Goal: Task Accomplishment & Management: Complete application form

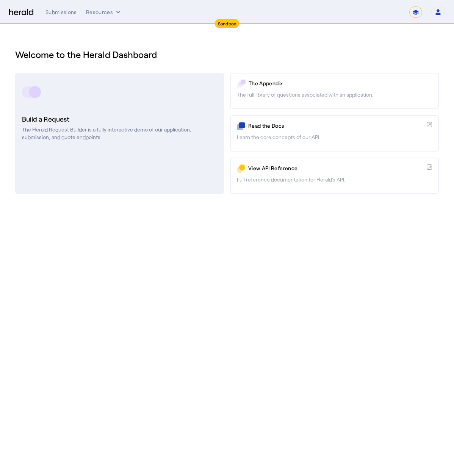
click at [114, 118] on h3 "Build a Request" at bounding box center [119, 119] width 195 height 11
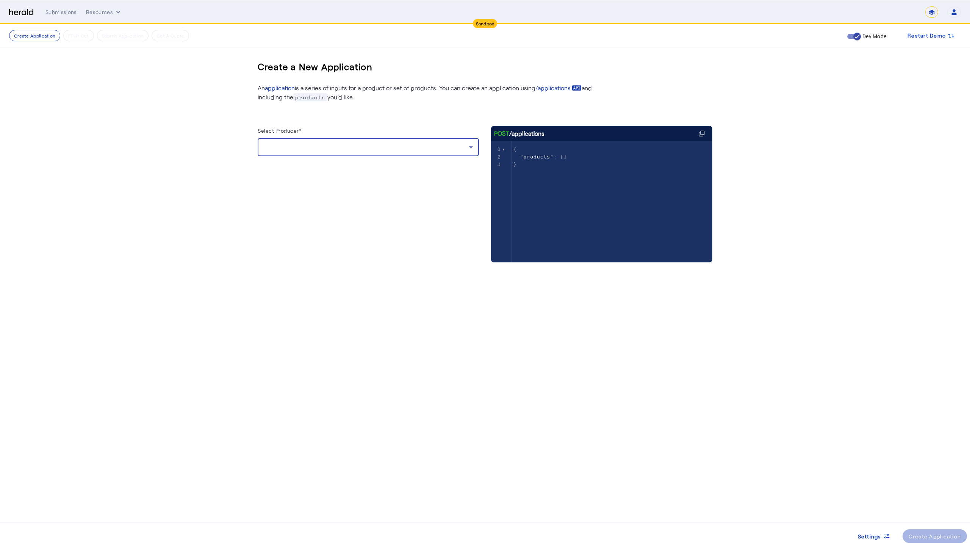
click at [363, 147] on div at bounding box center [366, 146] width 205 height 9
click at [359, 163] on span "[PERSON_NAME]" at bounding box center [368, 166] width 209 height 9
click at [336, 186] on Policy "Business Owners Policy" at bounding box center [364, 184] width 194 height 8
click at [285, 222] on label "Chubb Business Owner's Policy" at bounding box center [320, 222] width 77 height 8
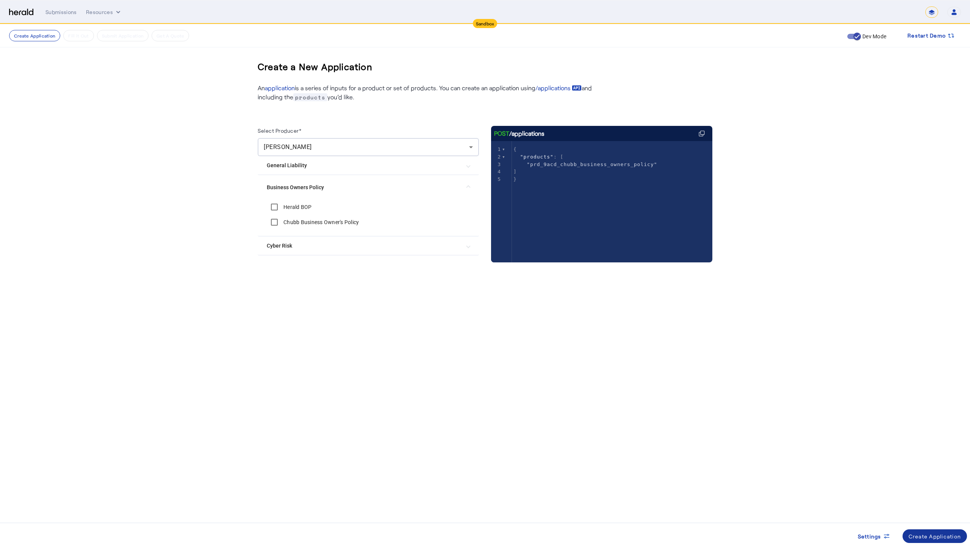
click at [454, 471] on div "Create Application" at bounding box center [935, 536] width 53 height 8
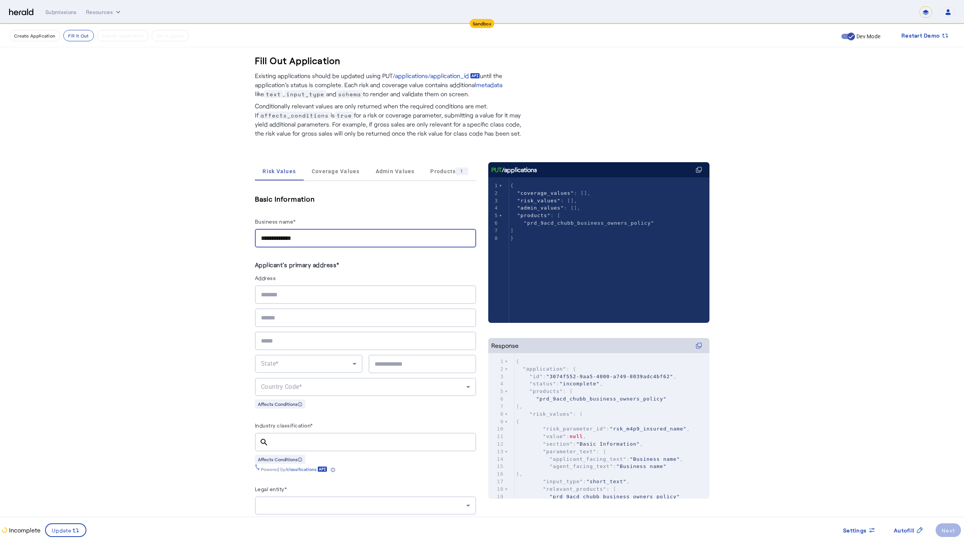
type input "**********"
click at [288, 300] on div at bounding box center [365, 294] width 209 height 19
click at [298, 296] on input "text" at bounding box center [365, 294] width 209 height 9
type input "**********"
click at [302, 333] on div at bounding box center [365, 341] width 209 height 19
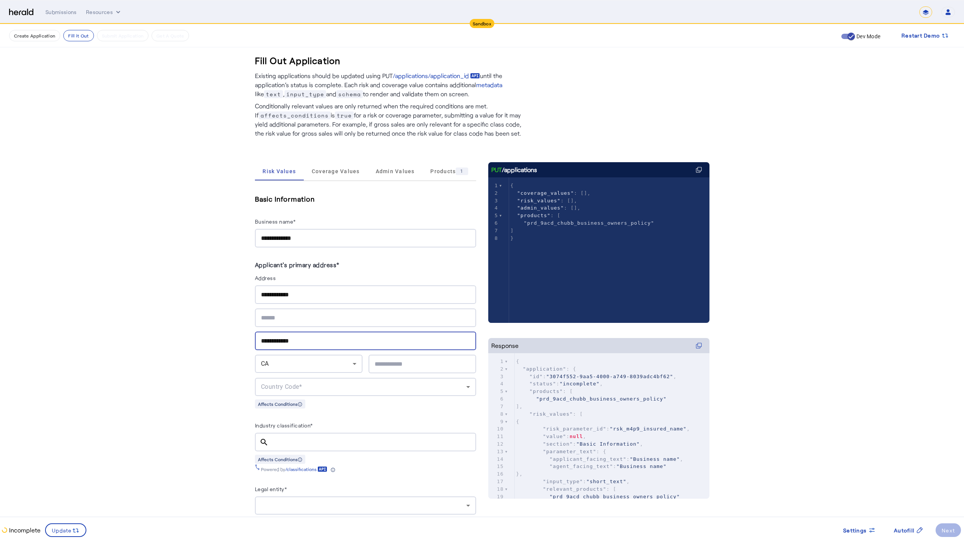
type input "**********"
type input "*****"
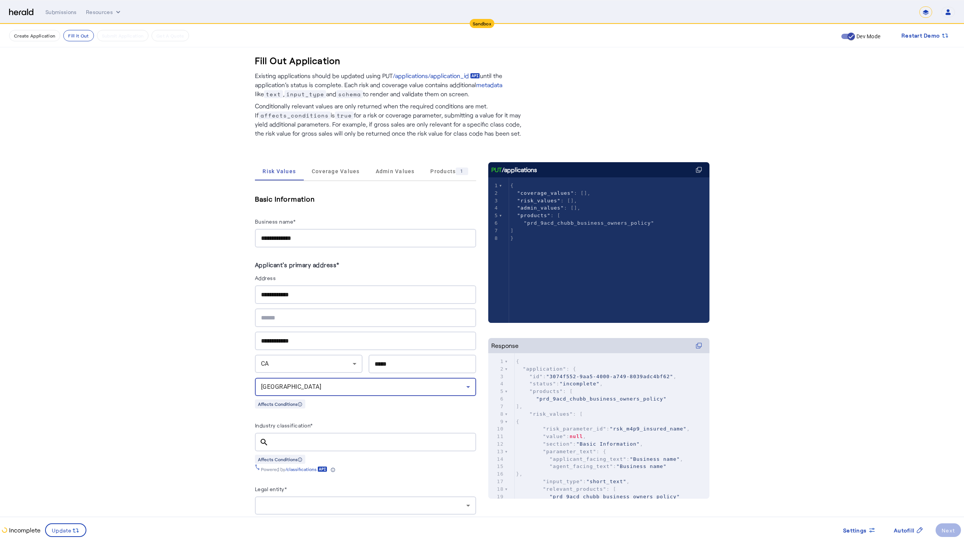
click at [350, 445] on div at bounding box center [373, 442] width 196 height 19
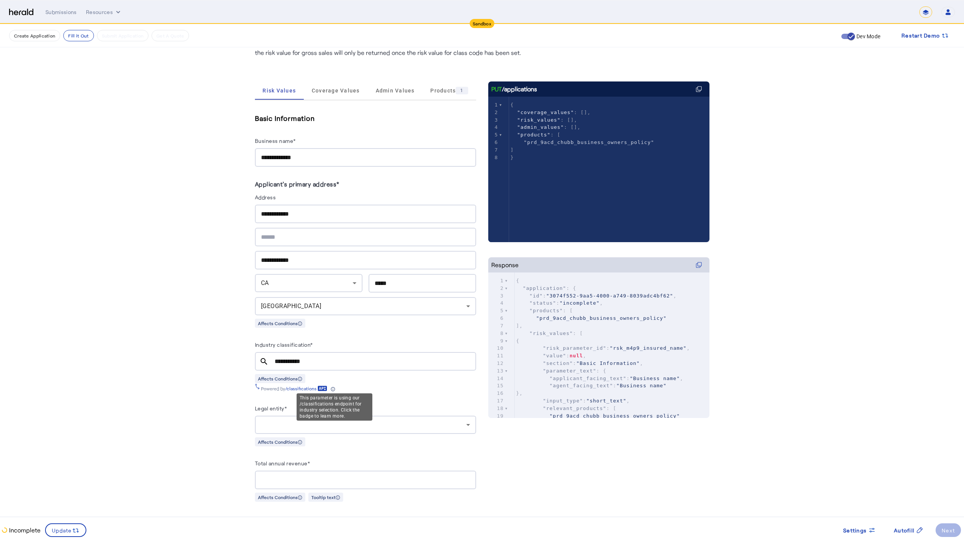
scroll to position [139, 0]
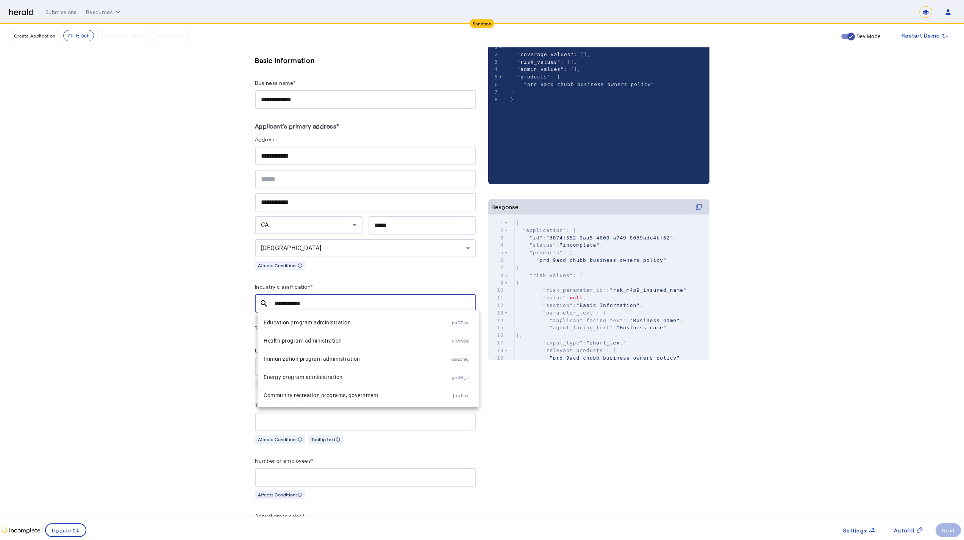
drag, startPoint x: 331, startPoint y: 299, endPoint x: 252, endPoint y: 290, distance: 79.8
click at [259, 291] on herald-input "**********" at bounding box center [365, 297] width 221 height 31
paste input "text"
drag, startPoint x: 315, startPoint y: 299, endPoint x: 261, endPoint y: 284, distance: 55.9
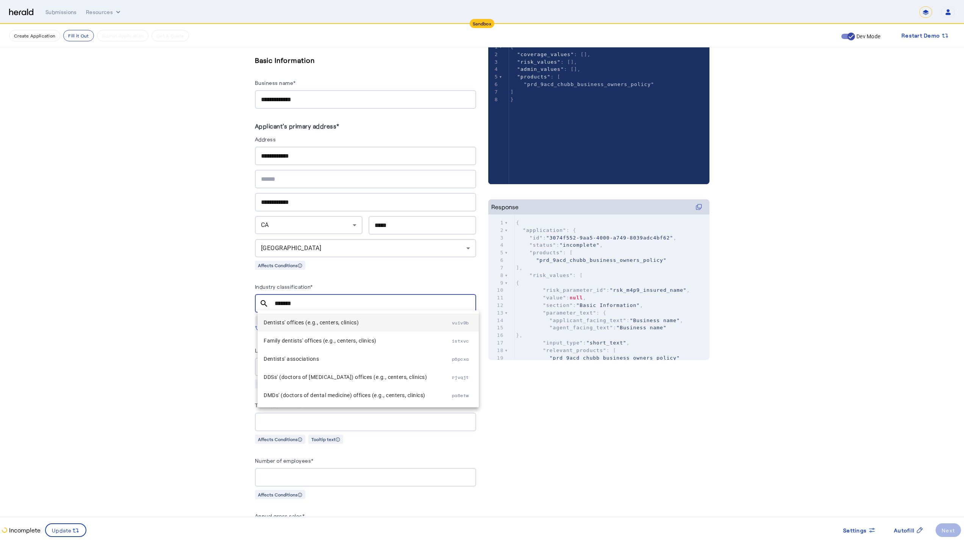
type input "*******"
click at [363, 323] on span "Dentists' offices (e.g., centers, clinics)" at bounding box center [358, 322] width 188 height 9
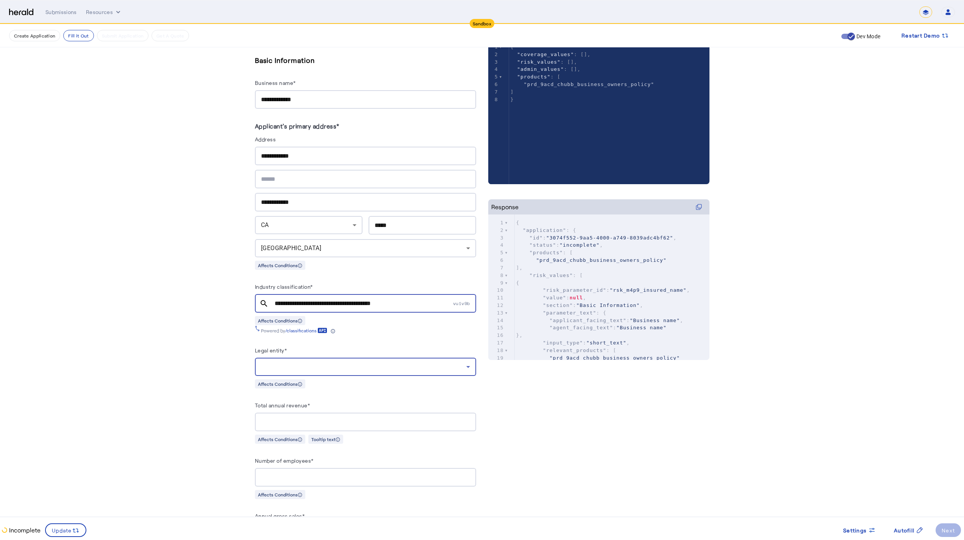
click at [360, 363] on div at bounding box center [363, 366] width 205 height 9
click at [387, 312] on div at bounding box center [482, 270] width 964 height 540
click at [357, 366] on div at bounding box center [363, 366] width 205 height 9
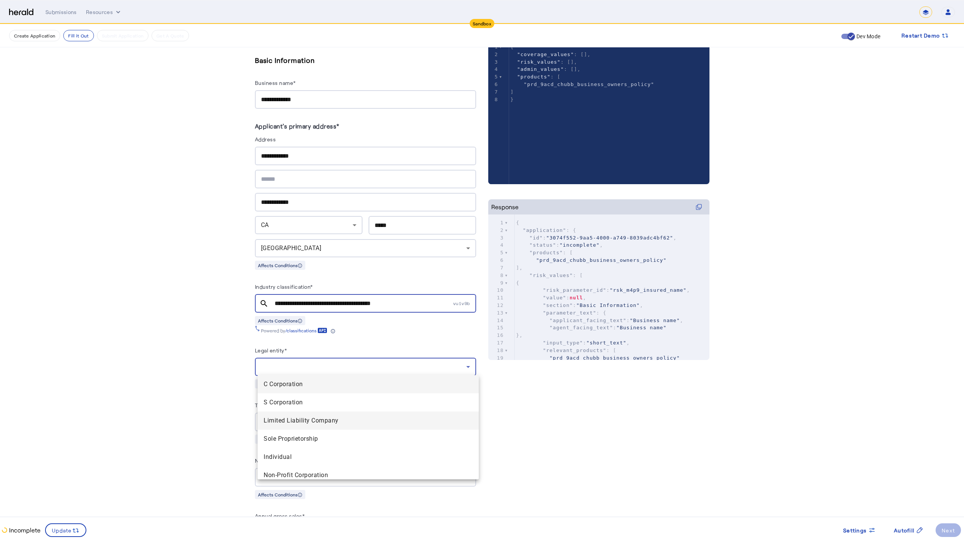
click at [365, 424] on span "Limited Liability Company" at bounding box center [368, 420] width 209 height 9
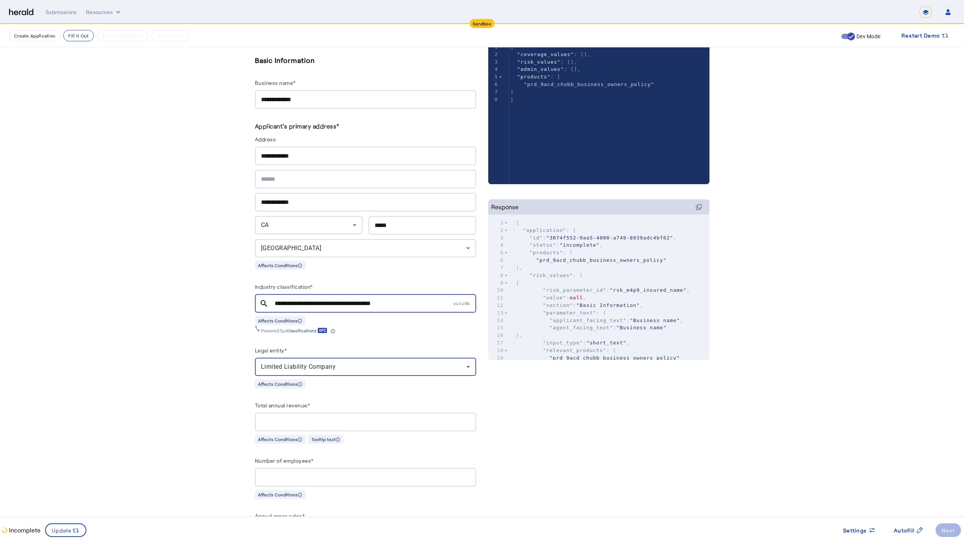
click at [362, 401] on div "Total annual revenue*" at bounding box center [365, 407] width 221 height 12
click at [374, 422] on input "Total annual revenue*" at bounding box center [365, 422] width 209 height 9
type input "**********"
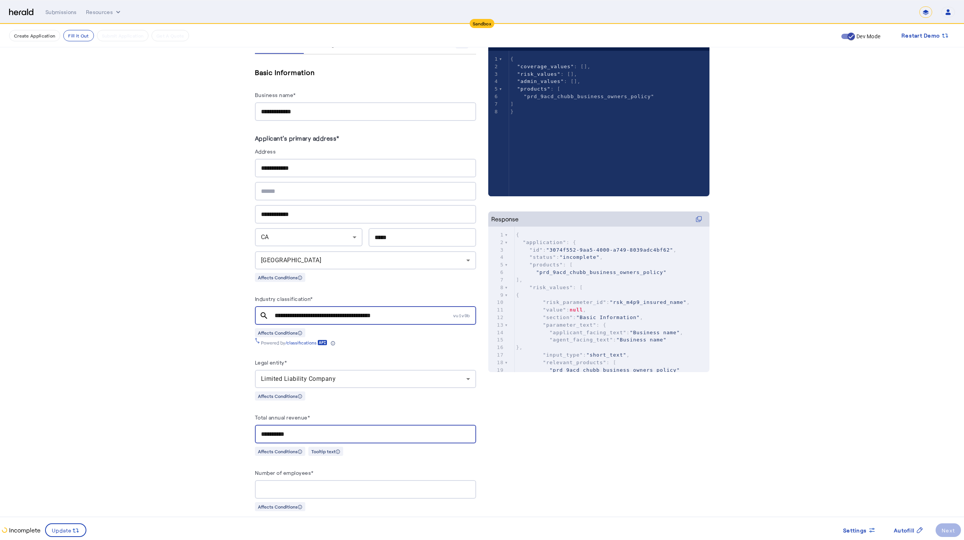
click at [297, 471] on div at bounding box center [365, 489] width 209 height 19
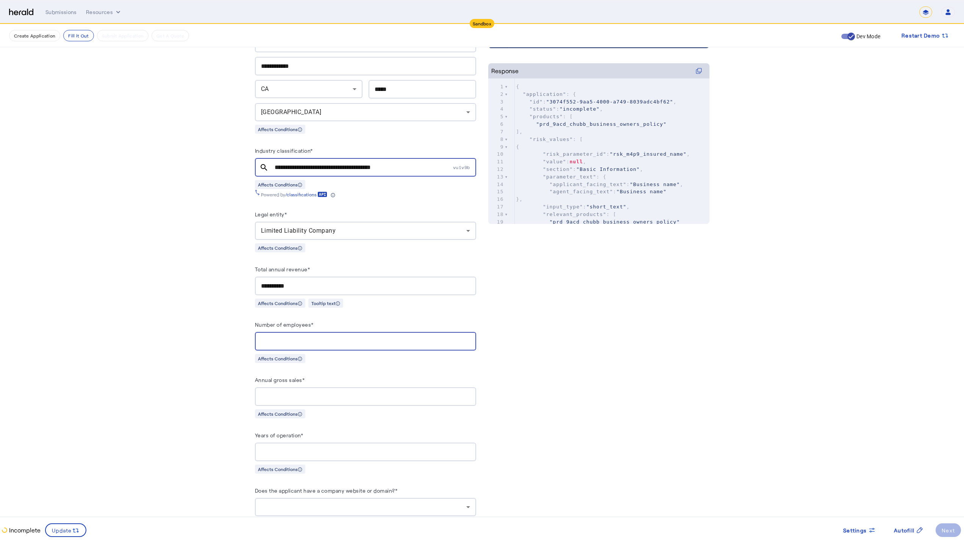
type input "*"
click at [346, 400] on div at bounding box center [365, 396] width 209 height 19
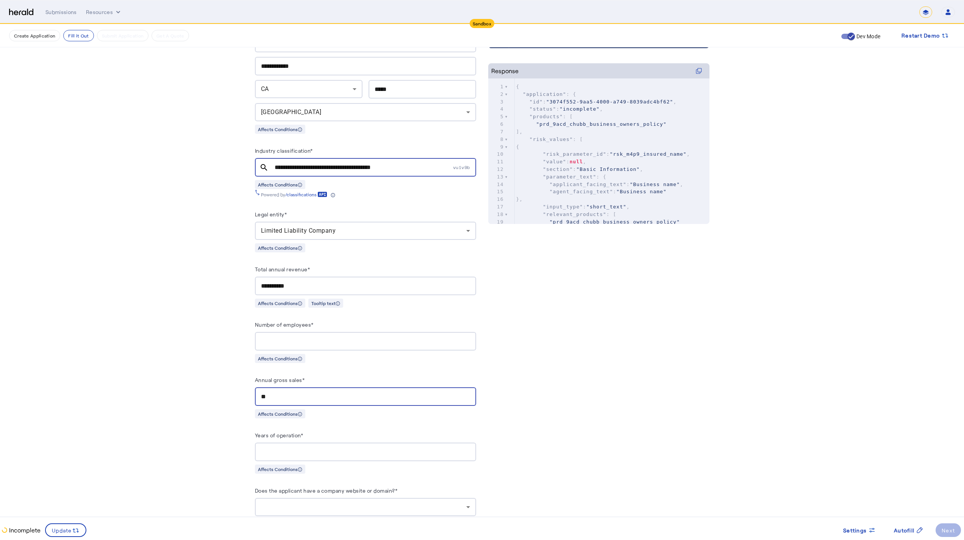
type input "*"
type input "**********"
click at [342, 448] on input "Years of operation*" at bounding box center [365, 452] width 209 height 9
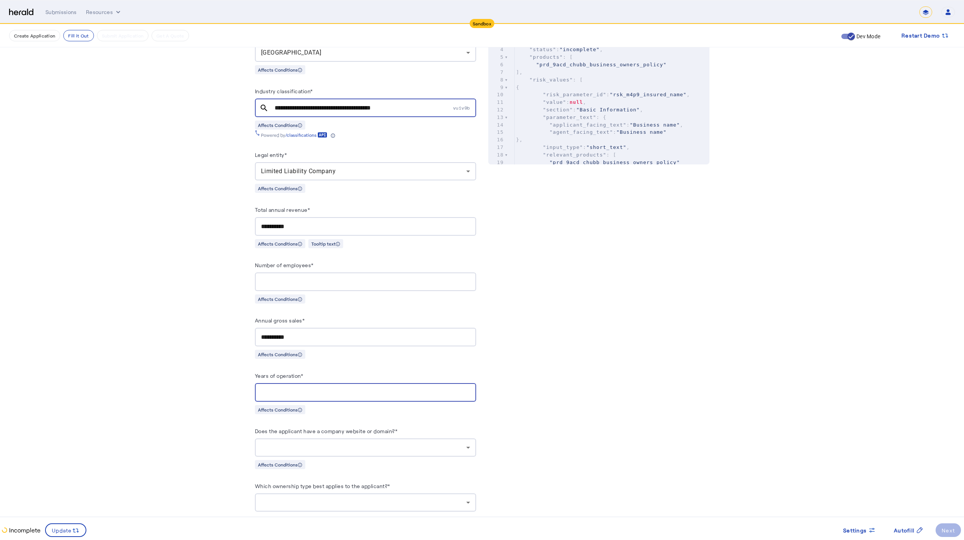
type input "*"
click at [374, 445] on div at bounding box center [363, 447] width 205 height 9
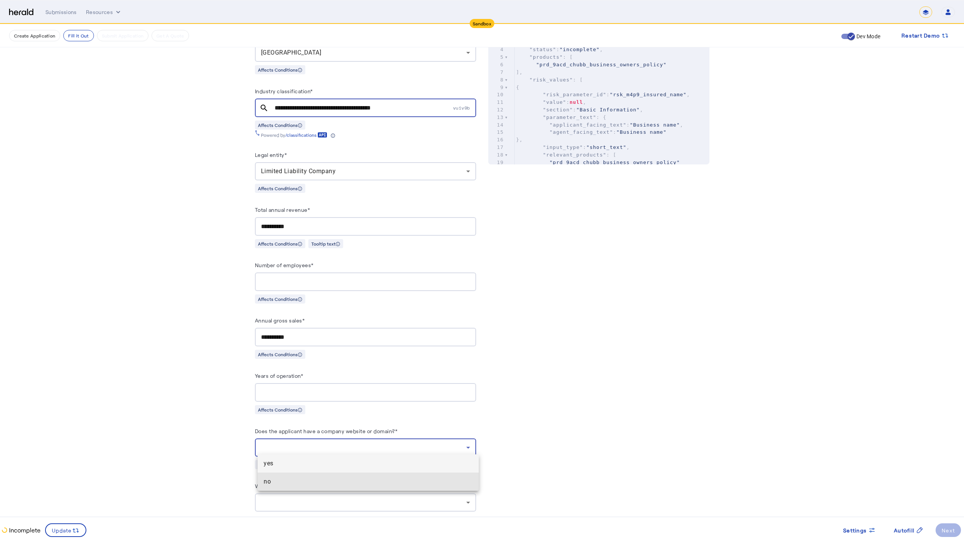
click at [338, 471] on mat-option "no" at bounding box center [368, 482] width 221 height 18
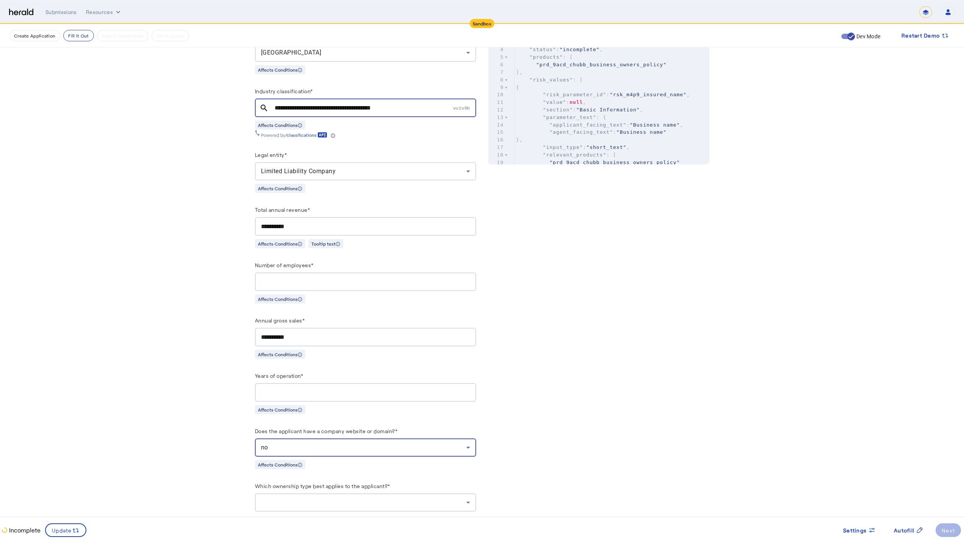
scroll to position [390, 0]
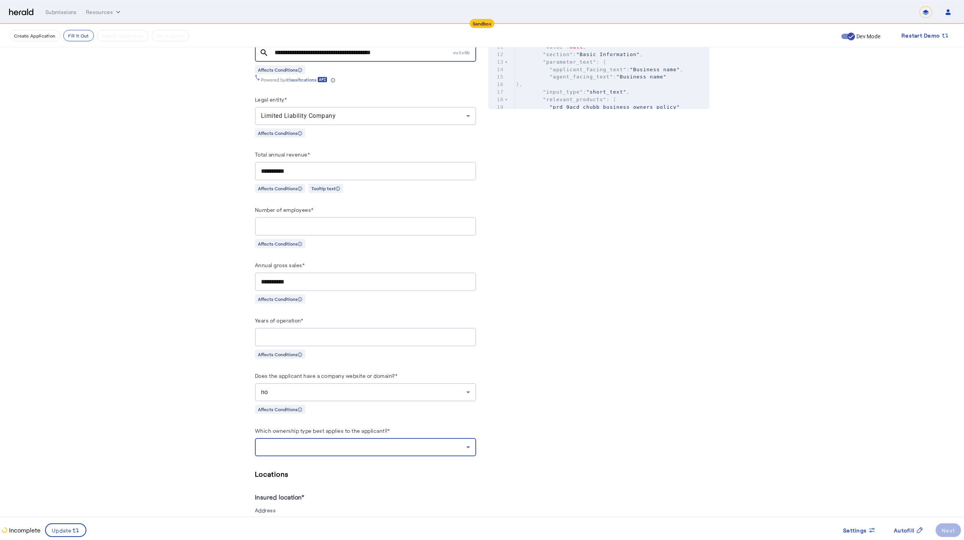
click at [355, 443] on div at bounding box center [363, 447] width 205 height 9
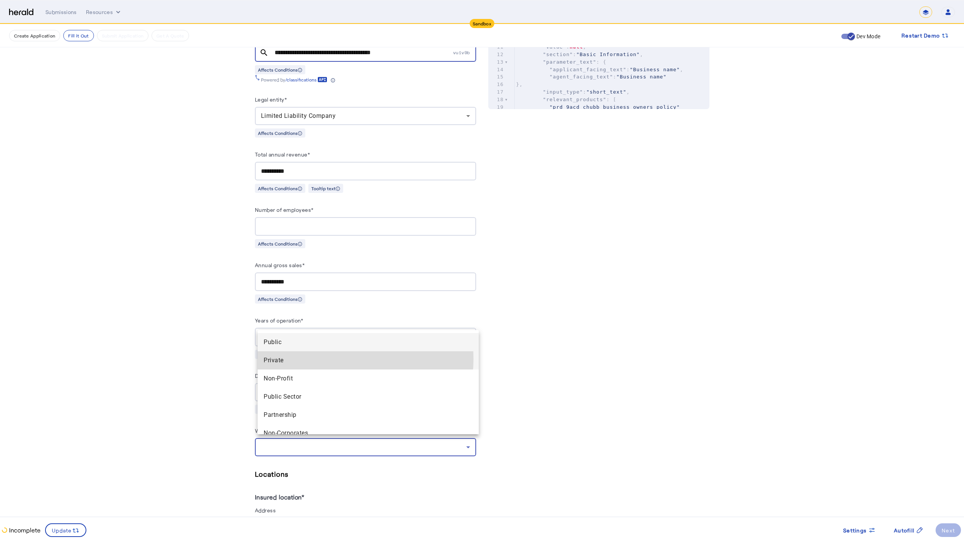
click at [319, 359] on span "Private" at bounding box center [368, 360] width 209 height 9
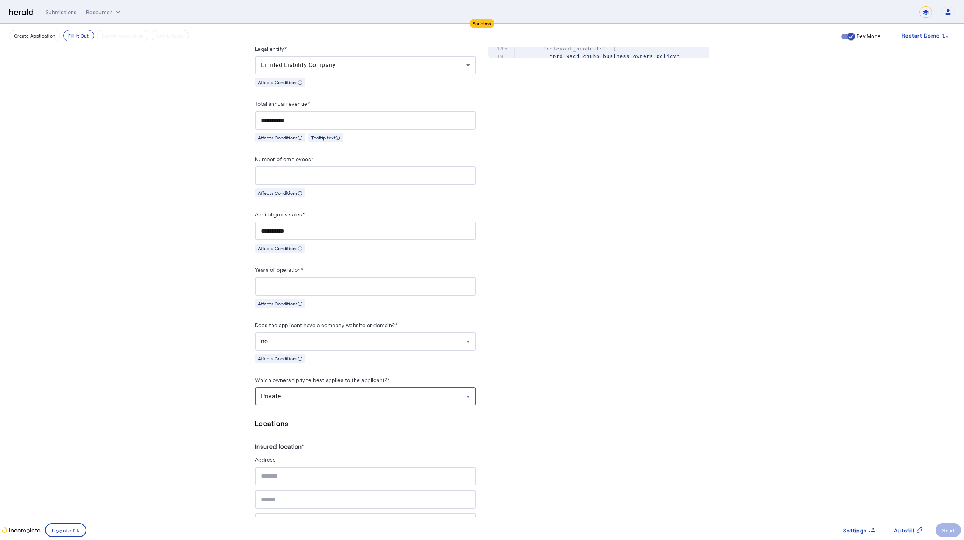
scroll to position [600, 0]
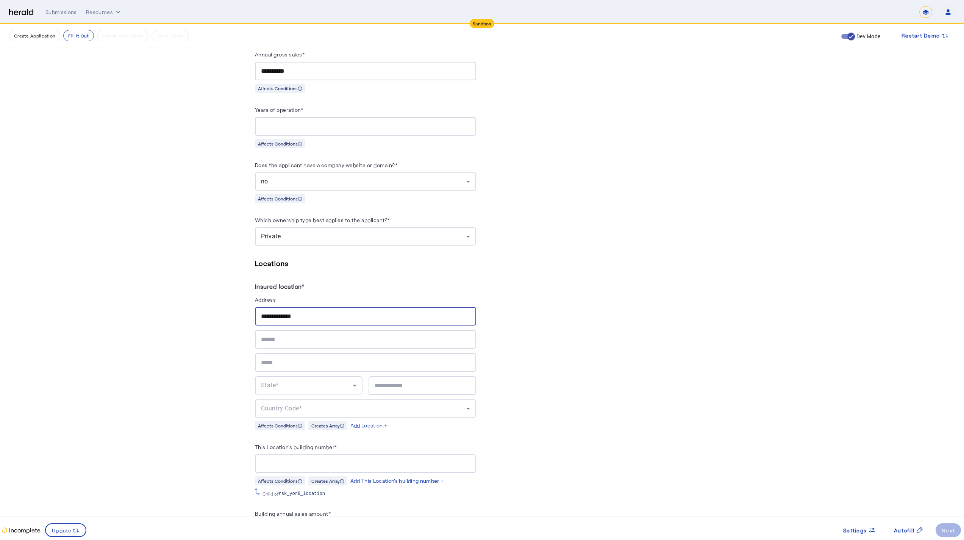
type input "**********"
type input "*****"
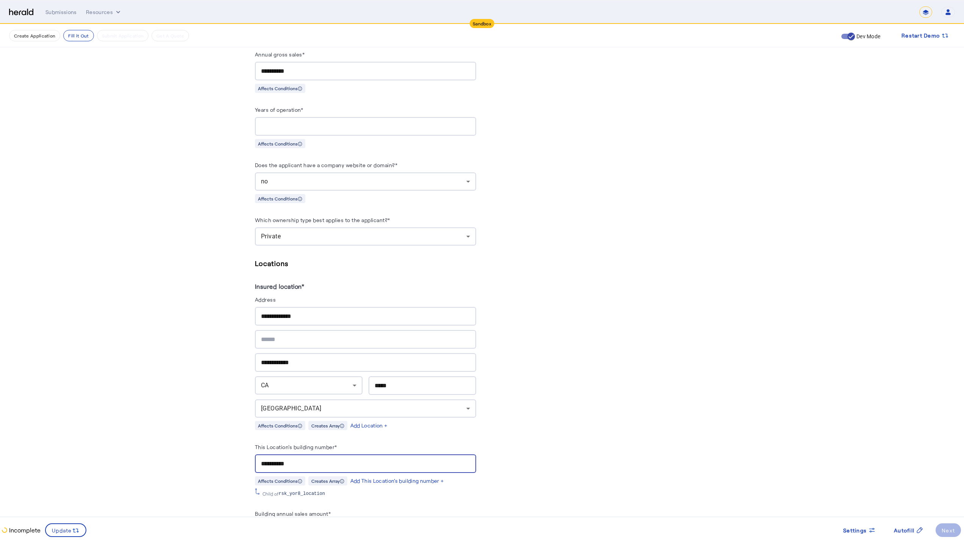
scroll to position [763, 0]
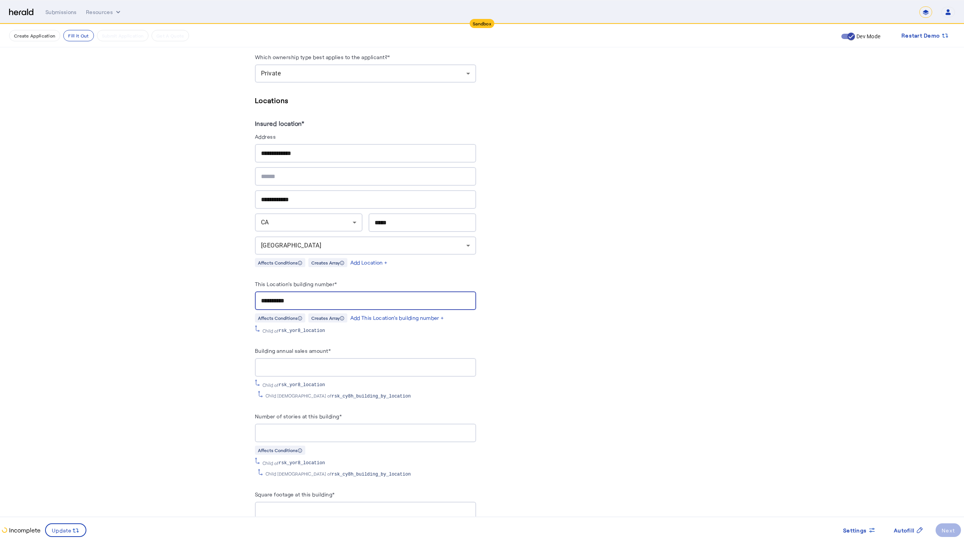
type input "**********"
click at [396, 363] on input "Building annual sales amount*" at bounding box center [365, 367] width 209 height 9
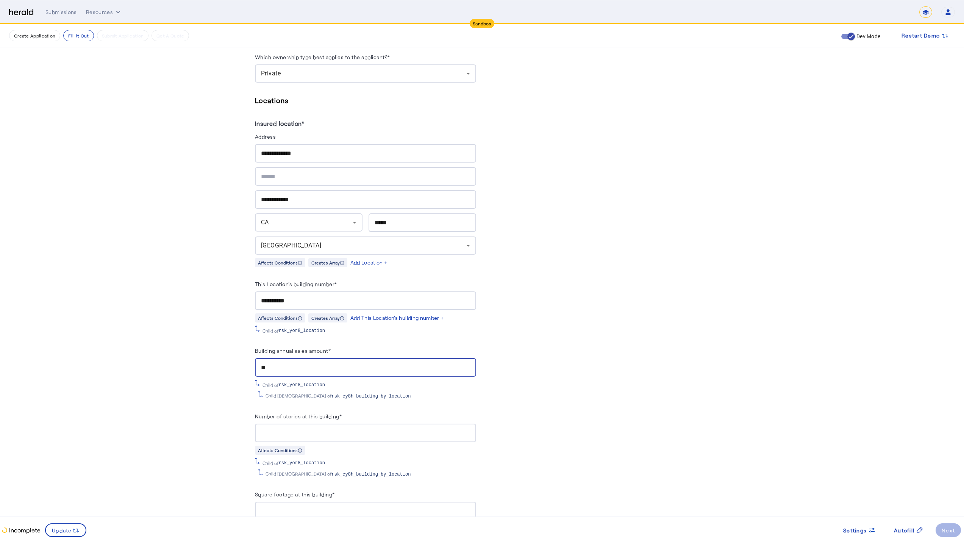
type input "*"
type input "**********"
click at [330, 425] on div at bounding box center [365, 434] width 209 height 19
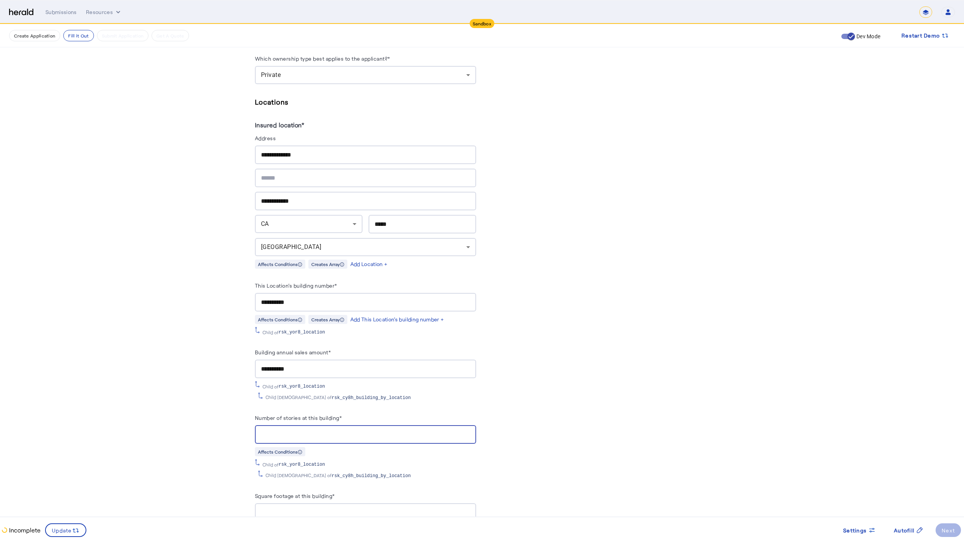
type input "*"
click at [321, 471] on div at bounding box center [365, 512] width 209 height 19
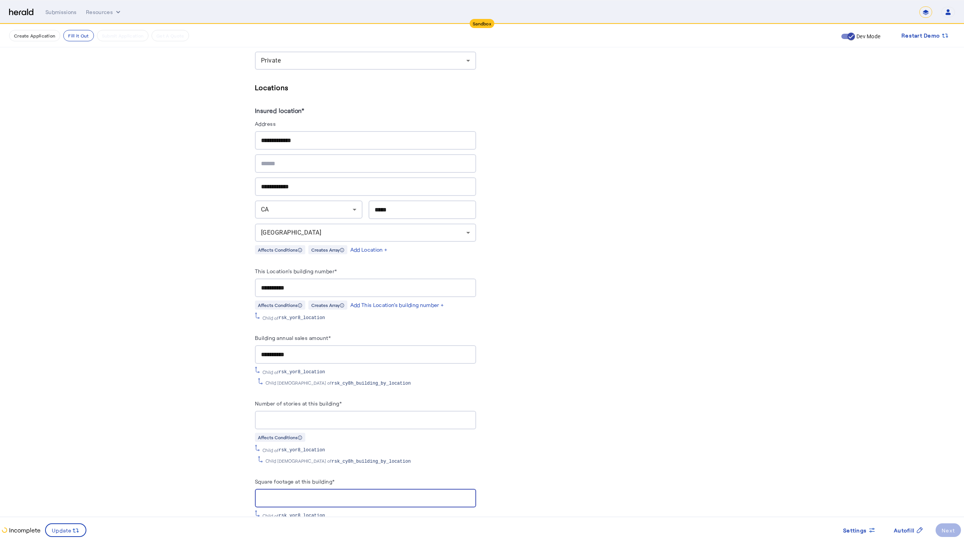
type input "**"
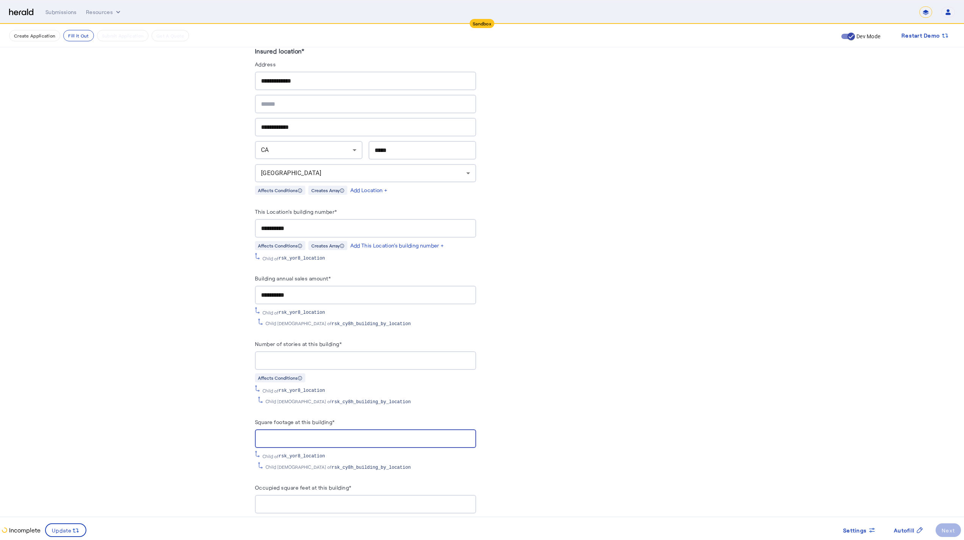
scroll to position [992, 0]
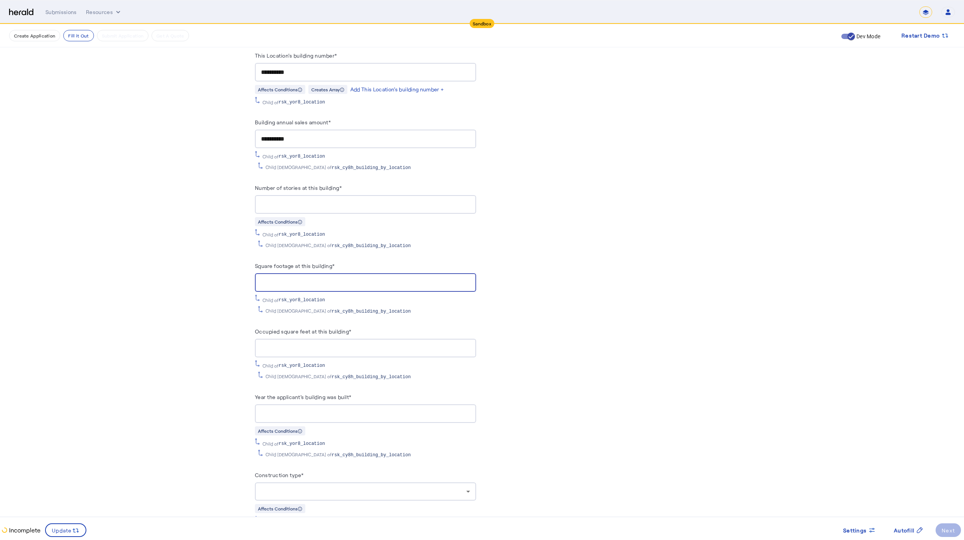
type input "****"
click at [292, 344] on input "Occupied square feet at this building*" at bounding box center [365, 348] width 209 height 9
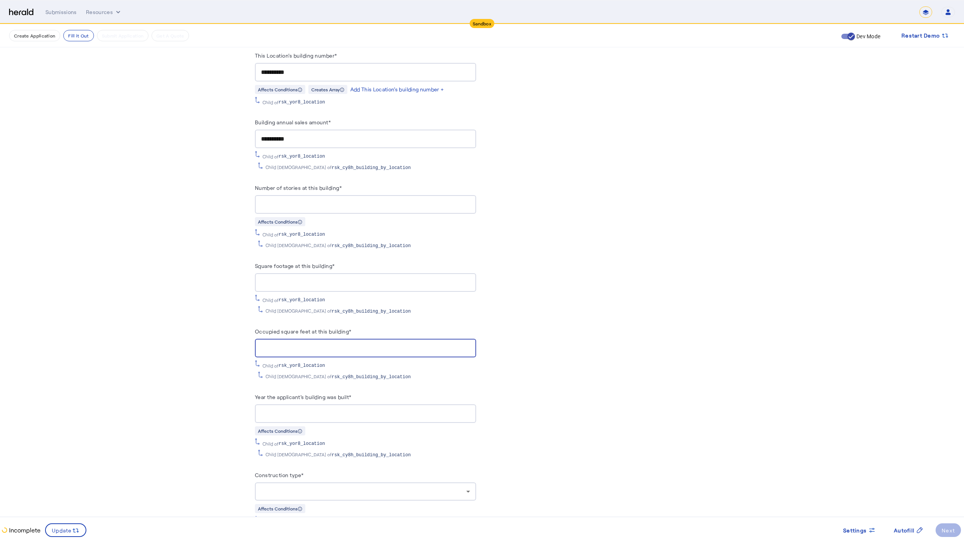
type input "****"
click at [415, 409] on input "Year the applicant's building was built*" at bounding box center [365, 413] width 209 height 9
type input "****"
click at [411, 471] on div at bounding box center [363, 491] width 205 height 9
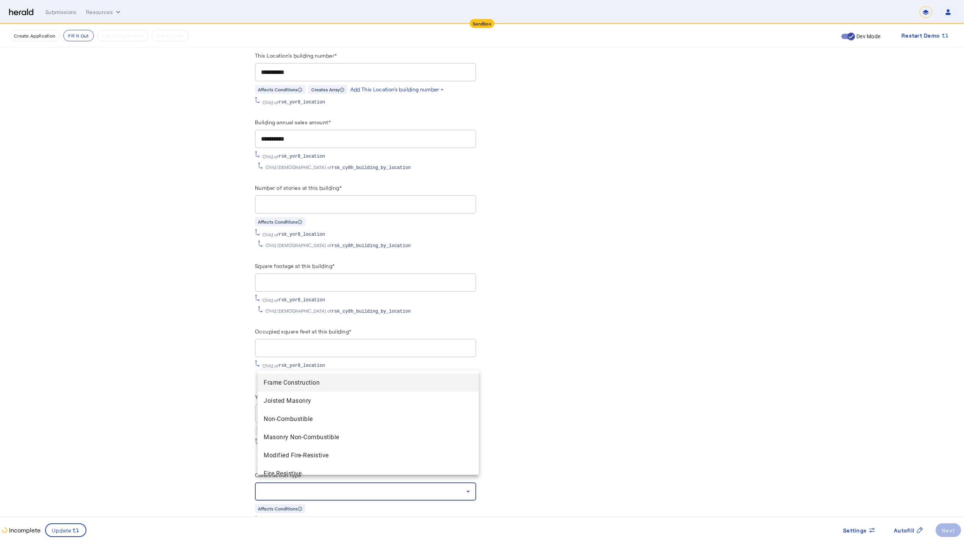
click at [354, 382] on span "Frame Construction" at bounding box center [368, 382] width 209 height 9
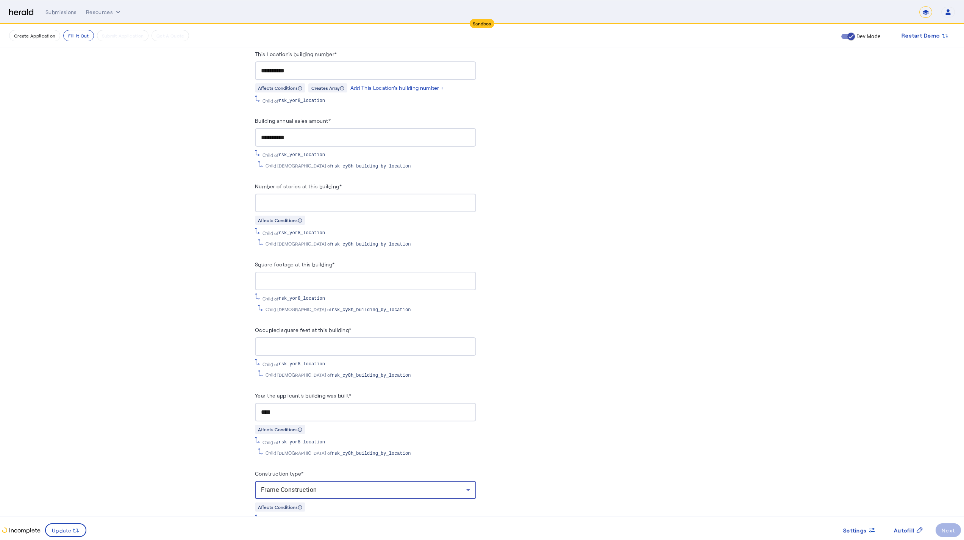
scroll to position [1125, 0]
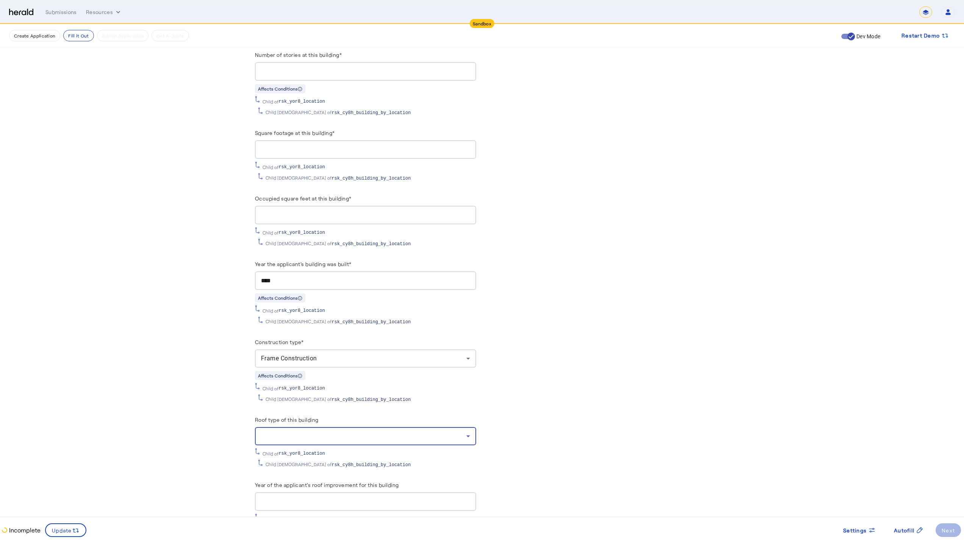
click at [345, 432] on div at bounding box center [363, 436] width 205 height 9
click at [347, 331] on span "Asphalt shingles" at bounding box center [368, 327] width 209 height 9
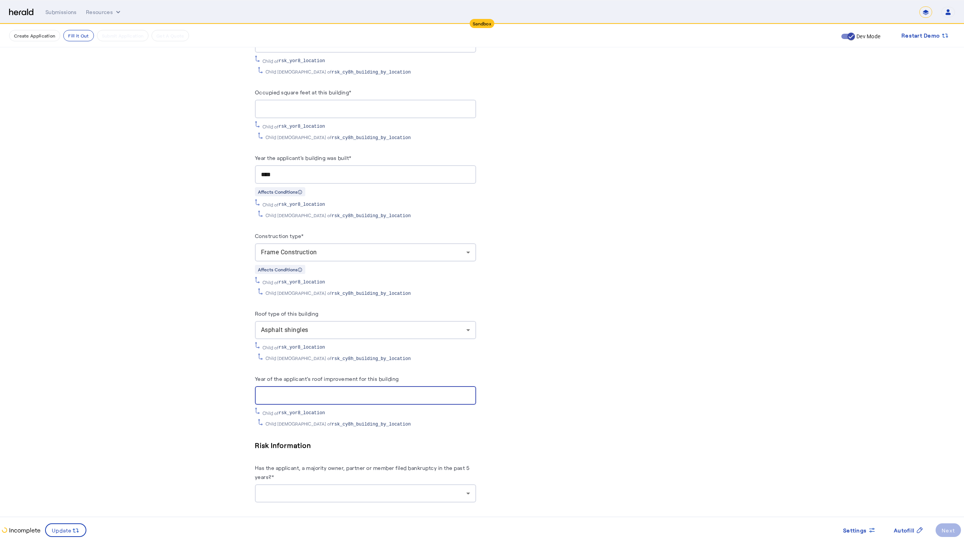
click at [373, 391] on input "Year of the applicant's roof improvement for this building" at bounding box center [365, 395] width 209 height 9
drag, startPoint x: 327, startPoint y: 385, endPoint x: 227, endPoint y: 370, distance: 101.2
type input "****"
click at [327, 471] on div at bounding box center [365, 493] width 209 height 18
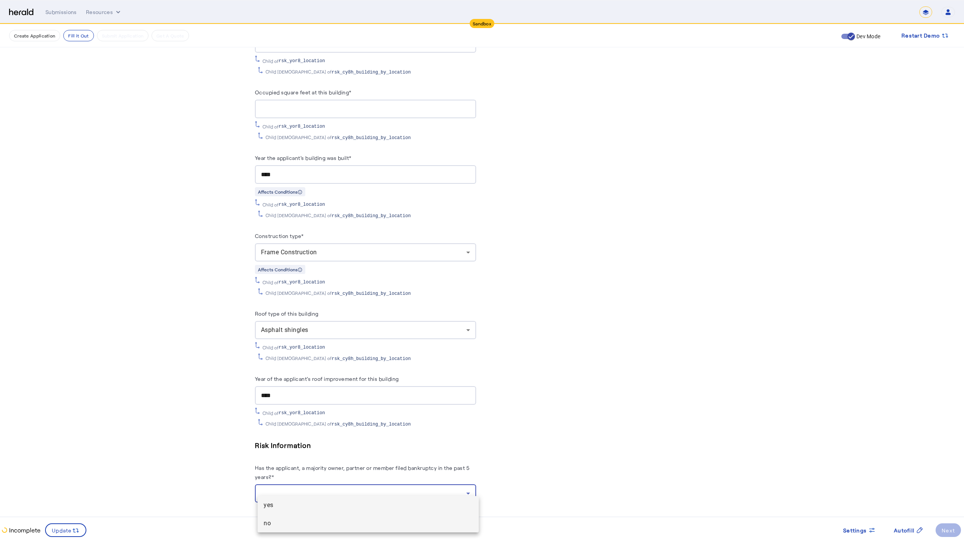
drag, startPoint x: 328, startPoint y: 482, endPoint x: 343, endPoint y: 526, distance: 46.5
click at [343, 471] on div "yes no" at bounding box center [482, 270] width 964 height 540
click at [343, 471] on span "no" at bounding box center [368, 523] width 209 height 9
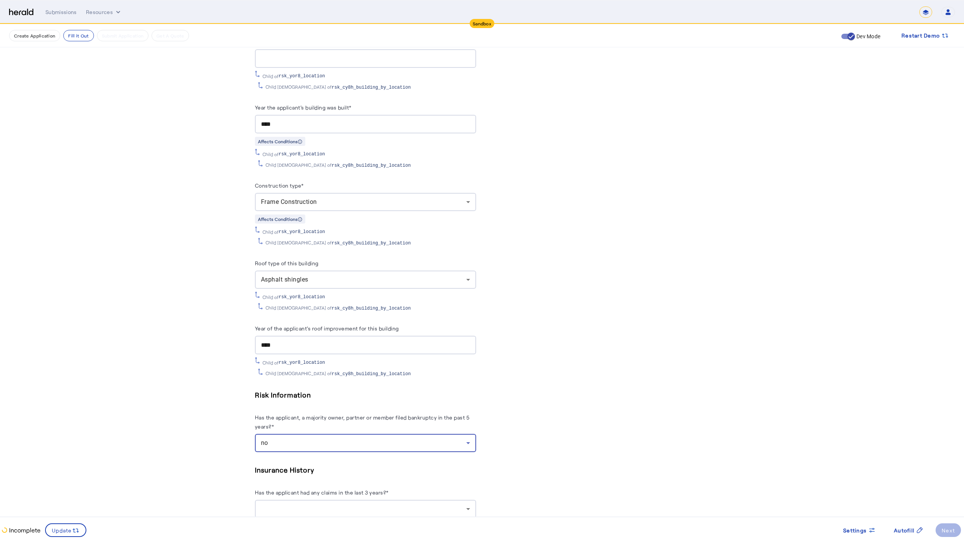
scroll to position [1345, 0]
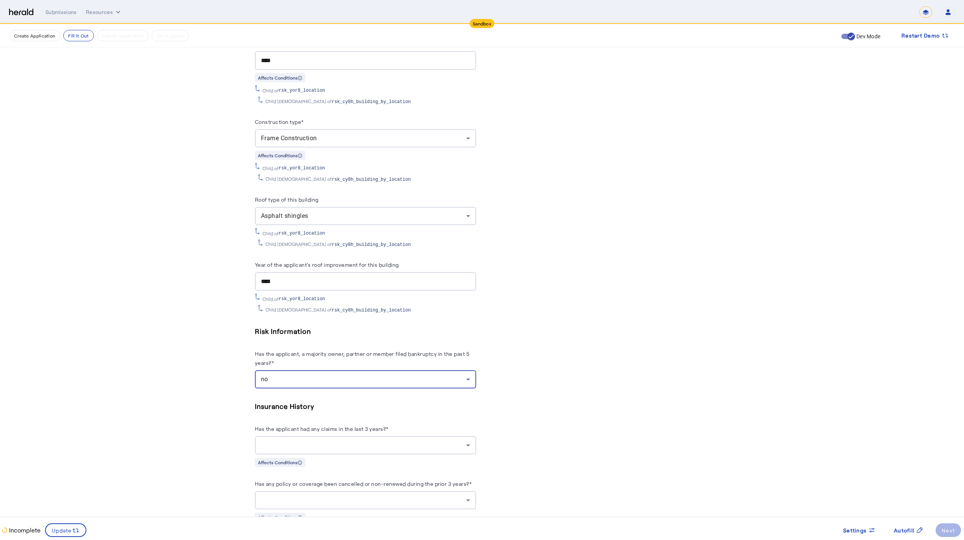
click at [314, 441] on div at bounding box center [363, 445] width 205 height 9
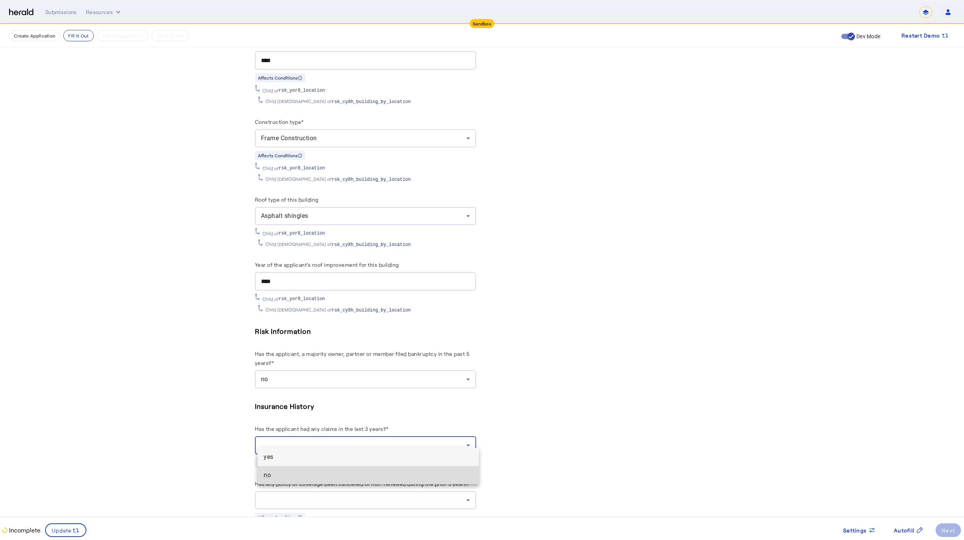
click at [333, 471] on mat-option "no" at bounding box center [368, 475] width 221 height 18
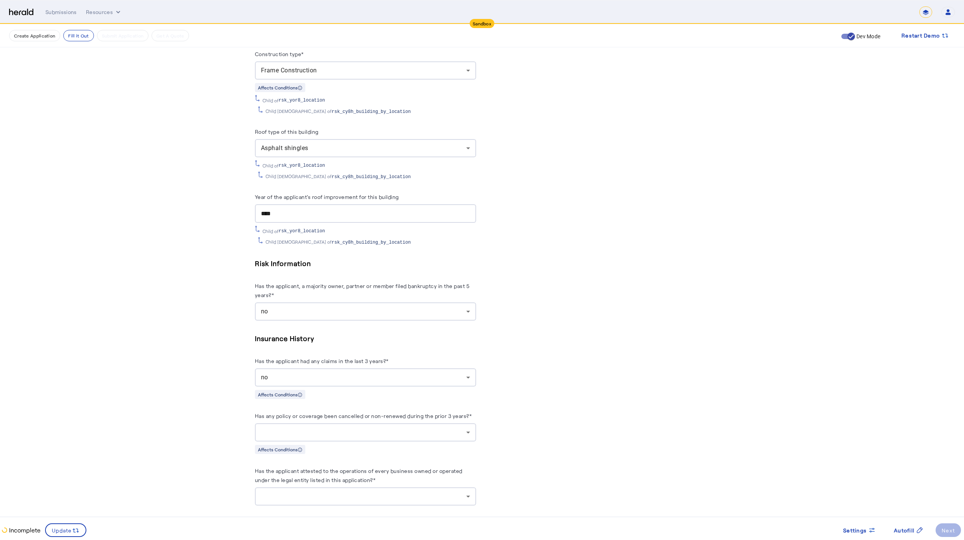
click at [318, 423] on div at bounding box center [365, 432] width 209 height 18
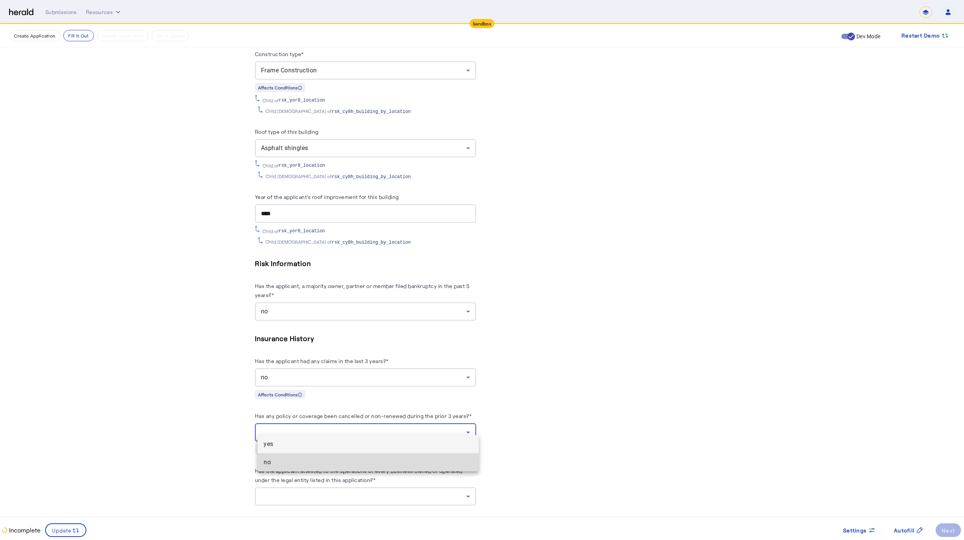
click at [336, 458] on span "no" at bounding box center [368, 462] width 209 height 9
click at [338, 471] on div at bounding box center [363, 496] width 205 height 9
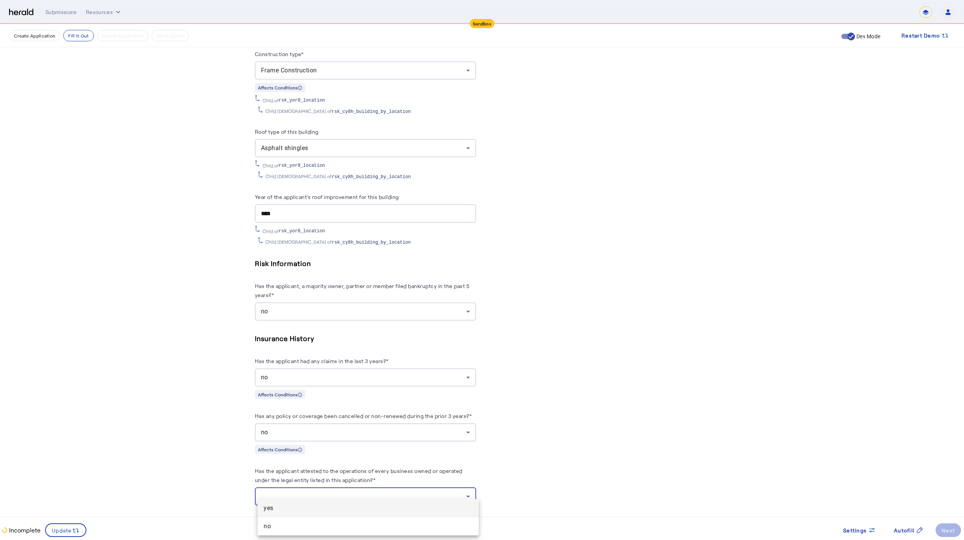
click at [332, 471] on mat-option "yes" at bounding box center [368, 508] width 221 height 18
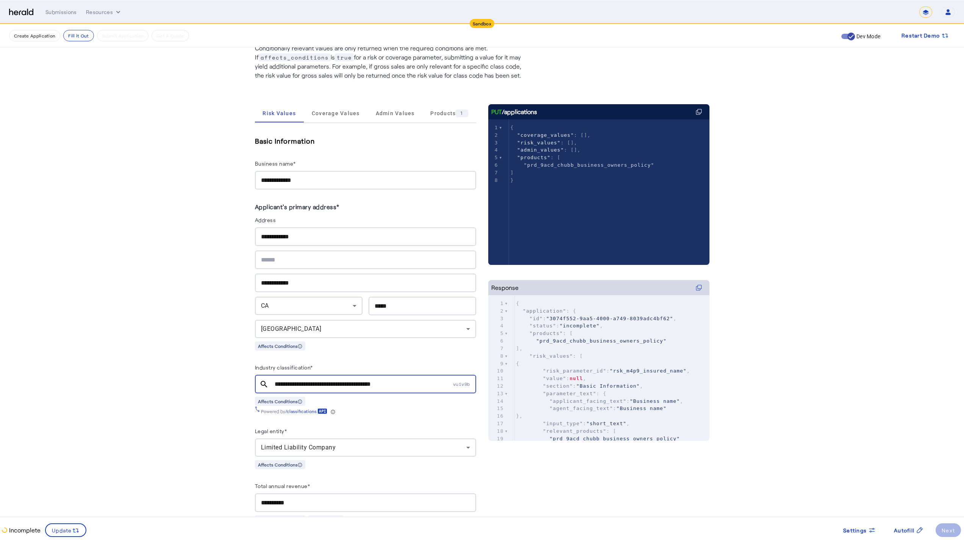
scroll to position [0, 0]
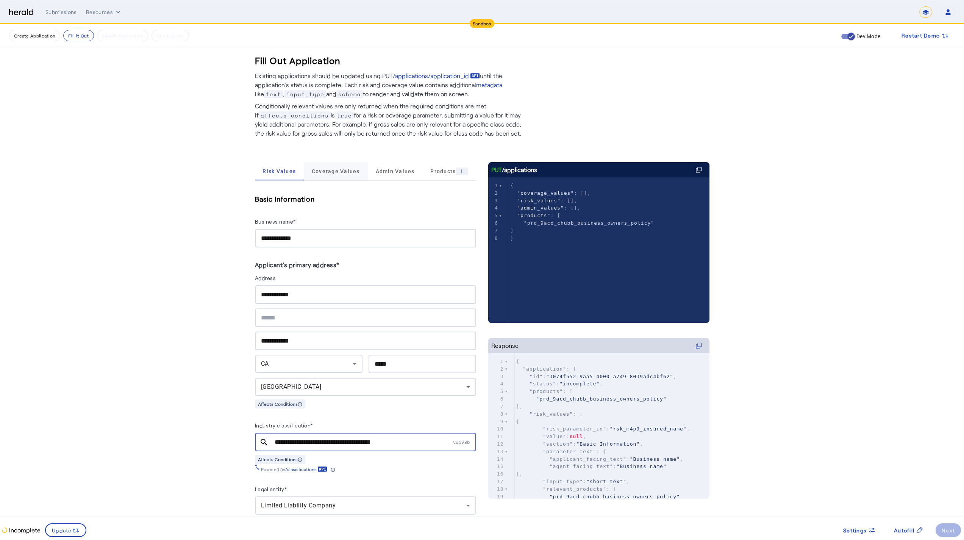
click at [339, 177] on span "Coverage Values" at bounding box center [336, 171] width 48 height 18
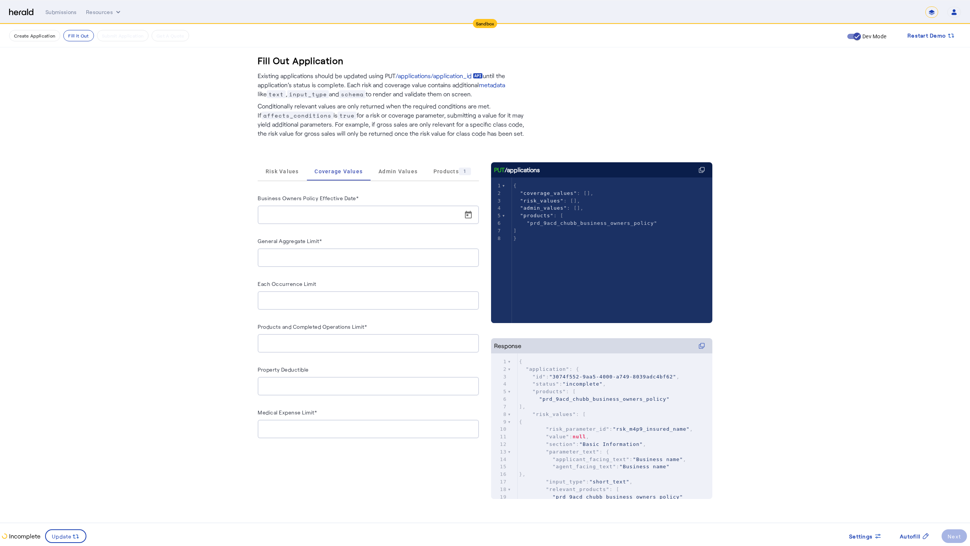
click at [333, 219] on input "Business Owners Policy Effective Date*" at bounding box center [371, 214] width 214 height 9
click at [273, 171] on span "Risk Values" at bounding box center [282, 171] width 33 height 5
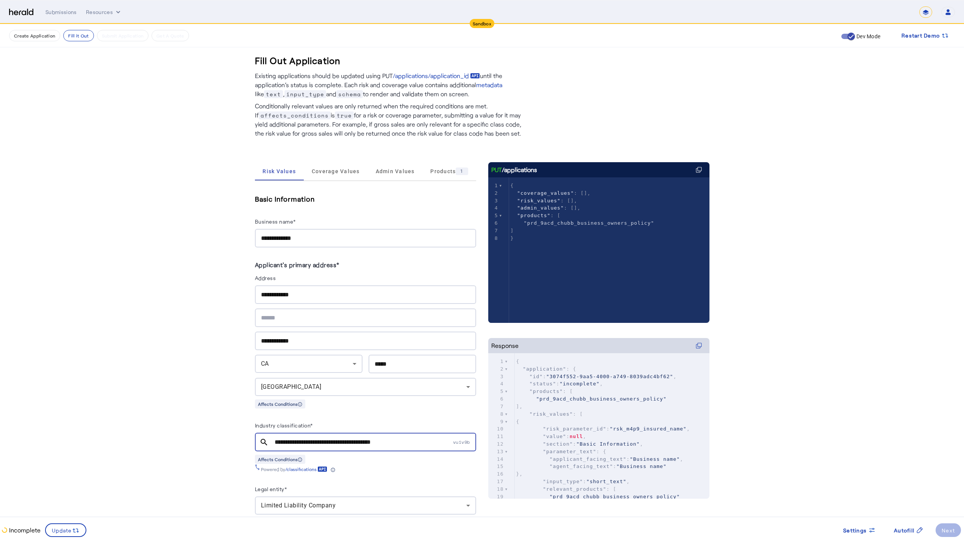
scroll to position [15, 0]
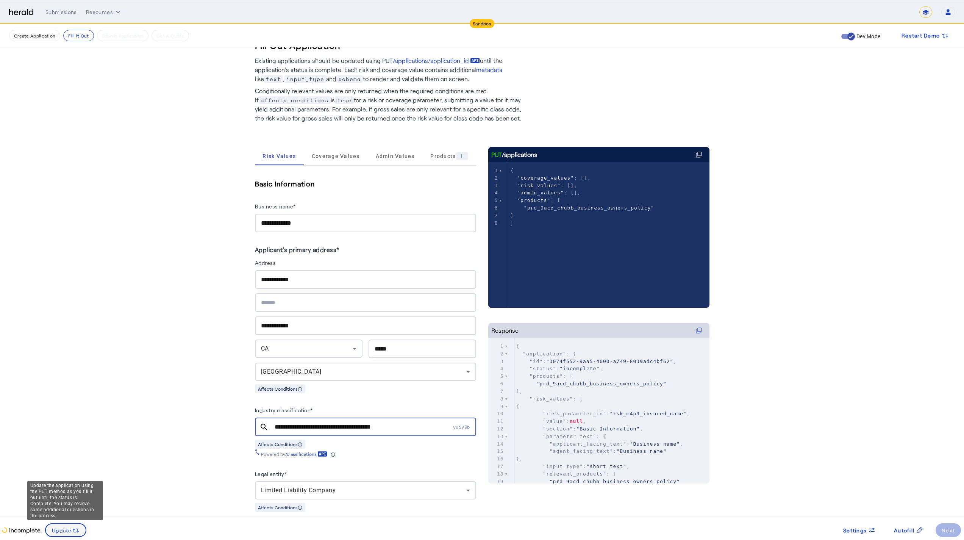
click at [73, 471] on span at bounding box center [66, 530] width 40 height 18
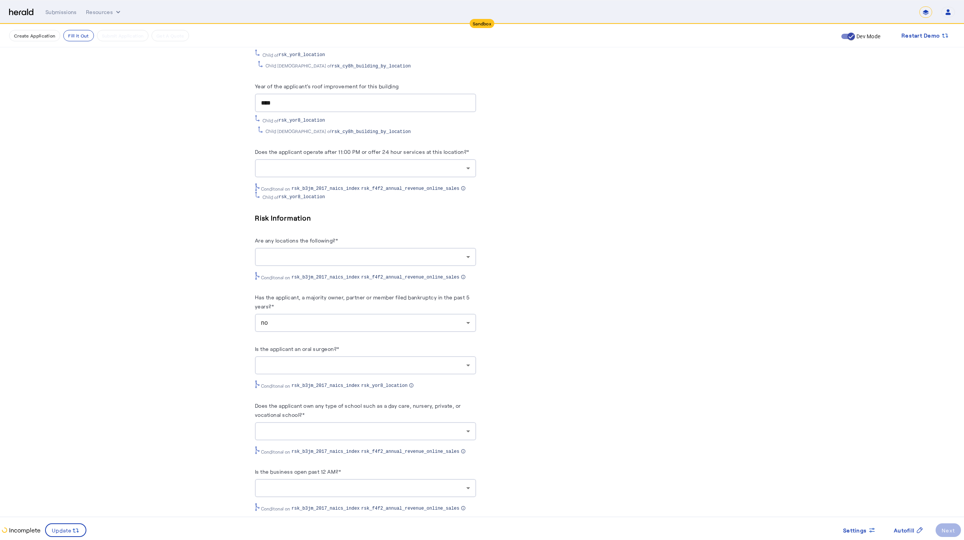
scroll to position [1459, 0]
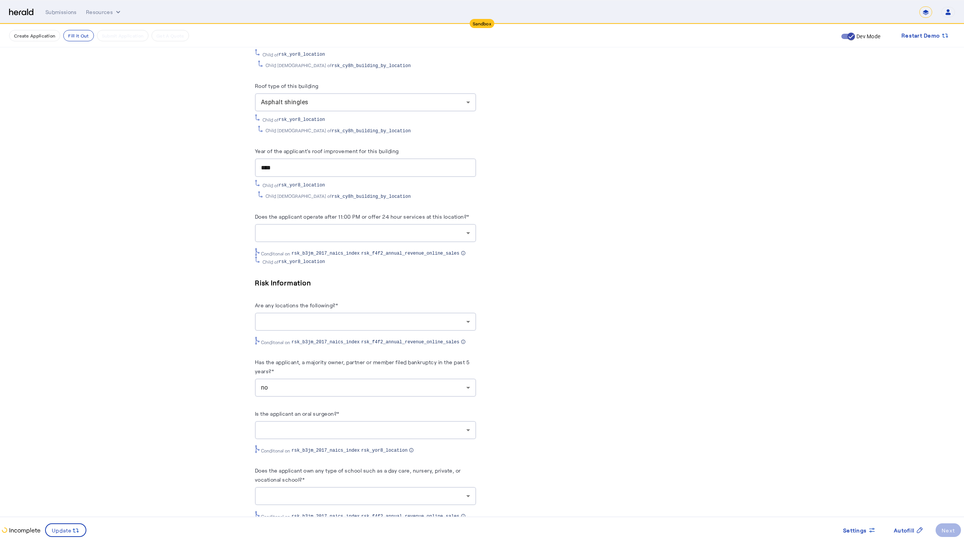
click at [357, 230] on div at bounding box center [365, 233] width 209 height 18
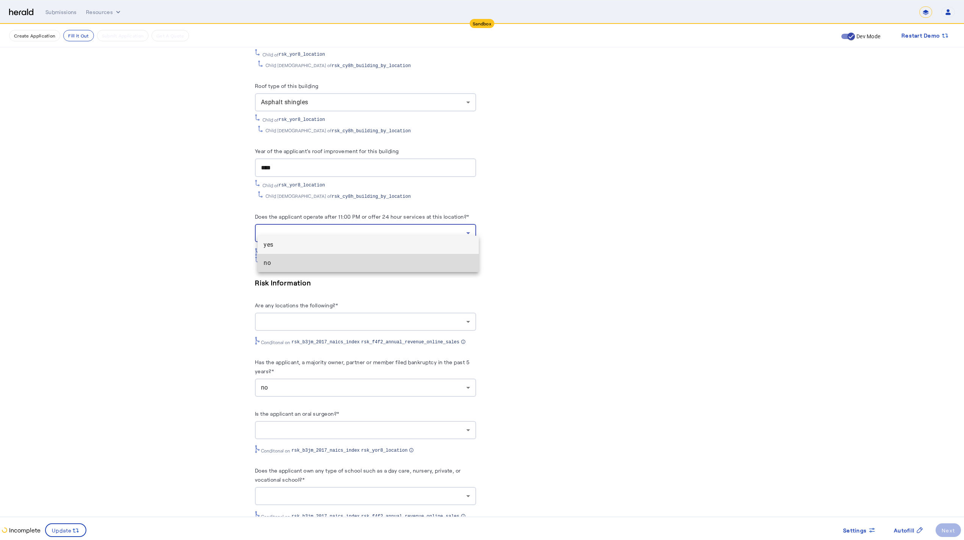
click at [346, 256] on mat-option "no" at bounding box center [368, 263] width 221 height 18
click at [320, 317] on div at bounding box center [363, 321] width 205 height 9
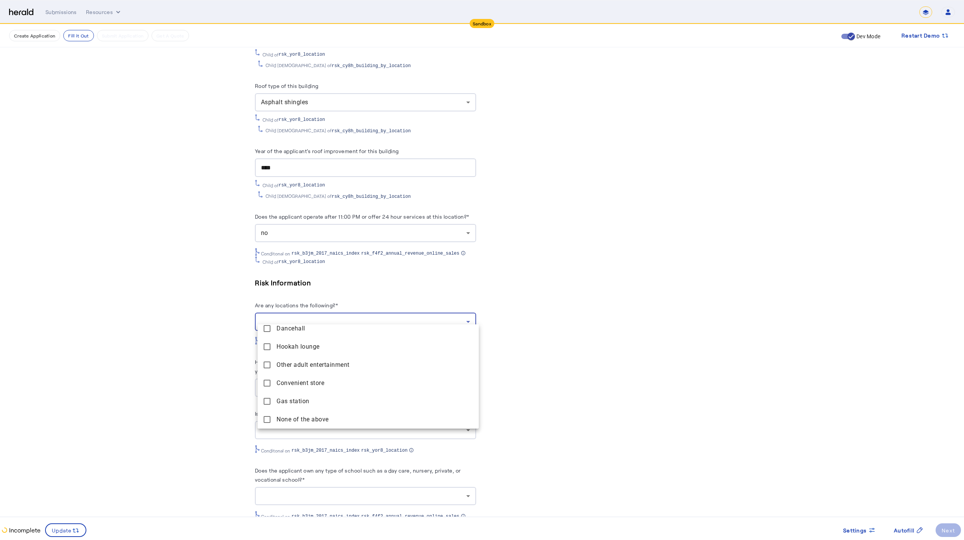
scroll to position [1662, 0]
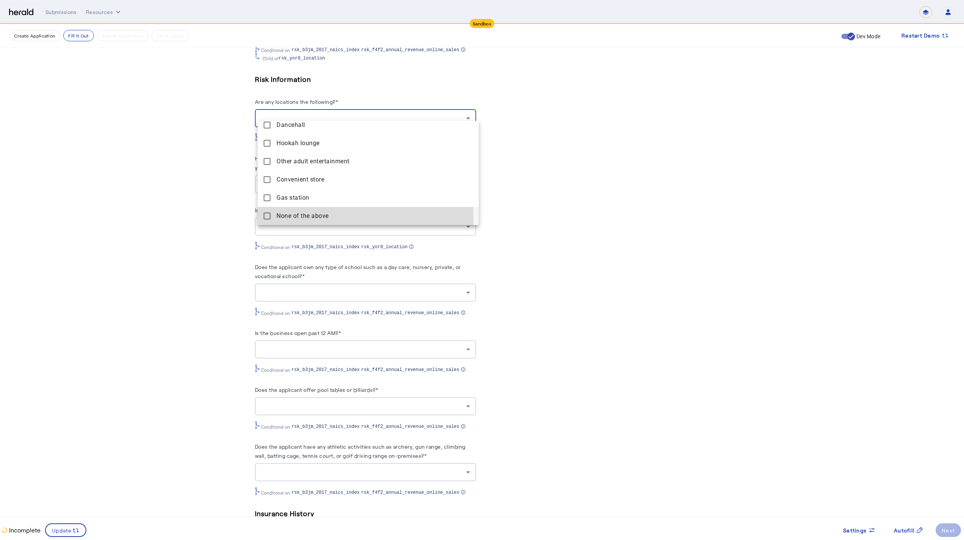
click at [299, 218] on span "None of the above" at bounding box center [375, 215] width 196 height 9
click at [296, 283] on div at bounding box center [482, 270] width 964 height 540
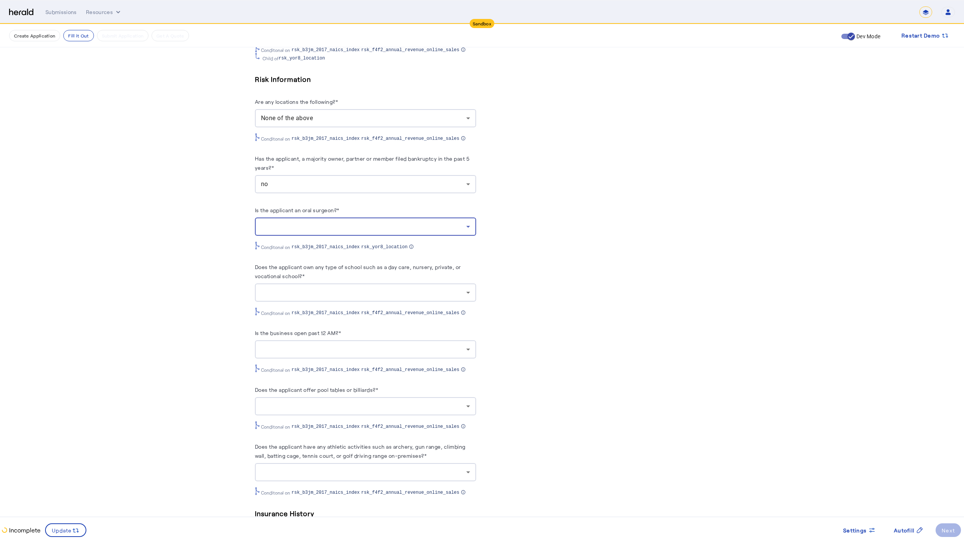
click at [293, 222] on div at bounding box center [363, 226] width 205 height 9
click at [299, 252] on span "no" at bounding box center [368, 256] width 209 height 9
click at [304, 288] on div at bounding box center [363, 292] width 205 height 9
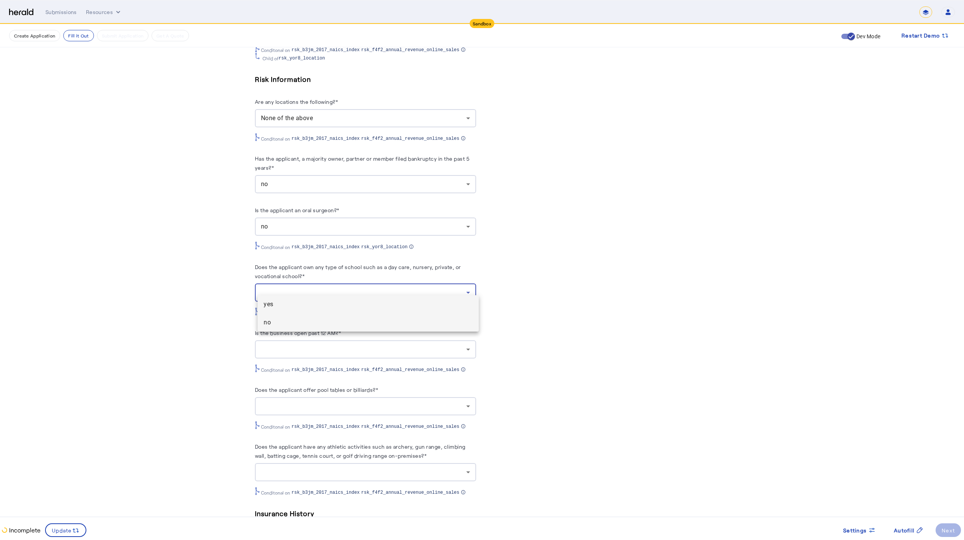
click at [358, 317] on mat-option "no" at bounding box center [368, 322] width 221 height 18
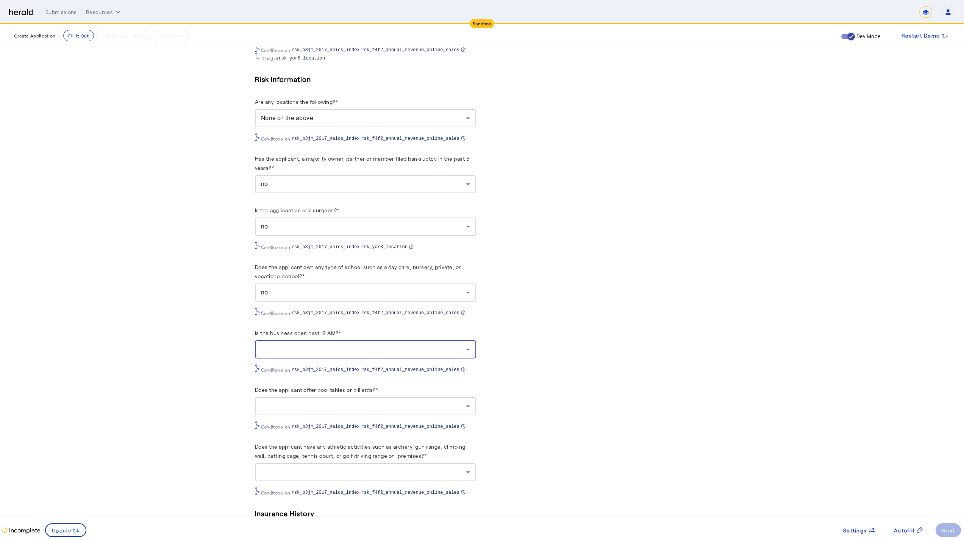
click at [330, 345] on div at bounding box center [363, 349] width 205 height 9
click at [330, 381] on span "no" at bounding box center [368, 379] width 209 height 9
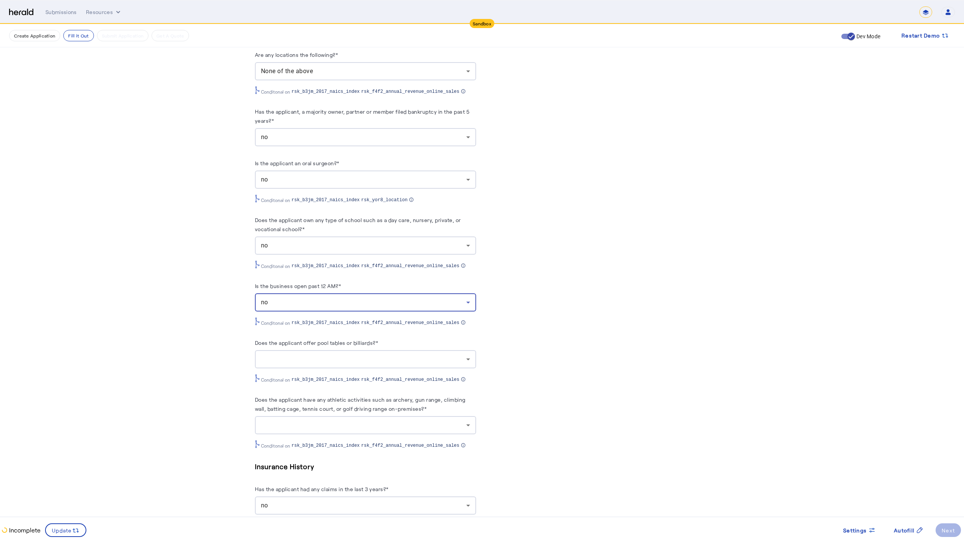
scroll to position [1752, 0]
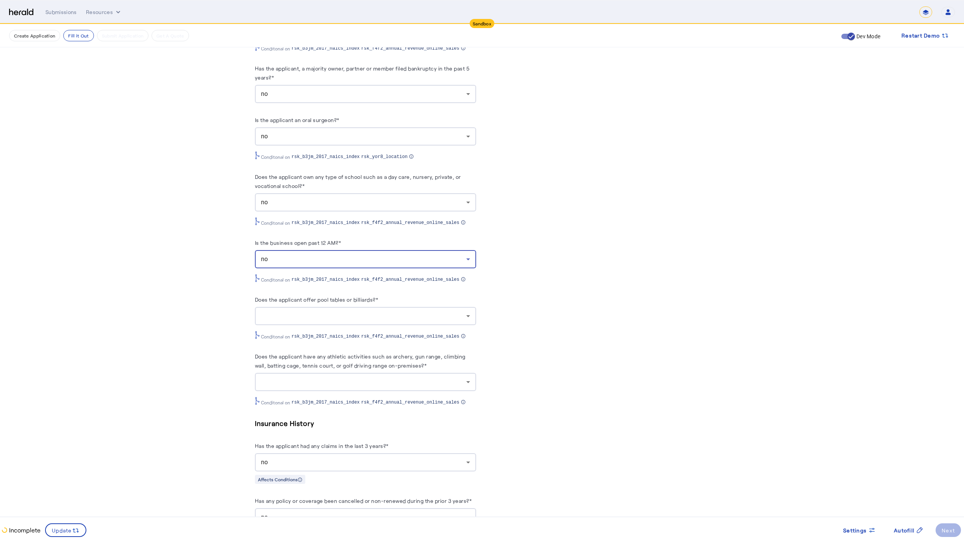
click at [341, 312] on div at bounding box center [363, 316] width 205 height 9
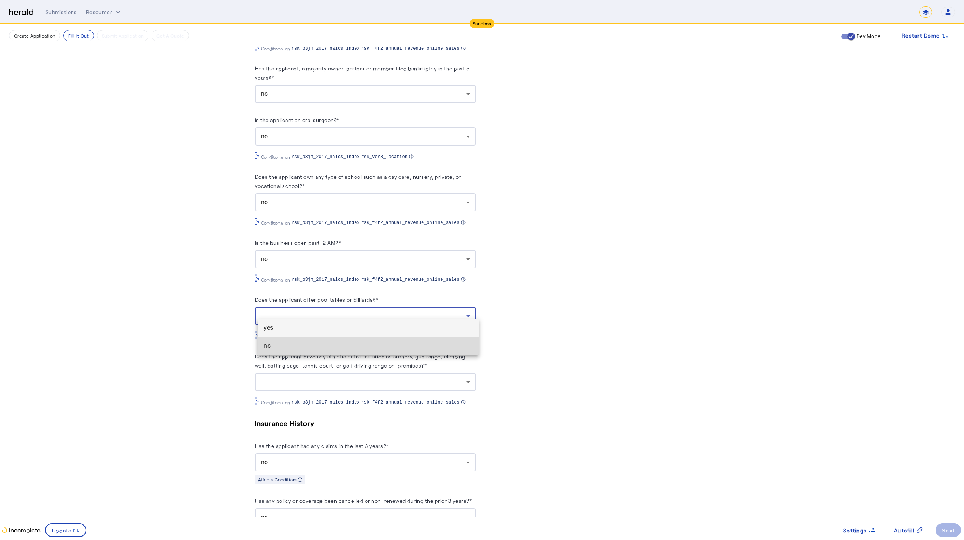
click at [347, 351] on mat-option "no" at bounding box center [368, 346] width 221 height 18
click at [341, 377] on div at bounding box center [363, 381] width 205 height 9
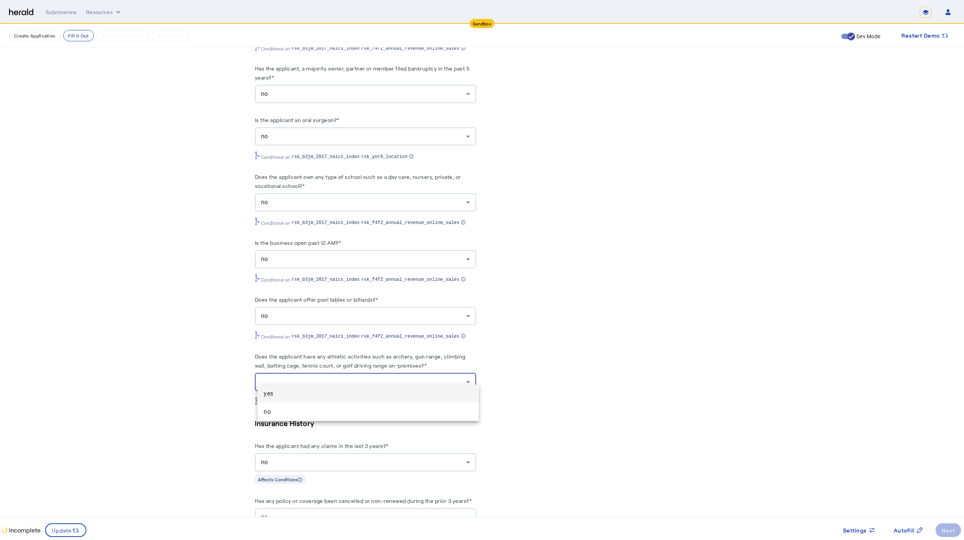
click at [333, 413] on span "no" at bounding box center [368, 411] width 209 height 9
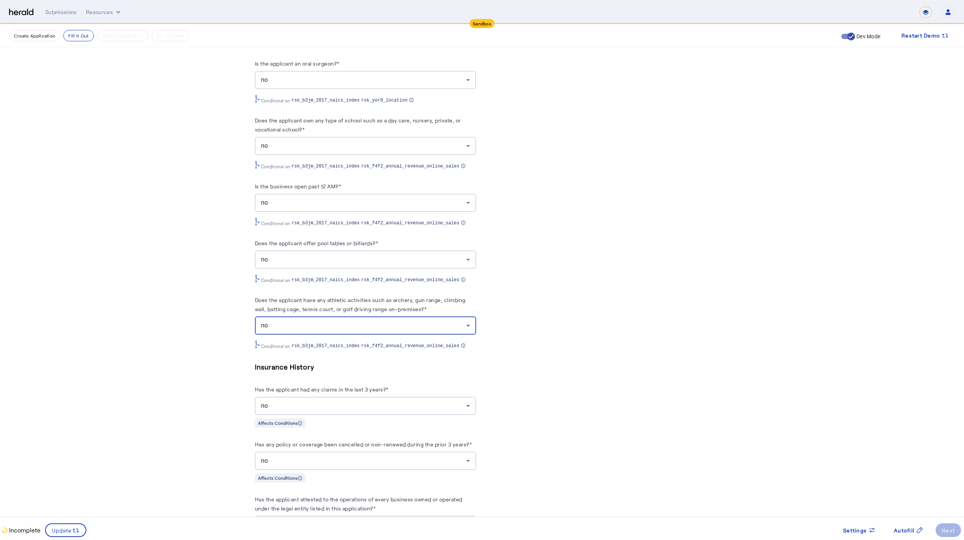
scroll to position [1837, 0]
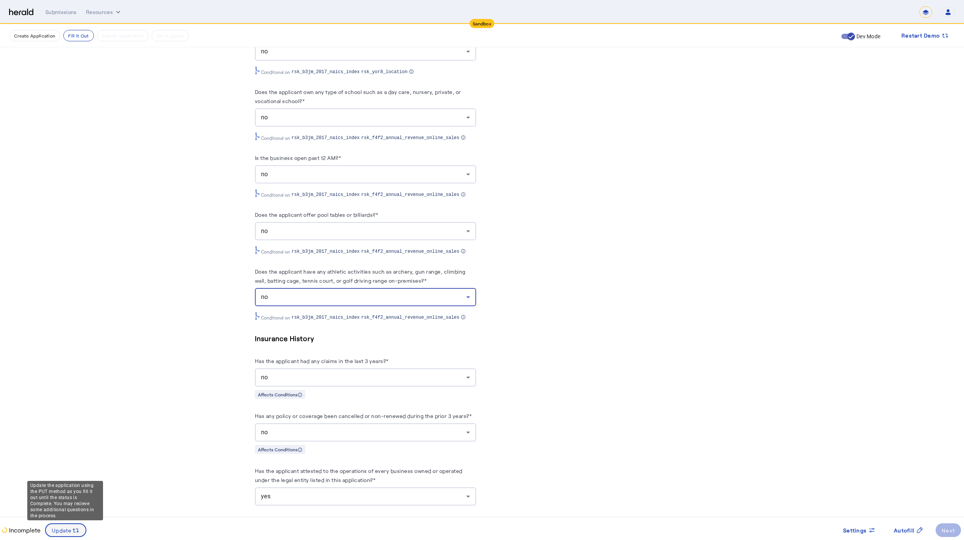
click at [76, 471] on icon at bounding box center [76, 531] width 8 height 8
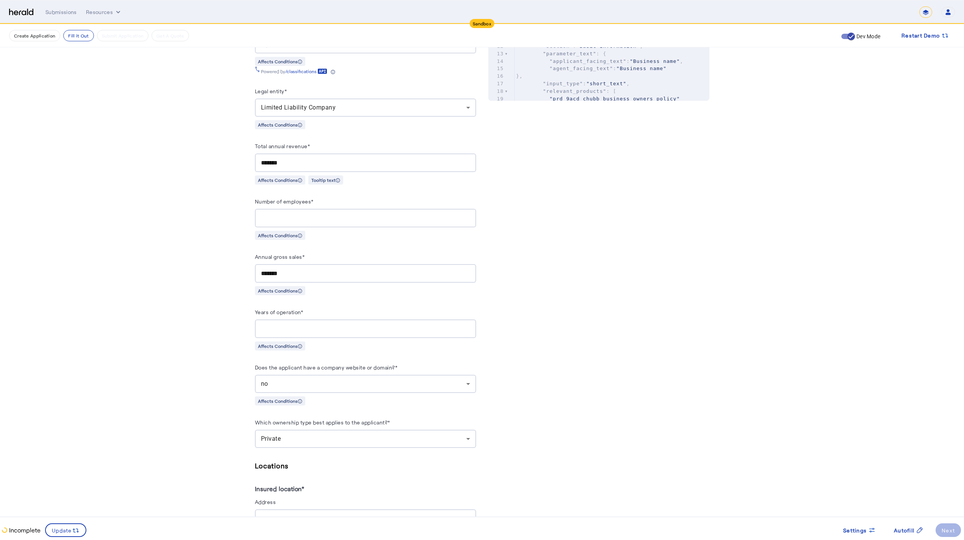
scroll to position [0, 0]
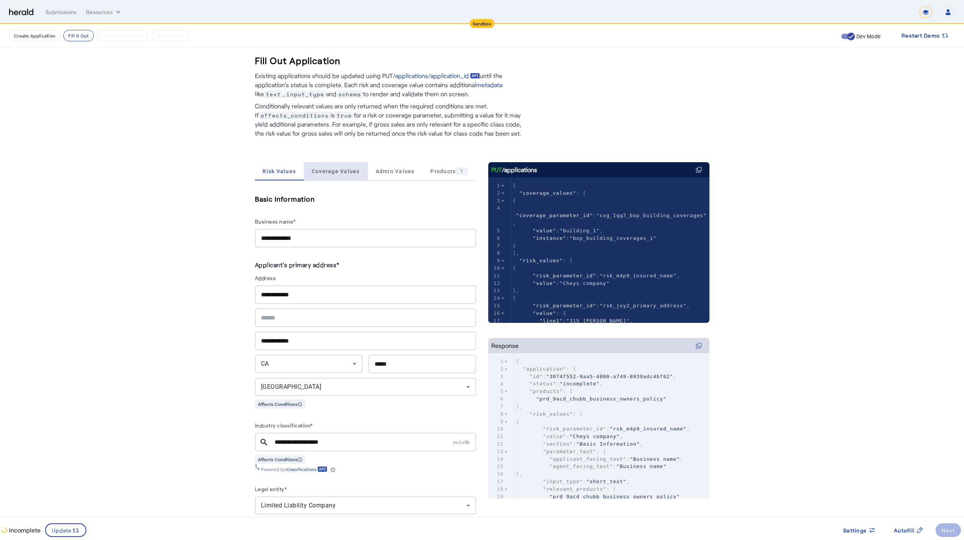
click at [350, 167] on span "Coverage Values" at bounding box center [336, 171] width 48 height 18
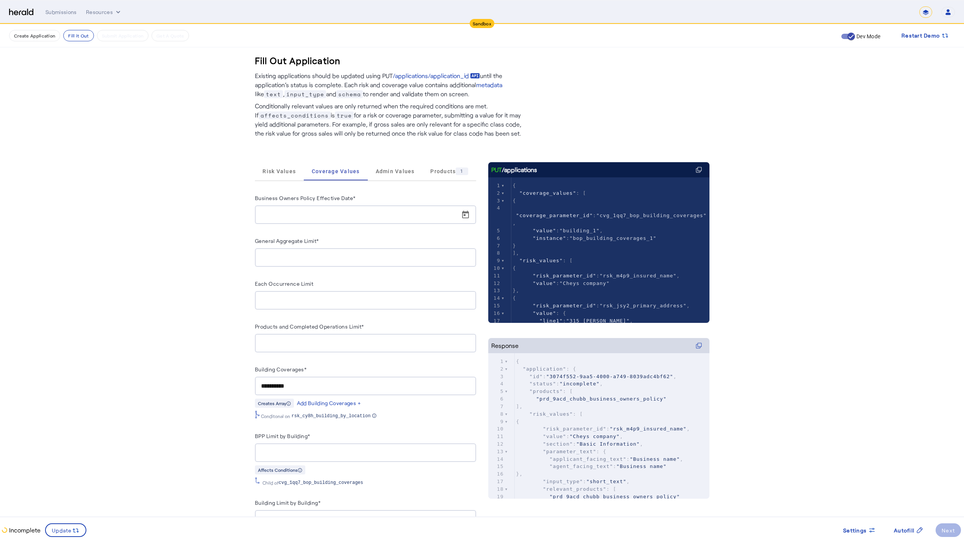
click at [342, 216] on input "Business Owners Policy Effective Date*" at bounding box center [368, 214] width 214 height 9
click at [454, 216] on span "Open calendar" at bounding box center [466, 215] width 18 height 18
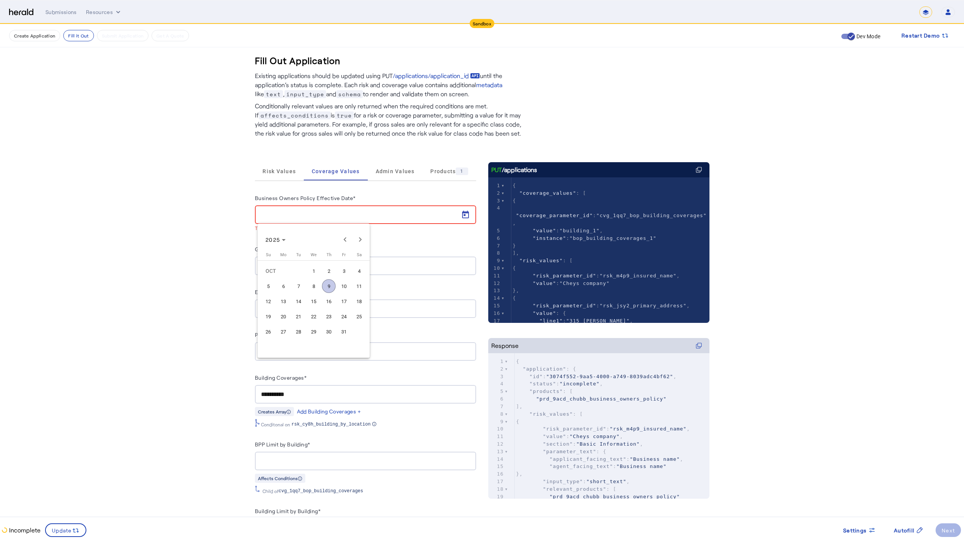
click at [344, 285] on span "10" at bounding box center [344, 286] width 14 height 14
type input "**********"
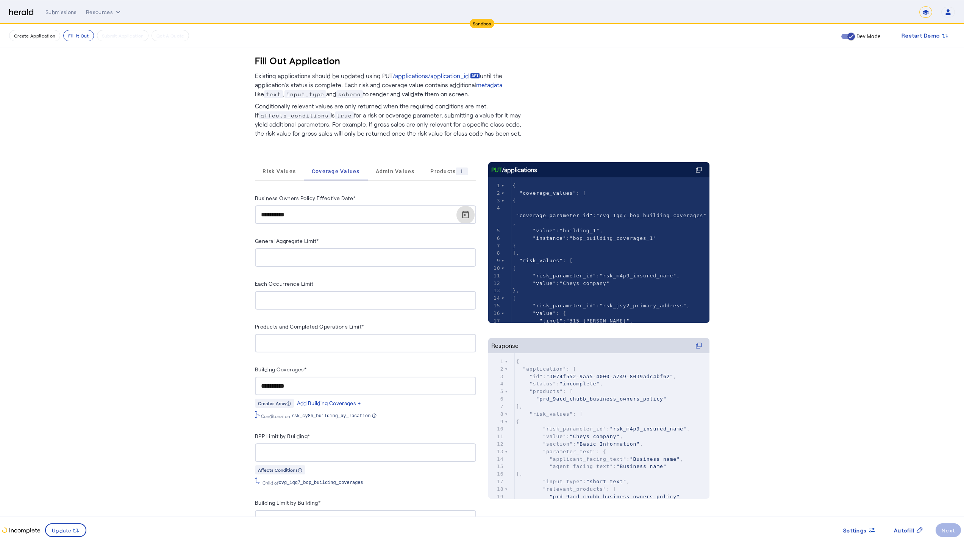
click at [334, 253] on input "General Aggregate Limit*" at bounding box center [365, 257] width 209 height 9
type input "*"
type input "**********"
click at [335, 301] on input "Each Occurrence Limit" at bounding box center [365, 300] width 209 height 9
type input "**********"
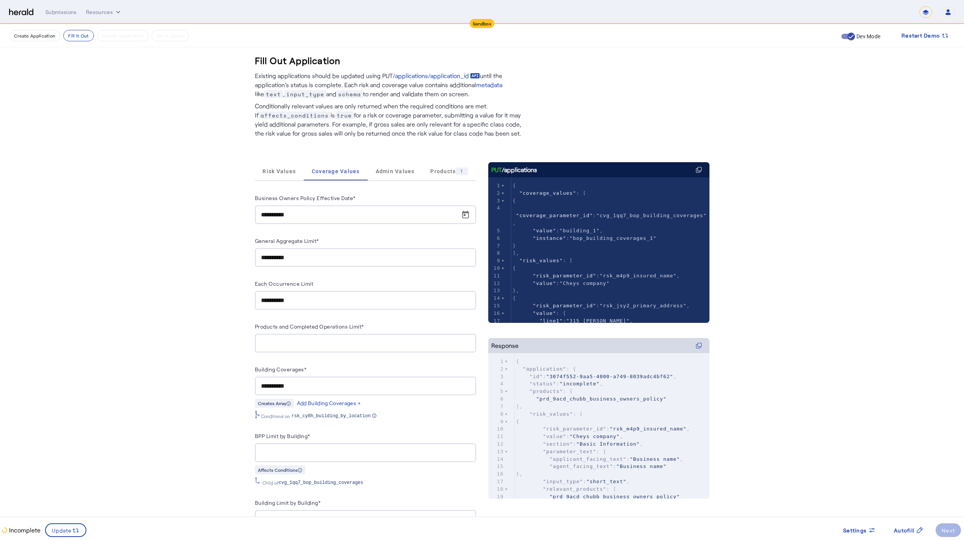
click at [346, 347] on div at bounding box center [365, 343] width 209 height 19
type input "*"
type input "**********"
click at [443, 448] on input "BPP Limit by Building*" at bounding box center [365, 452] width 209 height 9
type input "*******"
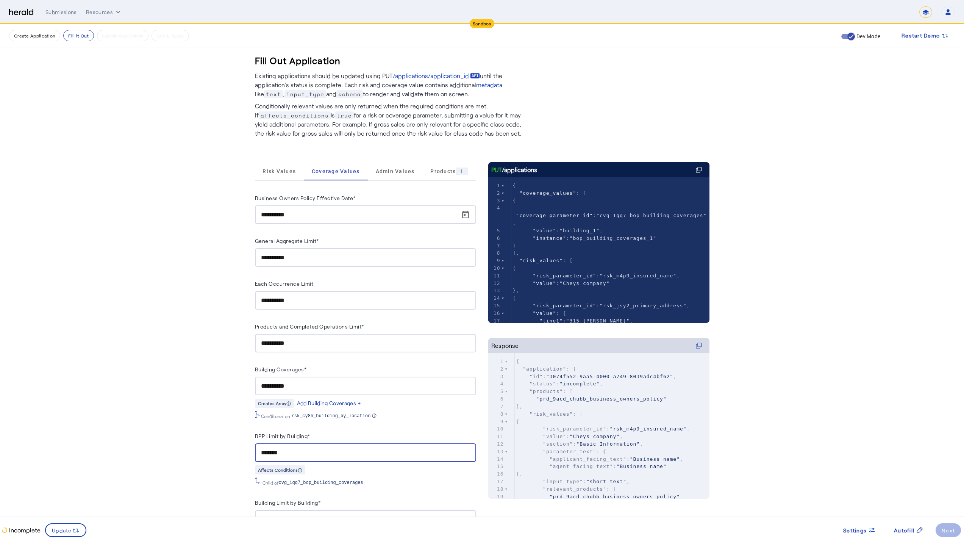
scroll to position [102, 0]
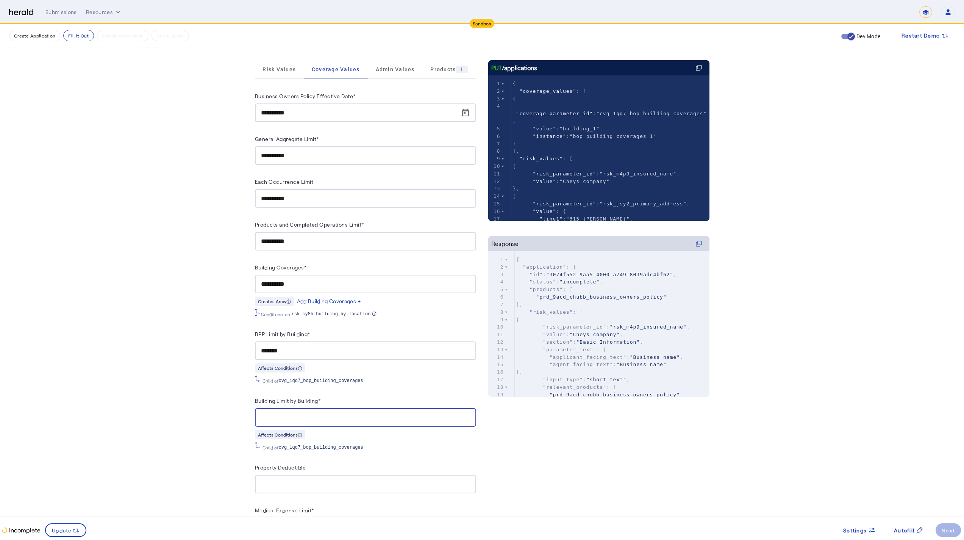
click at [296, 415] on input "Building Limit by Building*" at bounding box center [365, 417] width 209 height 9
type input "**"
click at [309, 471] on div at bounding box center [365, 484] width 209 height 19
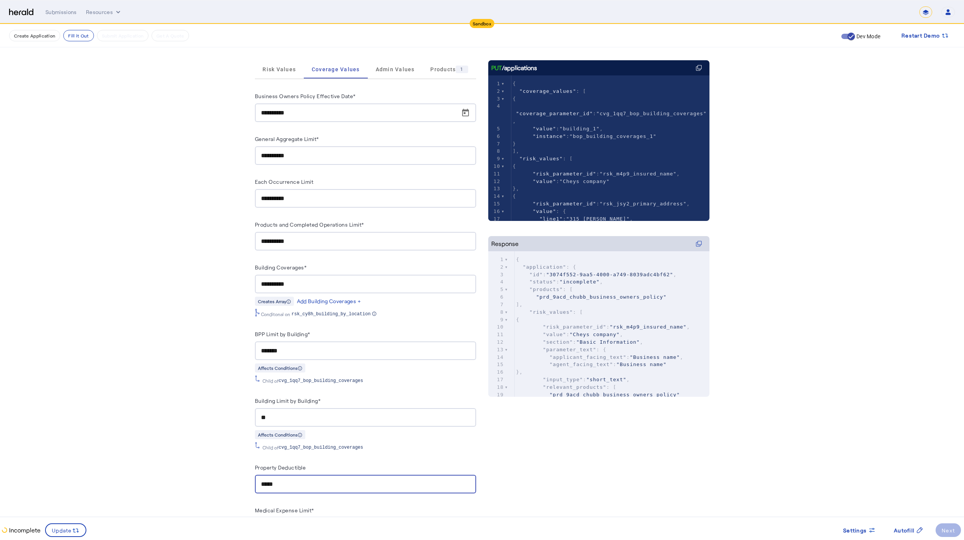
drag, startPoint x: 303, startPoint y: 478, endPoint x: 261, endPoint y: 476, distance: 42.1
click at [261, 471] on div "*****" at bounding box center [365, 484] width 221 height 19
type input "******"
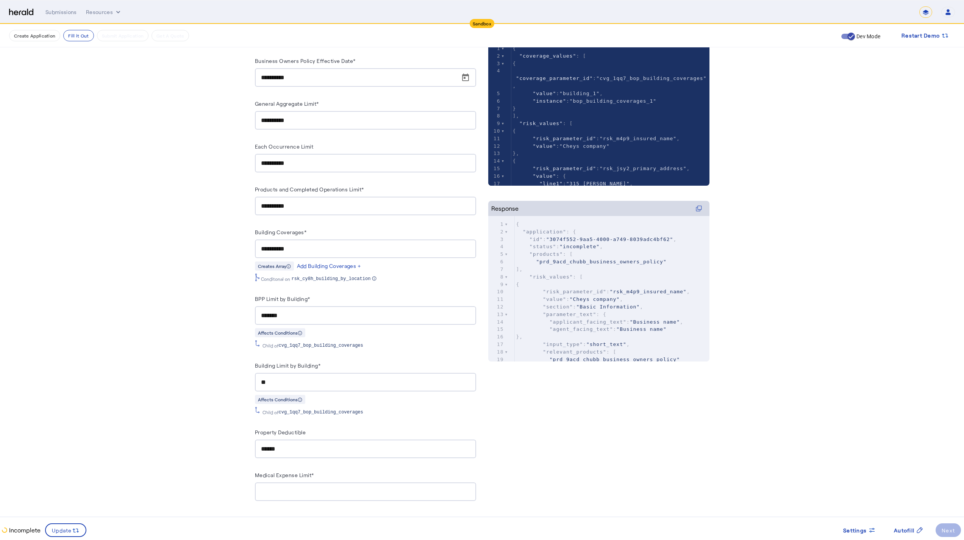
click at [297, 471] on div at bounding box center [365, 491] width 209 height 19
type input "******"
click at [73, 471] on icon at bounding box center [76, 531] width 8 height 8
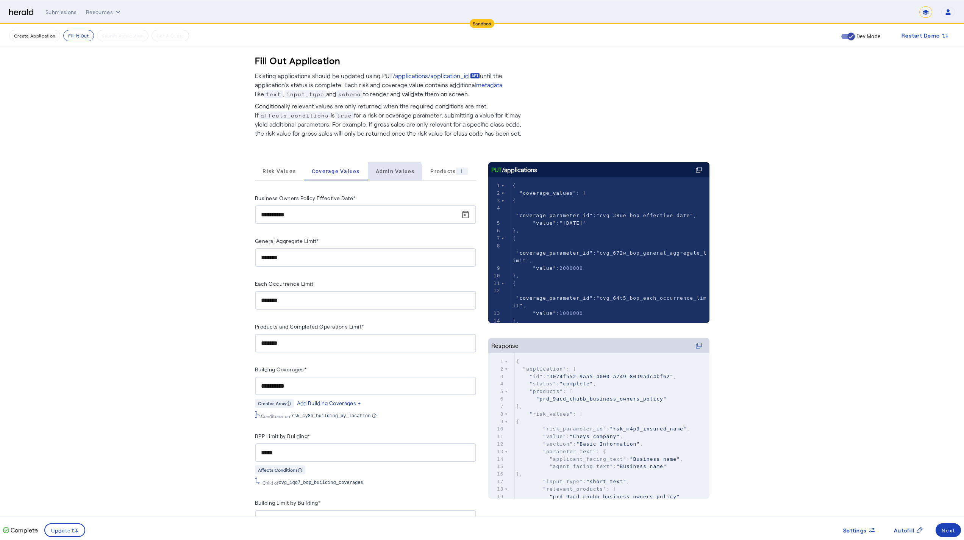
click at [392, 176] on span "Admin Values" at bounding box center [395, 171] width 39 height 18
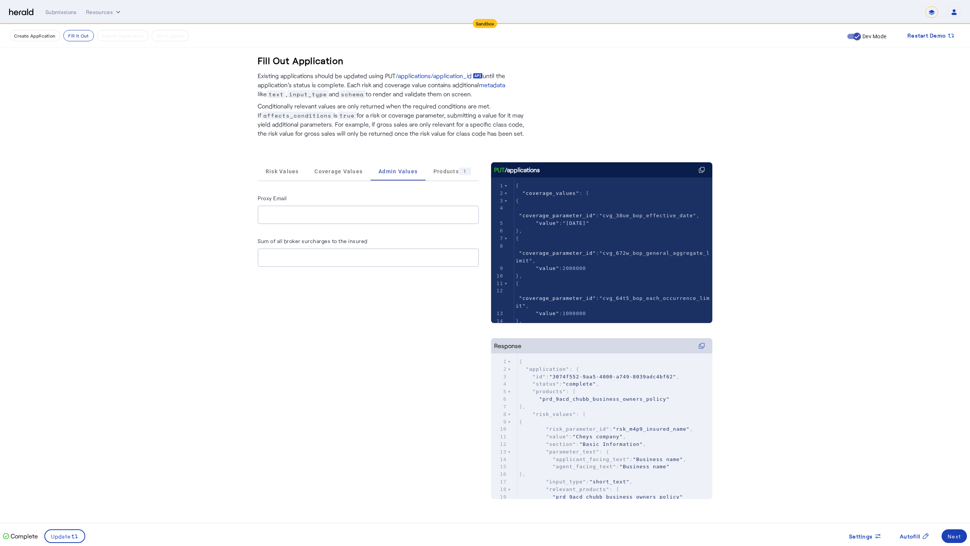
click at [354, 211] on input "Proxy Email" at bounding box center [368, 214] width 209 height 9
click at [369, 188] on div "Proxy Email Sum of all broker surcharges to the insured" at bounding box center [368, 230] width 221 height 98
click at [363, 252] on div at bounding box center [368, 257] width 209 height 19
type input "*"
click at [427, 300] on div "Risk Values Coverage Values Admin Values Products 1 Proxy Email Sum of all brok…" at bounding box center [368, 338] width 221 height 352
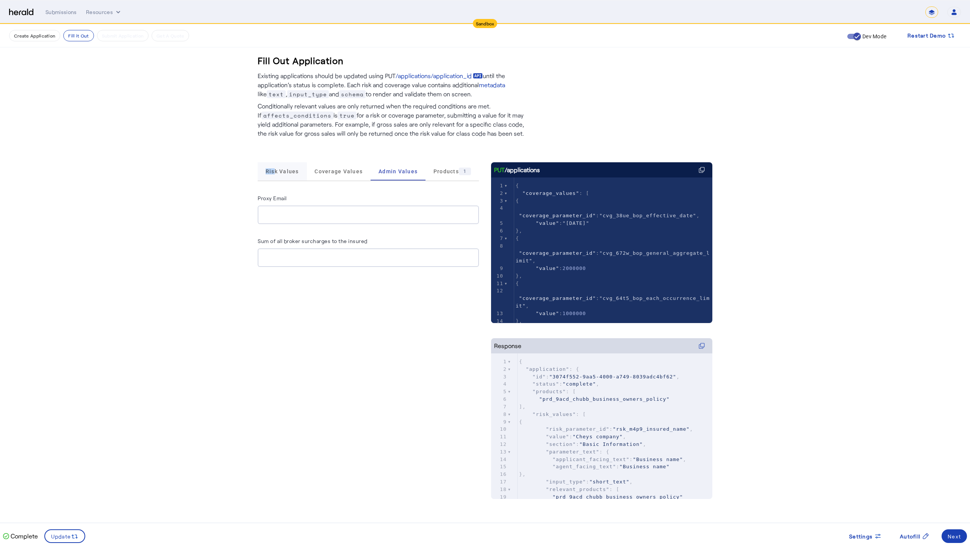
click at [275, 168] on span "Risk Values" at bounding box center [282, 171] width 33 height 18
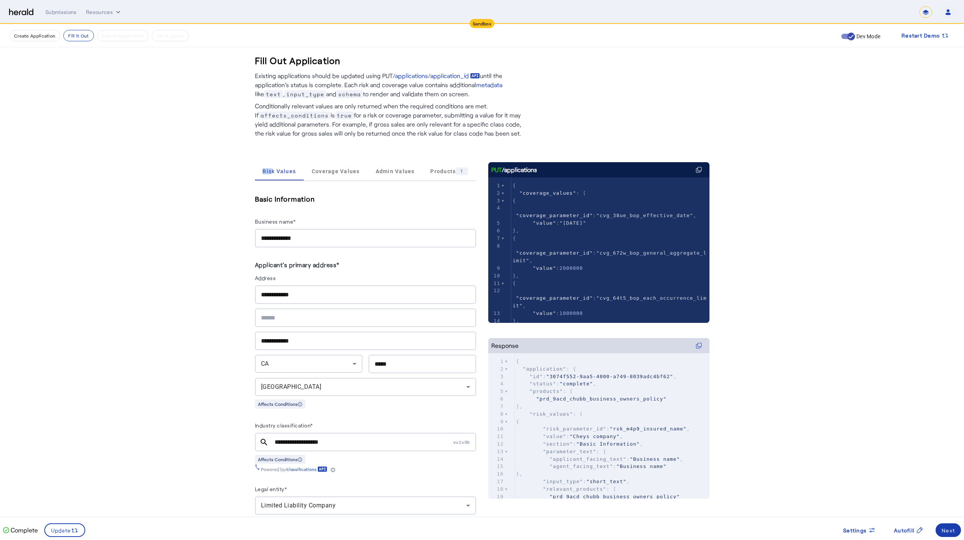
click at [454, 471] on span at bounding box center [948, 530] width 25 height 18
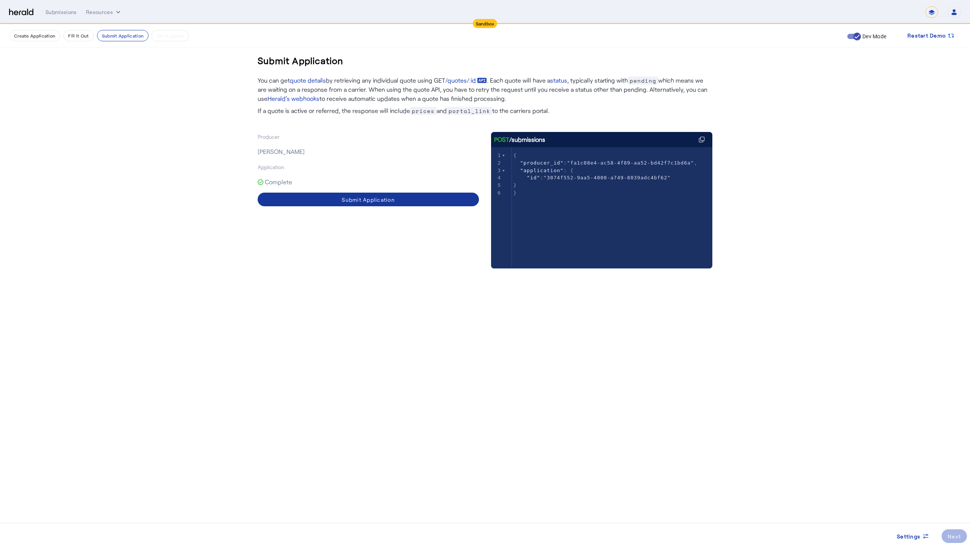
click at [347, 202] on div "Submit Application" at bounding box center [368, 200] width 53 height 8
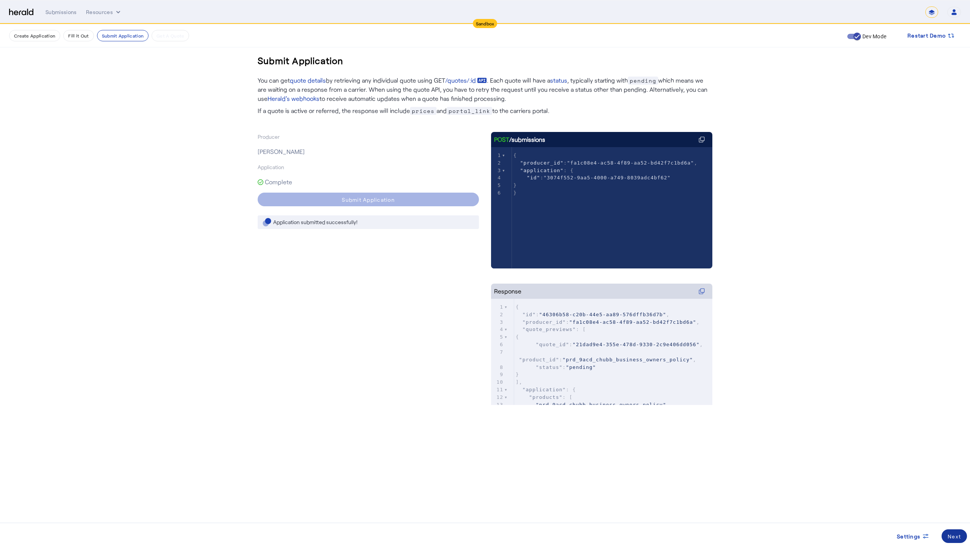
click at [454, 471] on div "Next" at bounding box center [954, 536] width 13 height 8
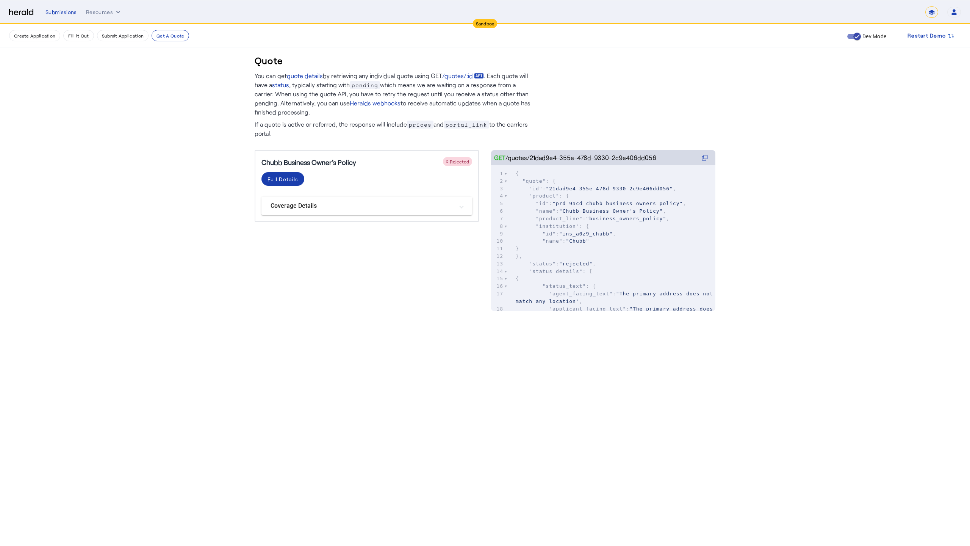
click at [282, 178] on div "Full Details" at bounding box center [283, 179] width 31 height 8
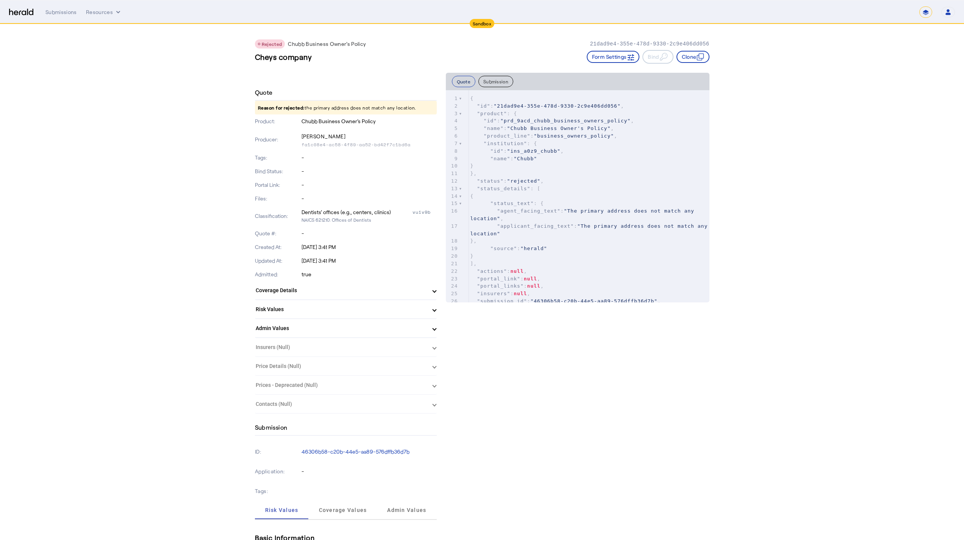
click at [454, 81] on button "Quote" at bounding box center [464, 81] width 24 height 11
click at [454, 59] on button "Form Settings" at bounding box center [613, 57] width 53 height 12
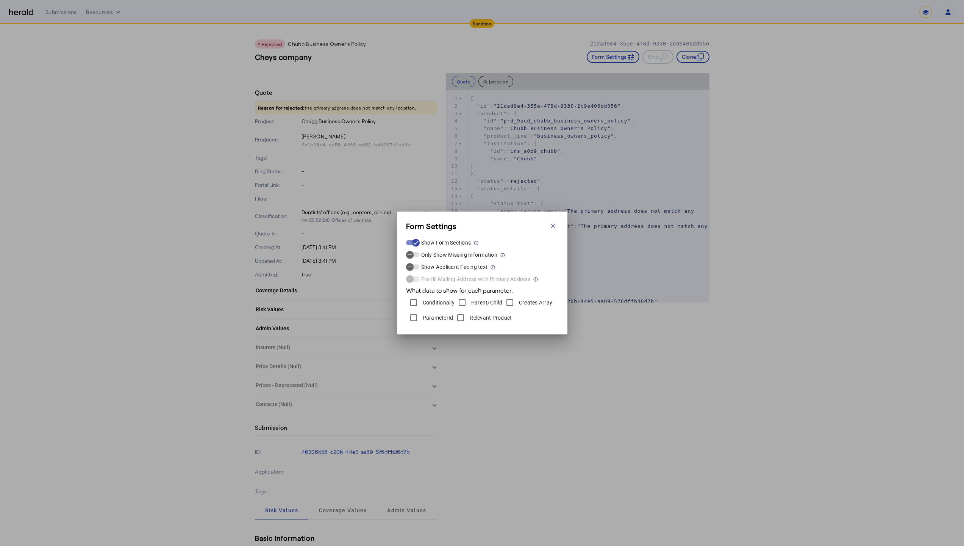
click at [454, 229] on icon "button" at bounding box center [553, 226] width 8 height 8
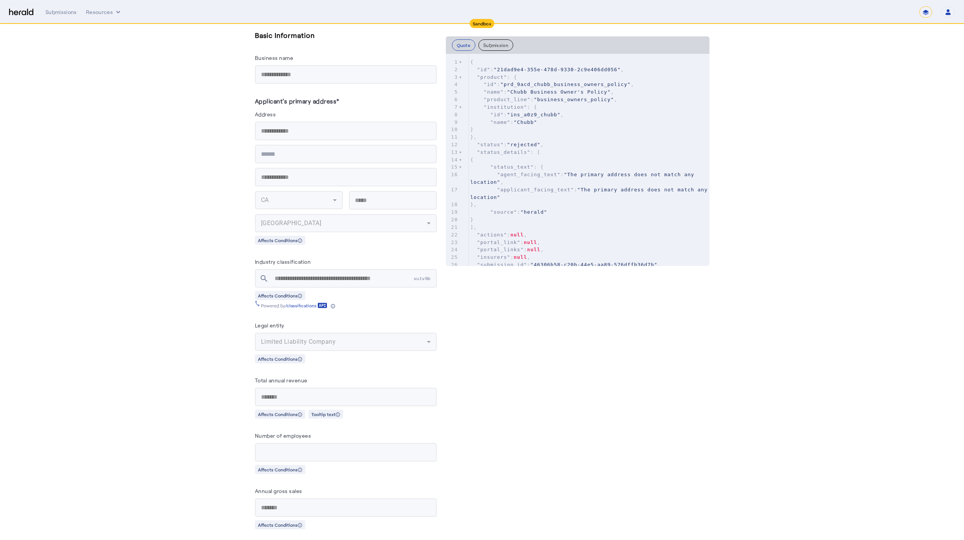
scroll to position [607, 0]
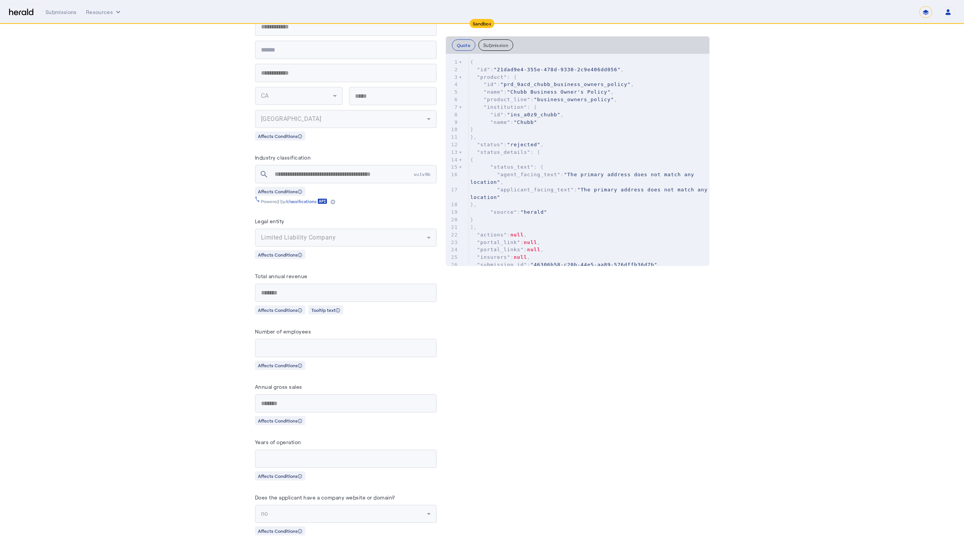
click at [288, 275] on label "Total annual revenue" at bounding box center [281, 276] width 53 height 6
click at [298, 294] on mat-form-field "*******" at bounding box center [346, 292] width 182 height 19
click at [333, 216] on div "Legal entity" at bounding box center [346, 222] width 182 height 12
click at [308, 275] on label "Total annual revenue" at bounding box center [281, 276] width 53 height 6
click at [302, 308] on icon at bounding box center [300, 310] width 4 height 4
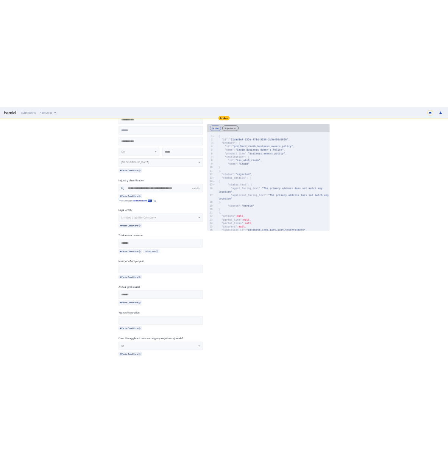
scroll to position [0, 0]
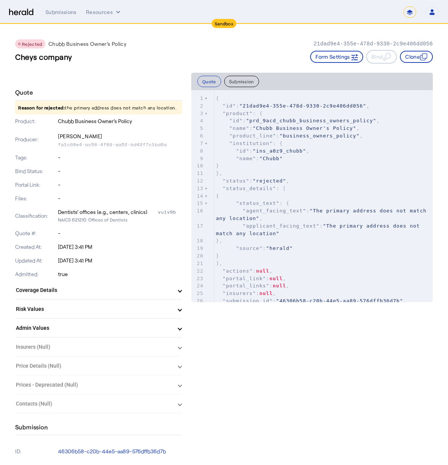
click at [326, 28] on div "Rejected Chubb Business Owner's Policy 21dad9e4-355e-478d-9330-2c9e406dd056 Che…" at bounding box center [224, 48] width 418 height 49
drag, startPoint x: 223, startPoint y: 24, endPoint x: 219, endPoint y: 25, distance: 4.2
click at [223, 24] on div "Sandbox" at bounding box center [224, 23] width 25 height 9
click at [67, 12] on div "Submissions" at bounding box center [60, 12] width 31 height 8
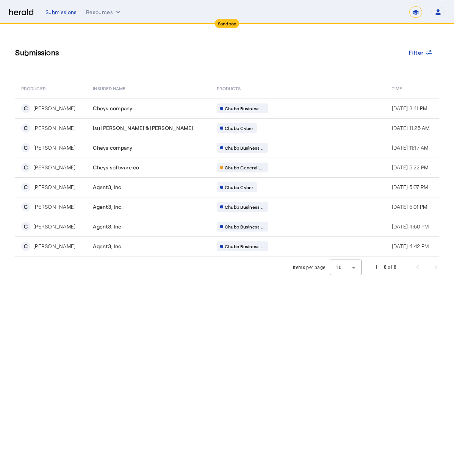
click at [442, 12] on button "Open user menu" at bounding box center [438, 12] width 14 height 11
click at [249, 65] on div at bounding box center [227, 235] width 454 height 471
click at [20, 14] on img at bounding box center [21, 12] width 24 height 7
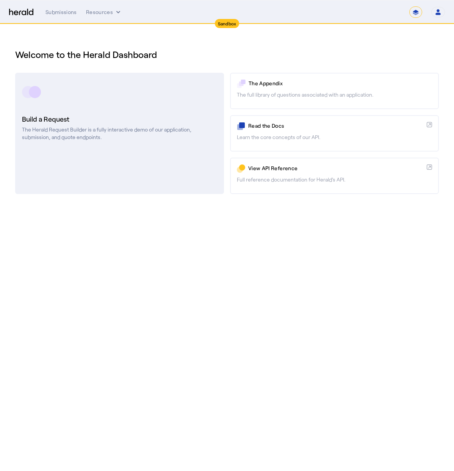
click at [140, 109] on link "Build a Request The Herald Request Builder is a fully interactive demo of our a…" at bounding box center [119, 133] width 209 height 121
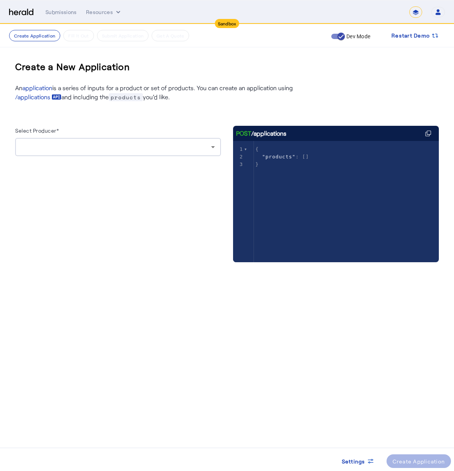
click at [155, 142] on div at bounding box center [118, 147] width 194 height 18
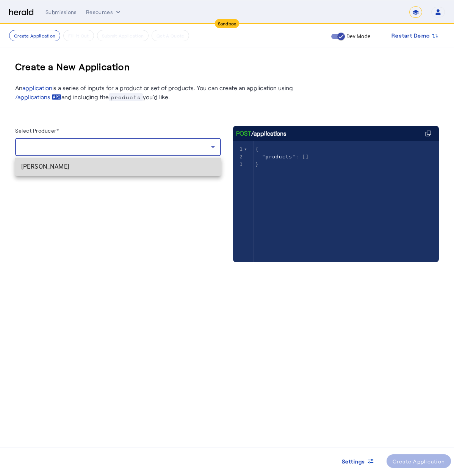
click at [157, 171] on mat-option "[PERSON_NAME]" at bounding box center [118, 167] width 206 height 18
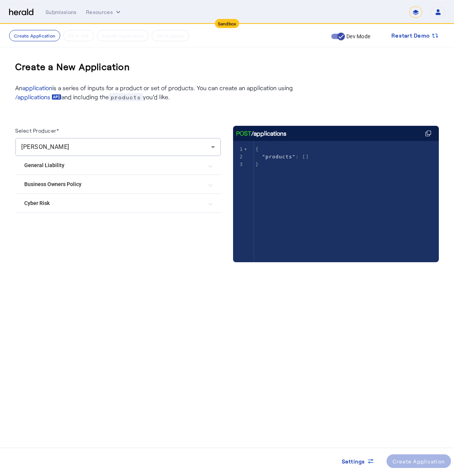
click at [106, 186] on Policy "Business Owners Policy" at bounding box center [113, 184] width 178 height 8
click at [46, 226] on div "Chubb Business Owner's Policy" at bounding box center [70, 221] width 92 height 15
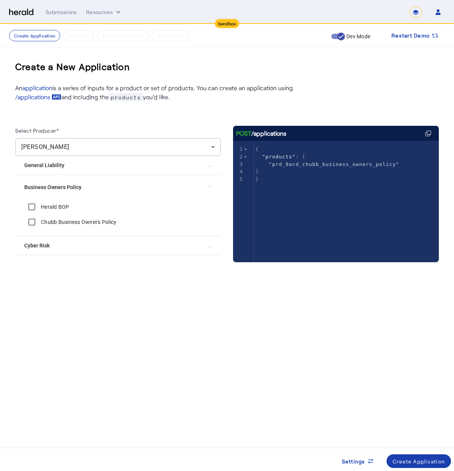
click at [431, 457] on div "Create Application" at bounding box center [419, 461] width 53 height 8
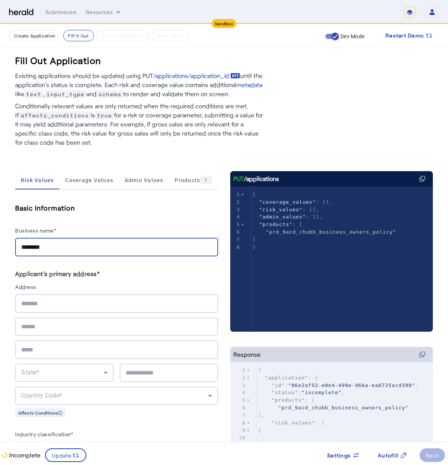
type input "********"
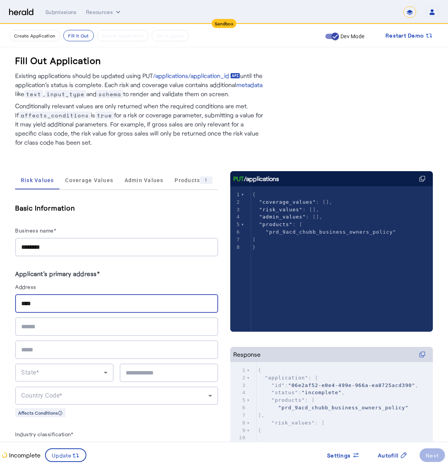
type input "***"
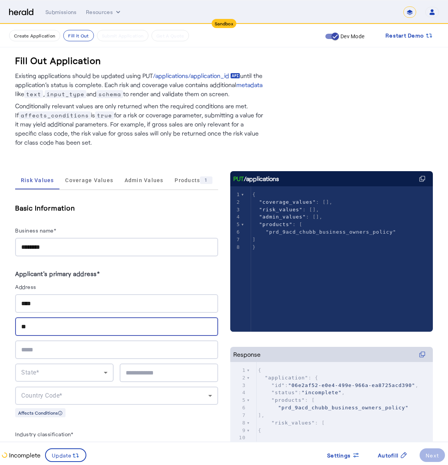
type input "*"
click at [78, 309] on div "***" at bounding box center [116, 303] width 191 height 19
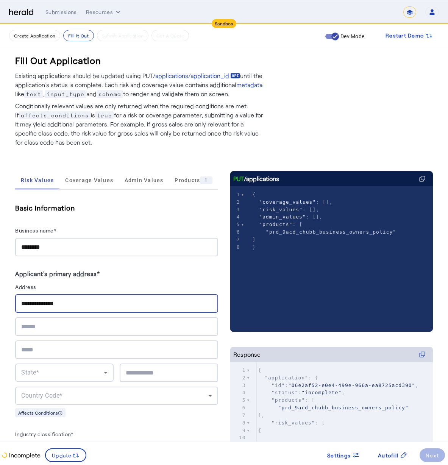
type input "**********"
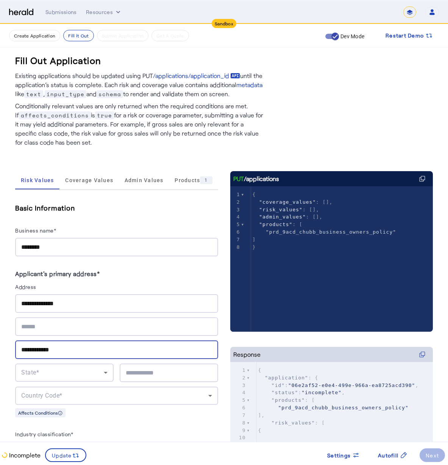
type input "**********"
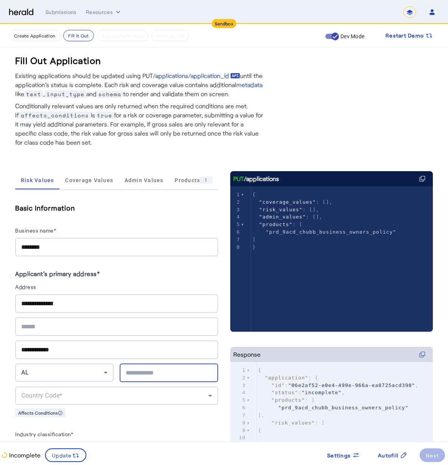
click at [85, 369] on div "AL" at bounding box center [62, 372] width 83 height 9
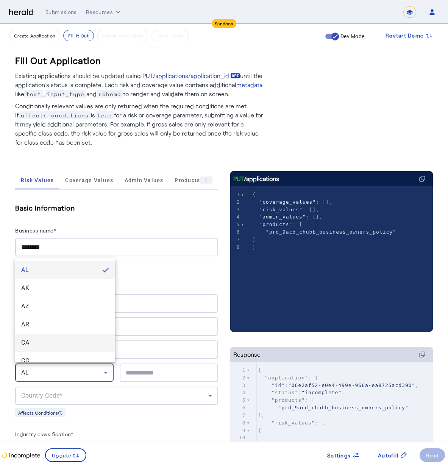
click at [47, 339] on span "CA" at bounding box center [65, 342] width 88 height 9
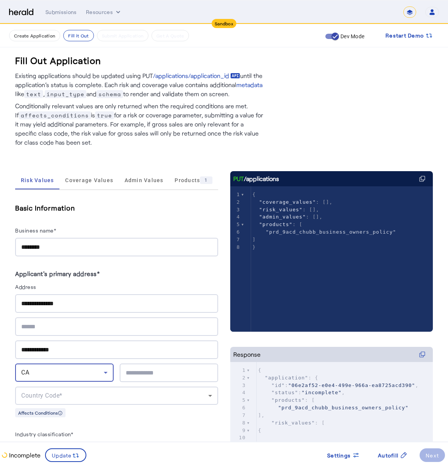
click at [152, 372] on input "text" at bounding box center [169, 373] width 86 height 9
type input "*****"
click at [168, 401] on div "Country Code*" at bounding box center [116, 396] width 191 height 18
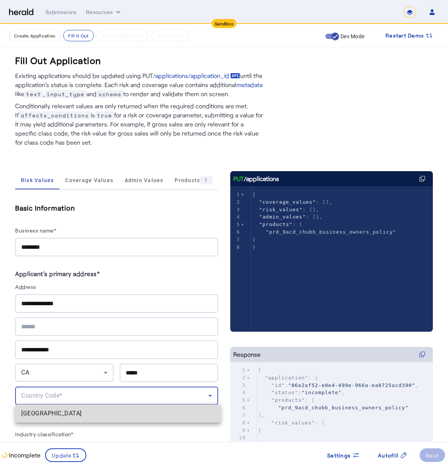
click at [172, 410] on span "[GEOGRAPHIC_DATA]" at bounding box center [118, 413] width 194 height 9
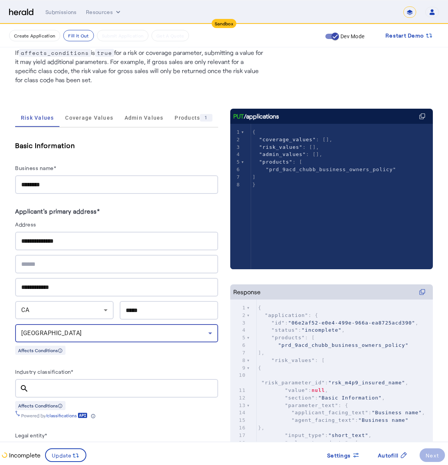
scroll to position [77, 0]
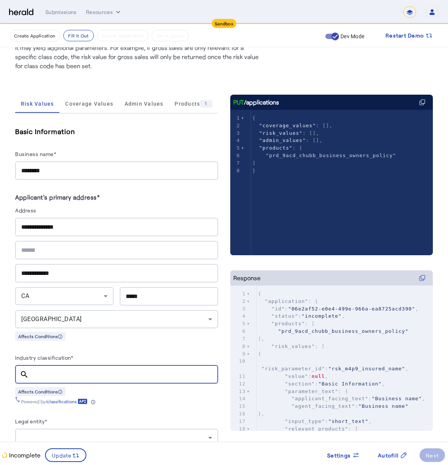
click at [100, 374] on input "Industry classification*" at bounding box center [123, 374] width 177 height 9
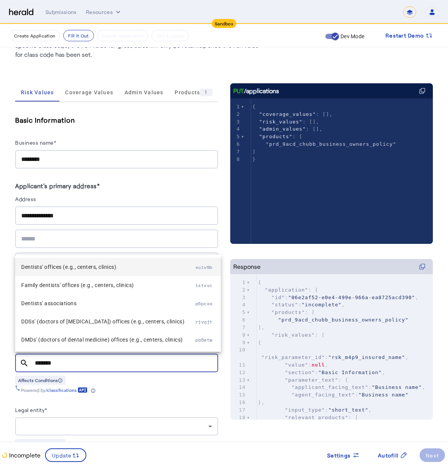
type input "*******"
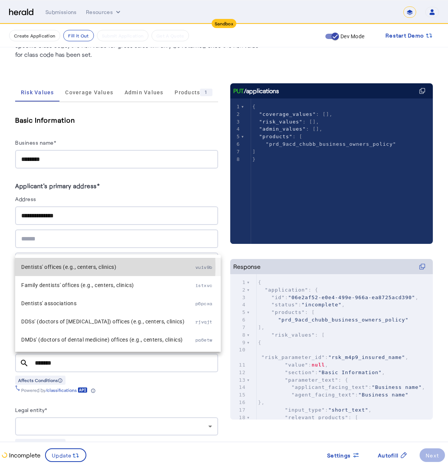
click at [27, 267] on span "Dentists' offices (e.g., centers, clinics)" at bounding box center [108, 267] width 174 height 9
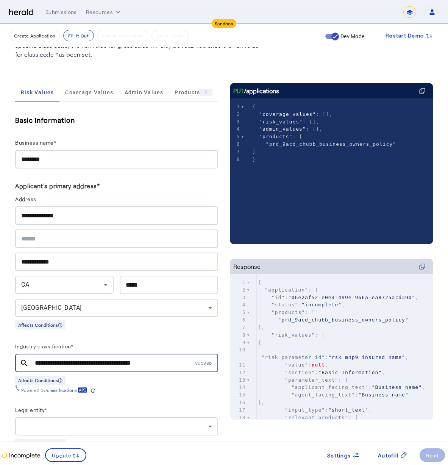
scroll to position [233, 0]
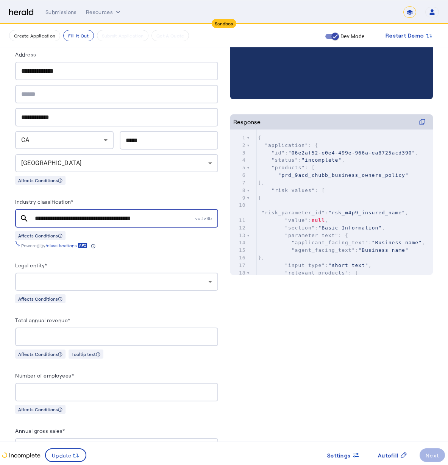
click at [43, 273] on div at bounding box center [116, 282] width 191 height 18
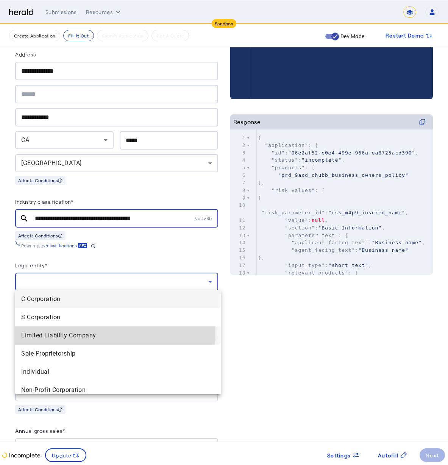
click at [60, 333] on span "Limited Liability Company" at bounding box center [118, 335] width 194 height 9
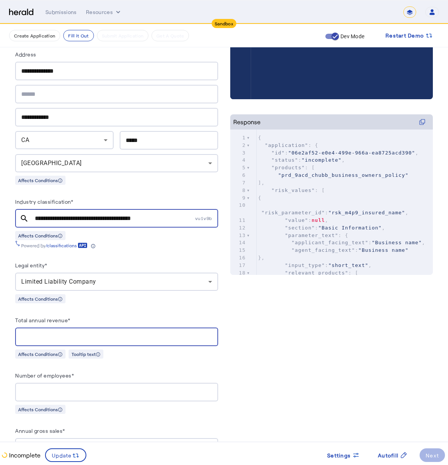
click at [140, 333] on input "Total annual revenue*" at bounding box center [116, 337] width 191 height 9
type input "*"
type input "**********"
click at [105, 396] on div at bounding box center [116, 392] width 191 height 19
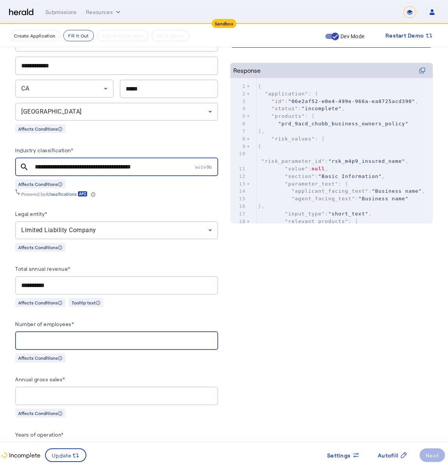
scroll to position [341, 0]
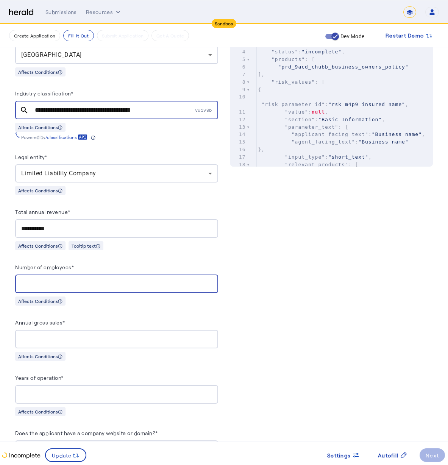
type input "*"
click at [61, 336] on input "Annual gross sales*" at bounding box center [116, 339] width 191 height 9
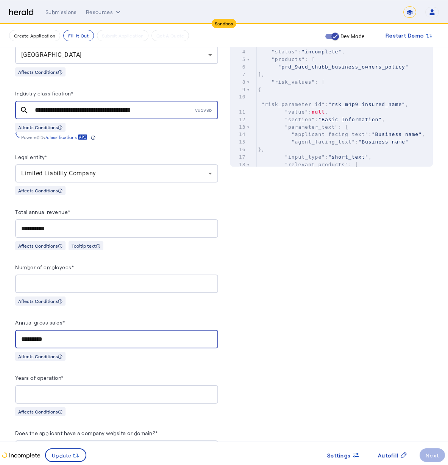
type input "**********"
click at [88, 395] on input "Years of operation*" at bounding box center [116, 394] width 191 height 9
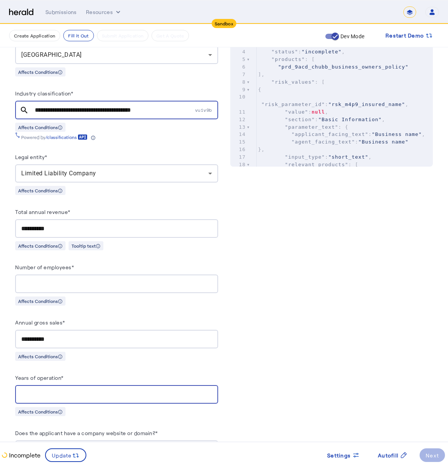
scroll to position [351, 0]
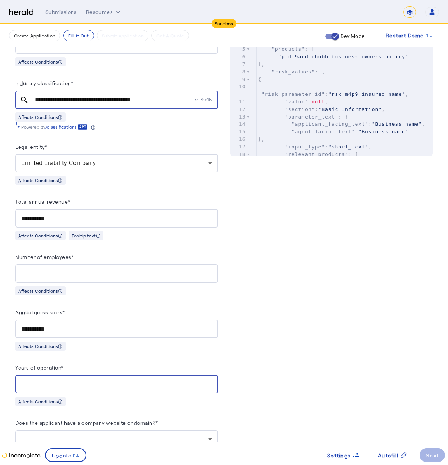
type input "*"
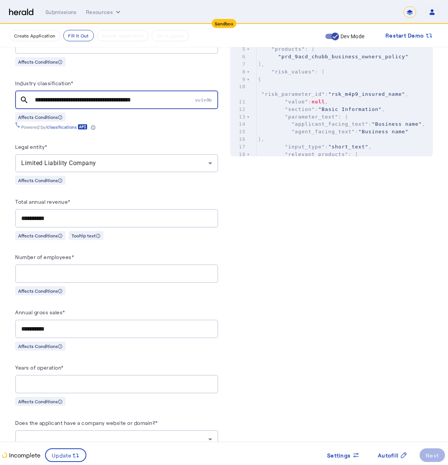
click at [117, 430] on div at bounding box center [116, 439] width 191 height 18
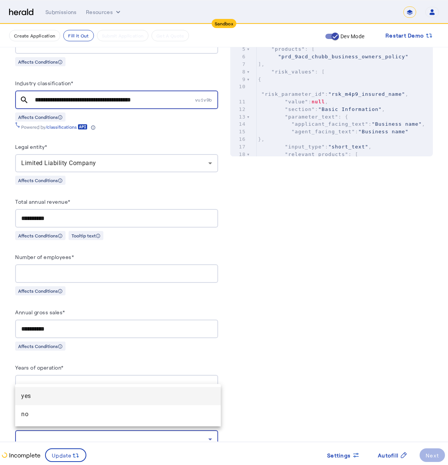
scroll to position [421, 0]
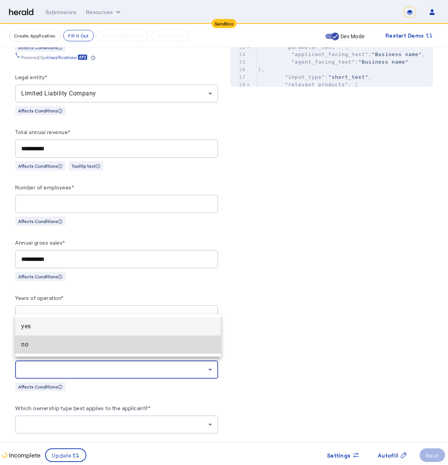
click at [113, 344] on span "no" at bounding box center [118, 344] width 194 height 9
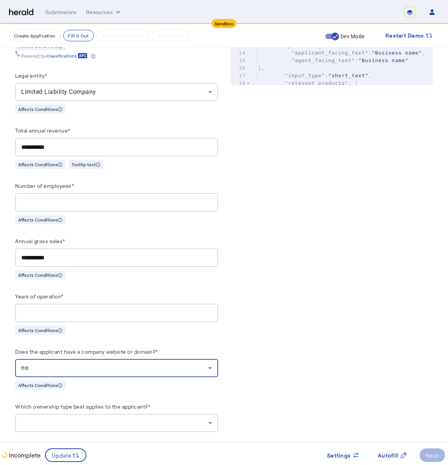
scroll to position [476, 0]
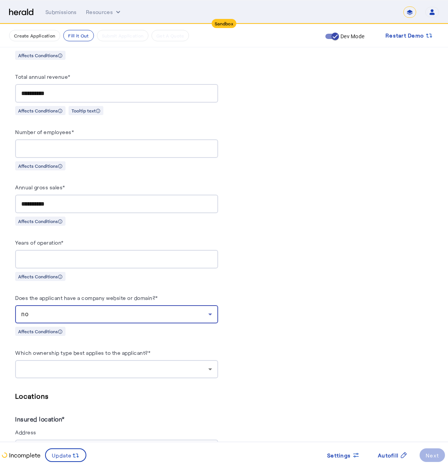
click at [119, 360] on div at bounding box center [116, 369] width 191 height 18
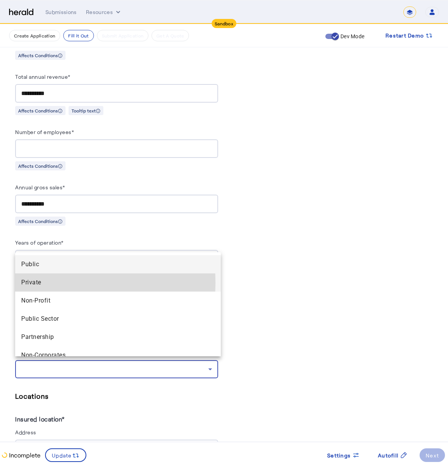
click at [45, 283] on span "Private" at bounding box center [118, 282] width 194 height 9
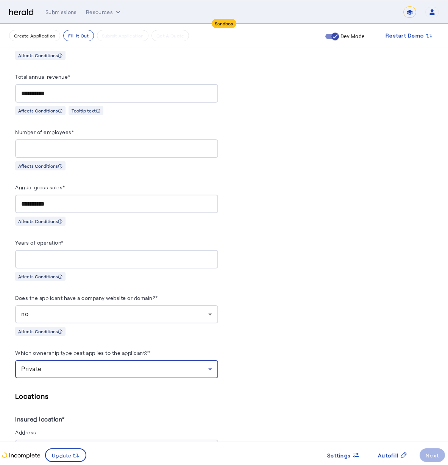
scroll to position [635, 0]
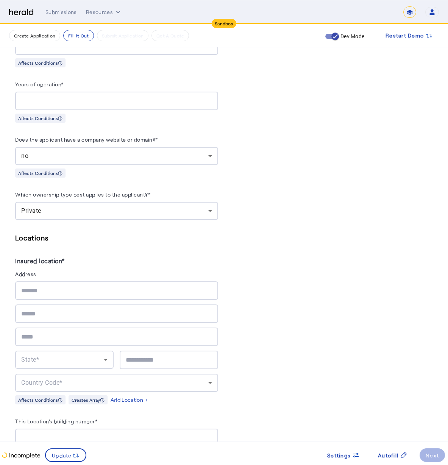
click at [67, 282] on div at bounding box center [116, 291] width 191 height 19
click at [70, 292] on div at bounding box center [116, 291] width 191 height 19
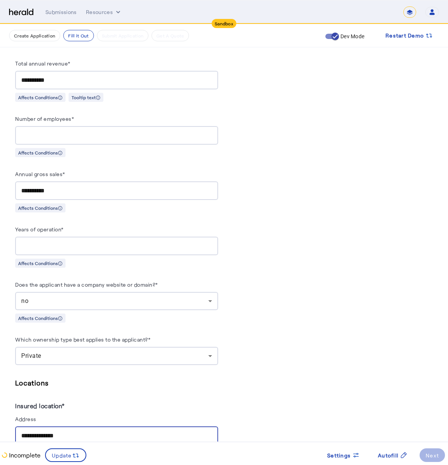
scroll to position [675, 0]
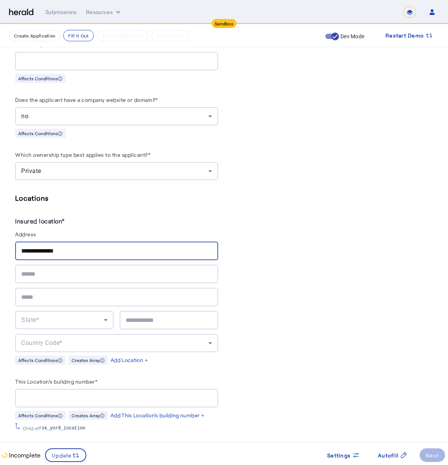
type input "**********"
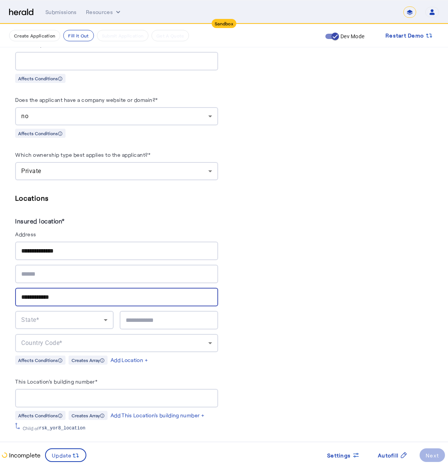
type input "**********"
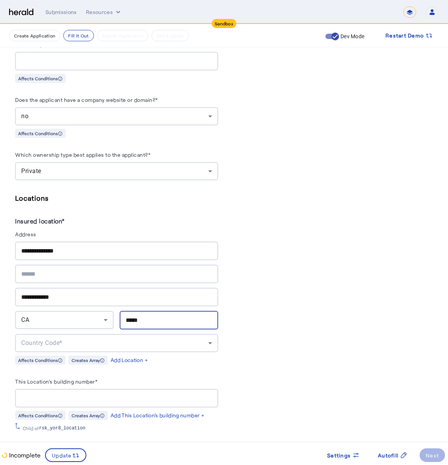
type input "*****"
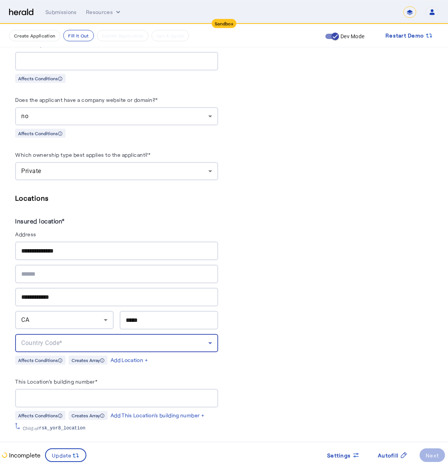
click at [27, 340] on span "Country Code*" at bounding box center [41, 343] width 41 height 7
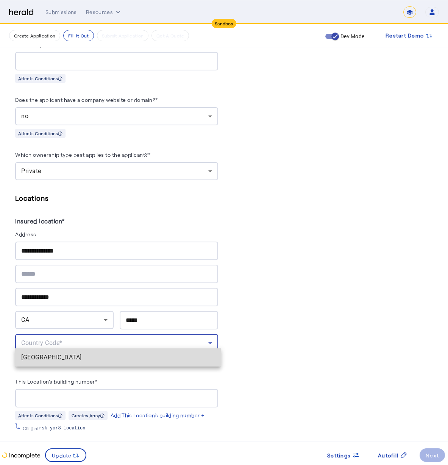
click at [55, 358] on span "[GEOGRAPHIC_DATA]" at bounding box center [118, 357] width 194 height 9
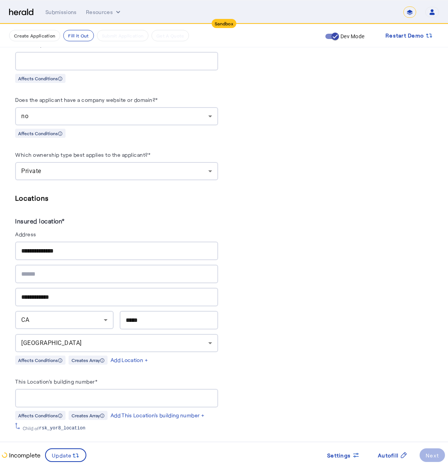
click at [86, 401] on div at bounding box center [116, 398] width 191 height 19
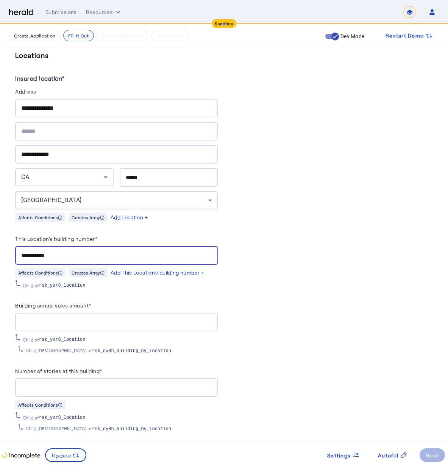
type input "**********"
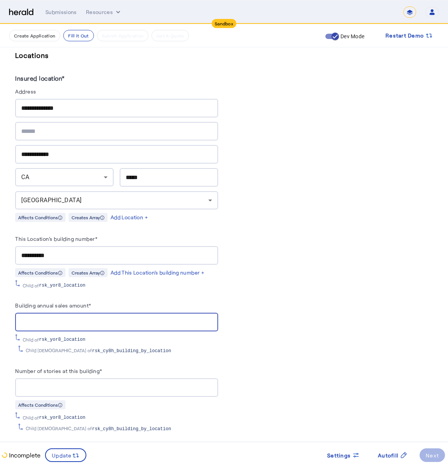
click at [100, 318] on input "Building annual sales amount*" at bounding box center [116, 322] width 191 height 9
type input "**********"
click at [85, 392] on div "Number of stories at this building* Affects Conditions Child of rsk_yor8_locati…" at bounding box center [116, 399] width 203 height 66
click at [88, 384] on input "Number of stories at this building*" at bounding box center [116, 388] width 191 height 9
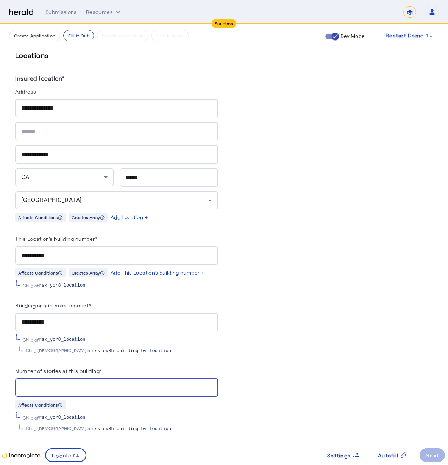
type input "*"
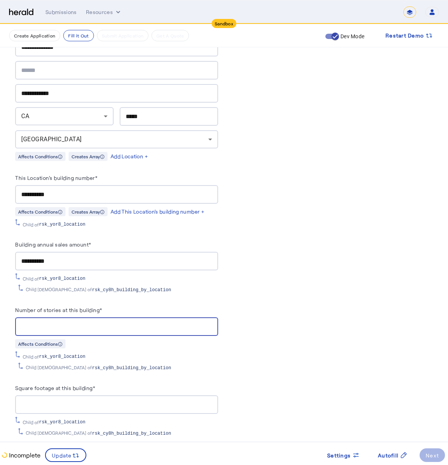
type input "**"
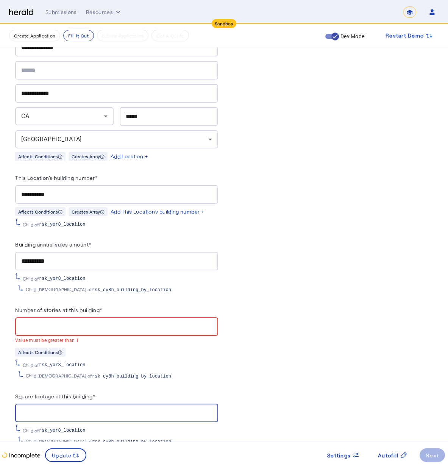
click at [98, 404] on div at bounding box center [116, 413] width 191 height 19
type input "****"
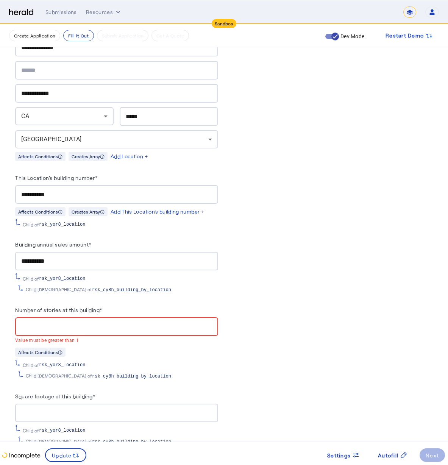
drag, startPoint x: 45, startPoint y: 322, endPoint x: 9, endPoint y: 314, distance: 37.6
click at [9, 315] on div "**********" at bounding box center [224, 127] width 448 height 1963
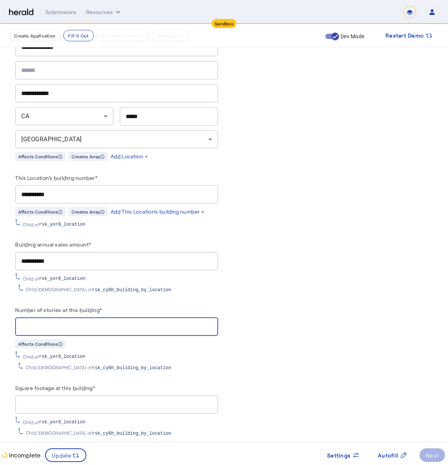
scroll to position [894, 0]
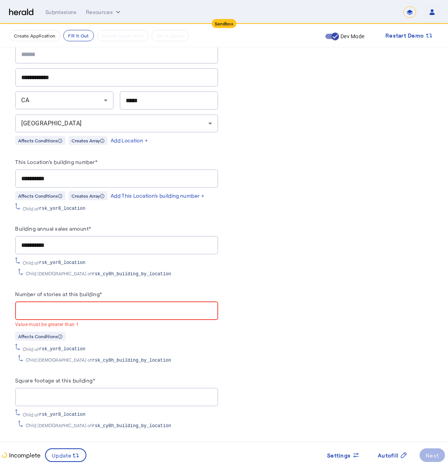
click at [39, 309] on div "*" at bounding box center [116, 311] width 191 height 19
drag, startPoint x: 38, startPoint y: 307, endPoint x: 9, endPoint y: 299, distance: 29.8
click at [9, 300] on div "**********" at bounding box center [224, 111] width 448 height 1963
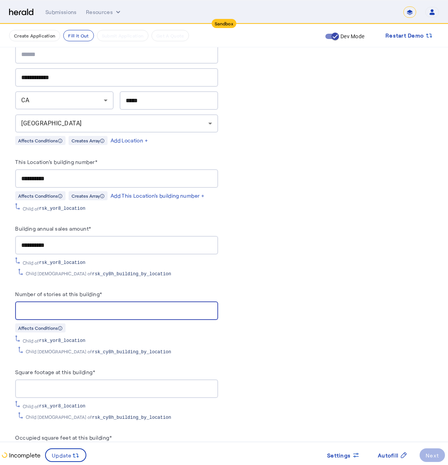
type input "*"
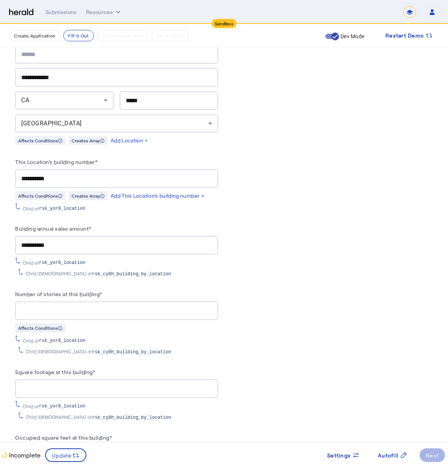
click at [311, 334] on div "PUT /applications xxxxxxxxxx 8 1 { 2 "coverage_values" : [], 3 "risk_values" : …" at bounding box center [331, 165] width 203 height 1777
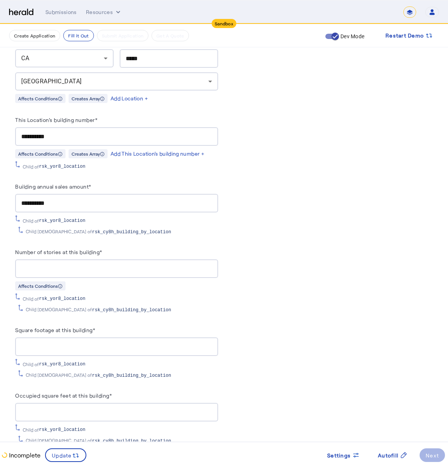
scroll to position [1004, 0]
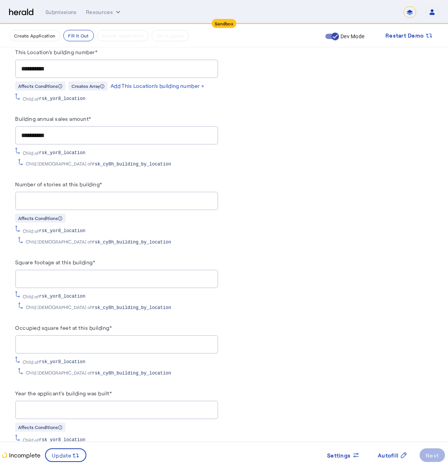
click at [106, 340] on input "Occupied square feet at this building*" at bounding box center [116, 344] width 191 height 9
type input "****"
click at [108, 401] on div at bounding box center [116, 410] width 191 height 19
type input "*"
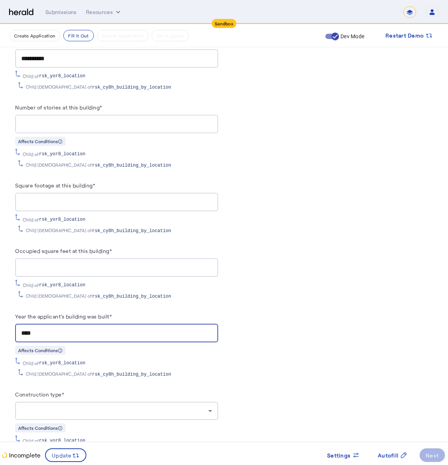
type input "****"
click at [119, 407] on div at bounding box center [114, 411] width 187 height 9
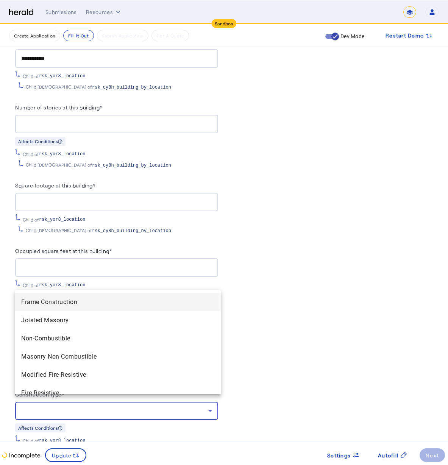
click at [116, 299] on span "Frame Construction" at bounding box center [118, 302] width 194 height 9
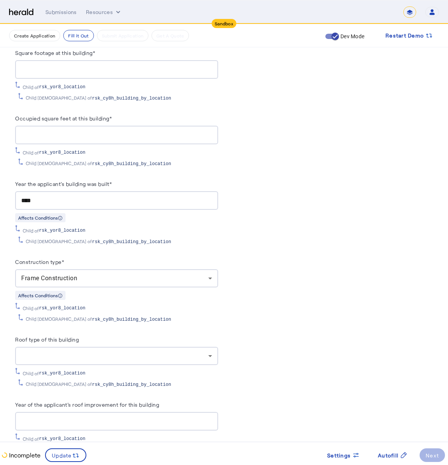
click at [123, 360] on div "Roof type of this building Child of rsk_yor8_location Child [DEMOGRAPHIC_DATA] …" at bounding box center [116, 361] width 203 height 53
click at [127, 352] on div at bounding box center [114, 356] width 187 height 9
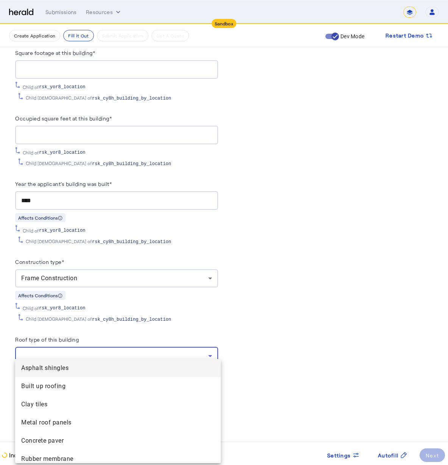
click at [125, 368] on span "Asphalt shingles" at bounding box center [118, 368] width 194 height 9
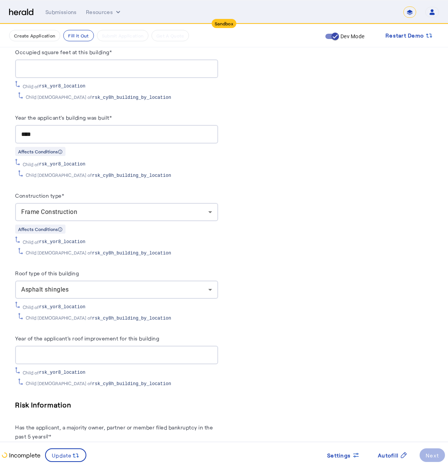
scroll to position [1348, 0]
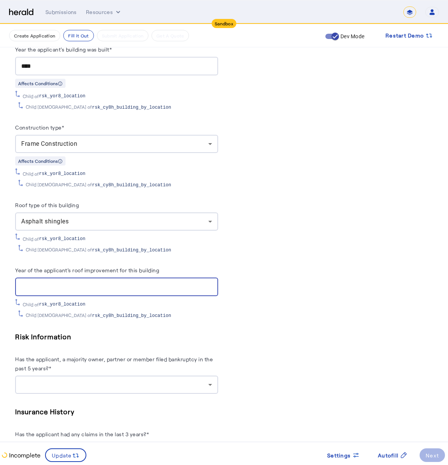
click at [163, 283] on input "Year of the applicant's roof improvement for this building" at bounding box center [116, 287] width 191 height 9
type input "****"
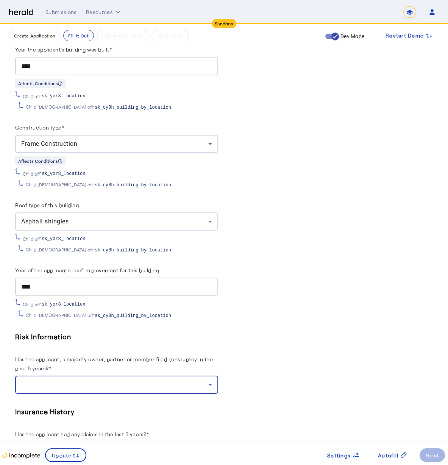
click at [133, 380] on div at bounding box center [114, 384] width 187 height 9
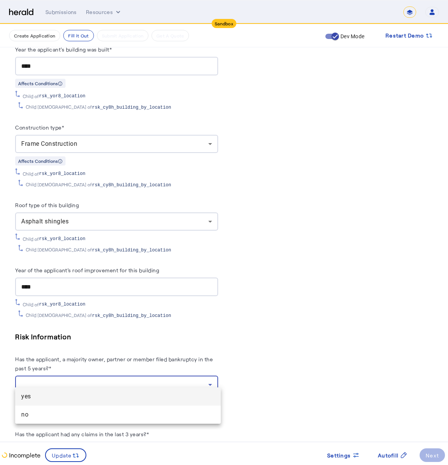
click at [135, 405] on mat-option "yes" at bounding box center [118, 397] width 206 height 18
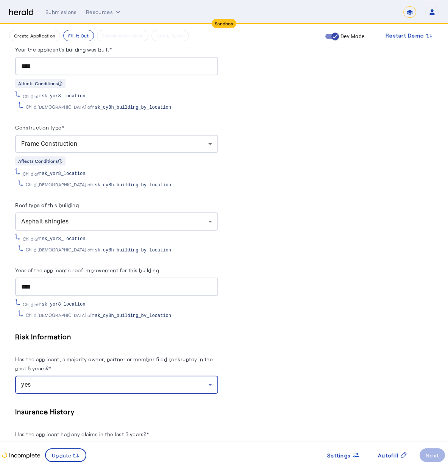
click at [135, 406] on h5 "Insurance History" at bounding box center [116, 411] width 203 height 11
click at [135, 386] on div "yes" at bounding box center [116, 385] width 191 height 18
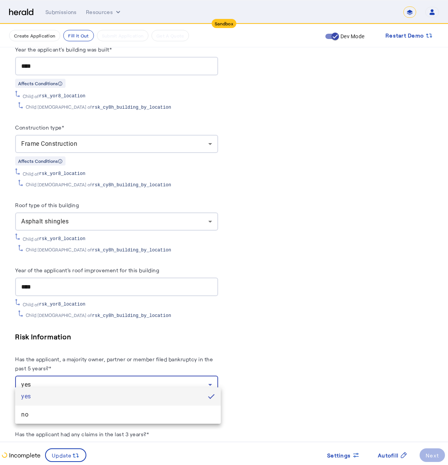
click at [137, 380] on div at bounding box center [224, 232] width 448 height 465
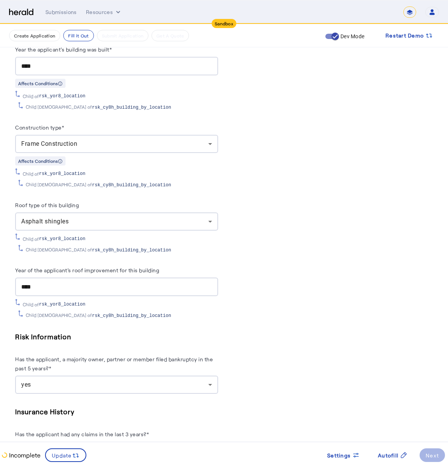
click at [143, 376] on div "yes" at bounding box center [116, 385] width 191 height 18
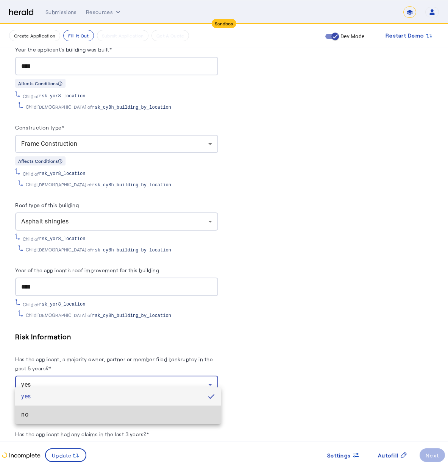
click at [143, 406] on mat-option "no" at bounding box center [118, 415] width 206 height 18
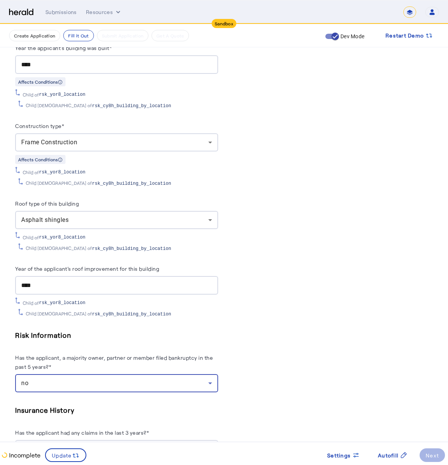
scroll to position [1403, 0]
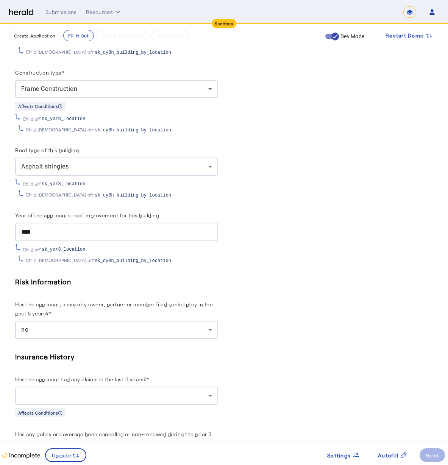
click at [119, 393] on div at bounding box center [116, 396] width 191 height 18
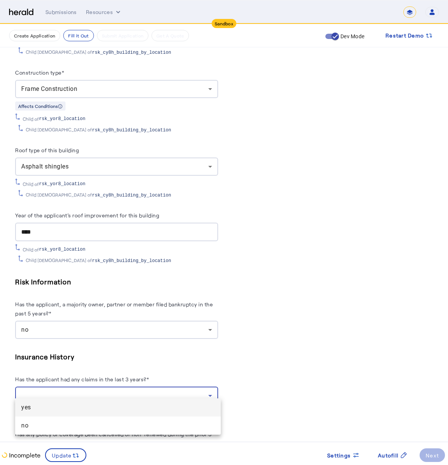
click at [125, 425] on span "no" at bounding box center [118, 425] width 194 height 9
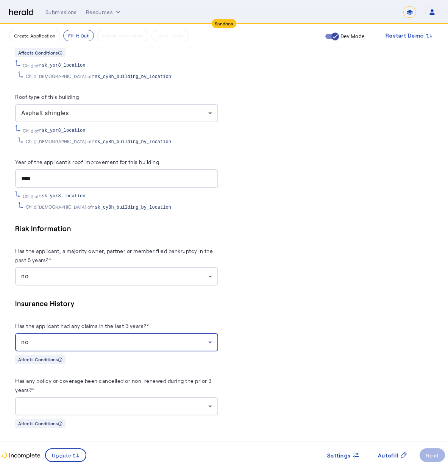
scroll to position [1506, 0]
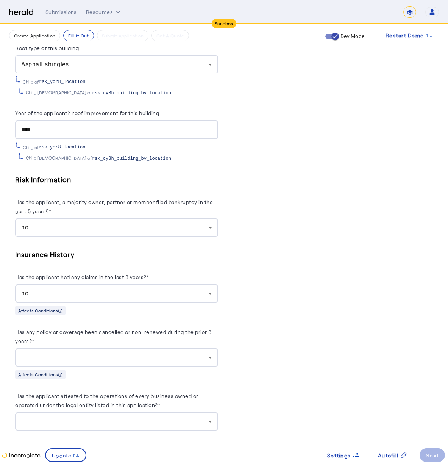
click at [127, 361] on div "Has any policy or coverage been cancelled or non-renewed during the prior 3 yea…" at bounding box center [116, 353] width 203 height 52
click at [132, 356] on div at bounding box center [116, 358] width 191 height 18
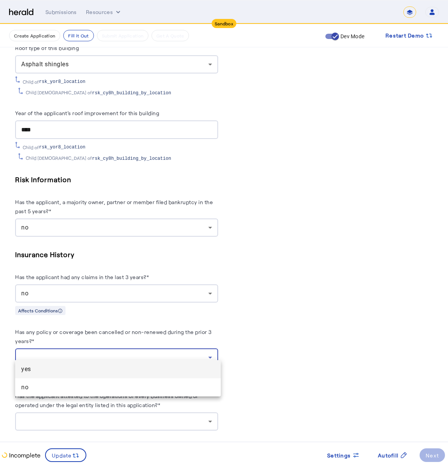
click at [140, 391] on span "no" at bounding box center [118, 387] width 194 height 9
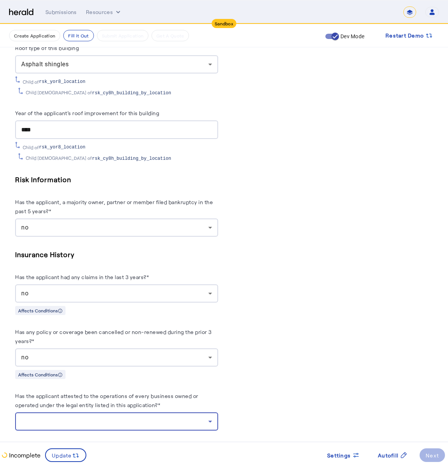
click at [133, 417] on div at bounding box center [114, 421] width 187 height 9
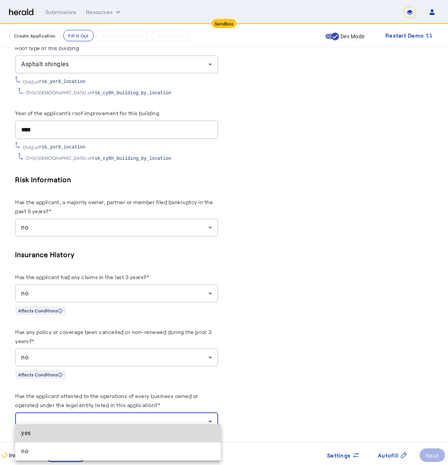
click at [134, 435] on span "yes" at bounding box center [118, 433] width 194 height 9
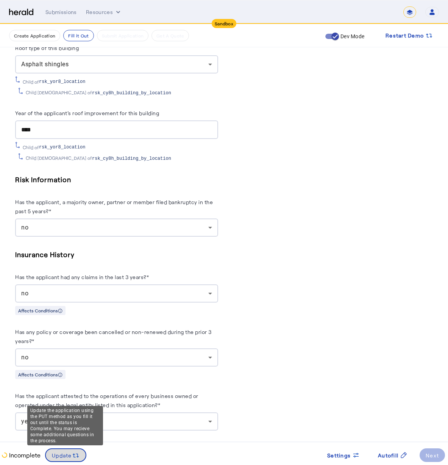
click at [77, 461] on span at bounding box center [66, 455] width 40 height 18
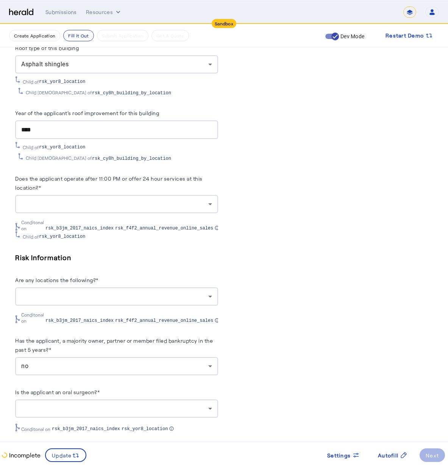
scroll to position [0, 0]
click at [148, 203] on div at bounding box center [116, 204] width 191 height 18
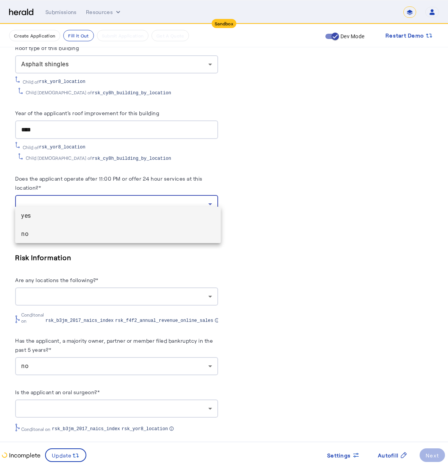
click at [146, 232] on span "no" at bounding box center [118, 234] width 194 height 9
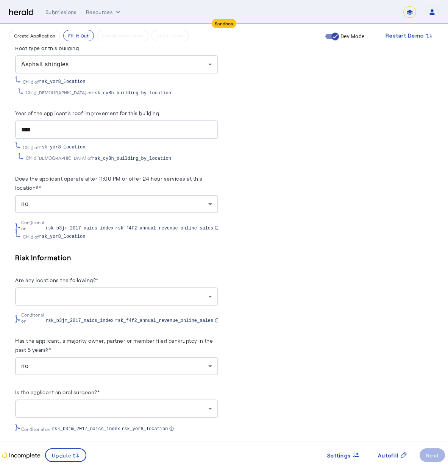
click at [141, 309] on div "Conditonal on rsk_b3jm_2017_naics_index rsk_f4f2_annual_revenue_online_sales" at bounding box center [116, 316] width 203 height 15
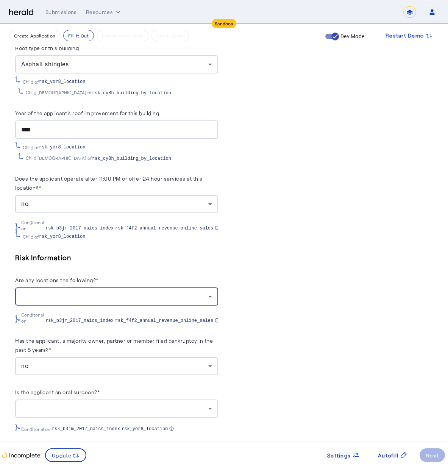
click at [75, 292] on div at bounding box center [114, 296] width 187 height 9
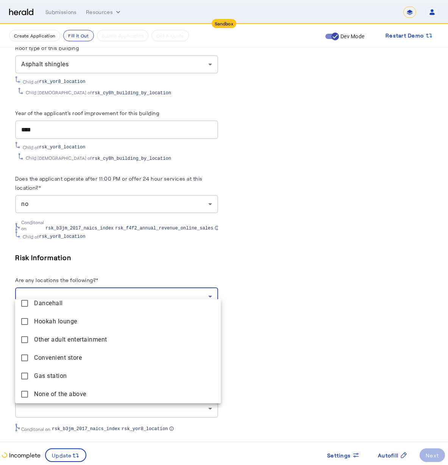
scroll to position [1596, 0]
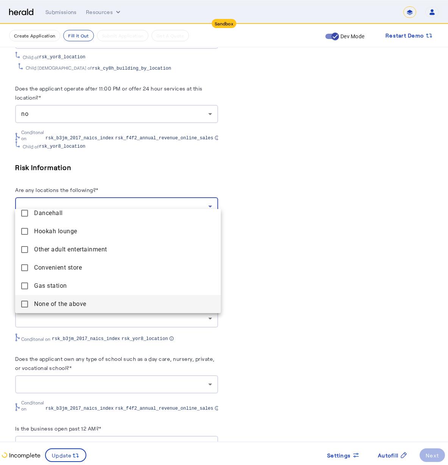
click at [39, 307] on span "None of the above" at bounding box center [124, 304] width 181 height 9
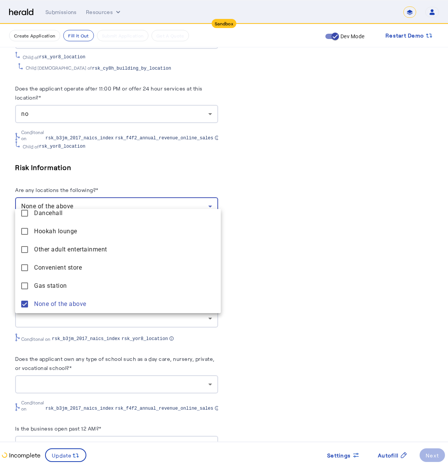
click at [70, 379] on div at bounding box center [224, 232] width 448 height 465
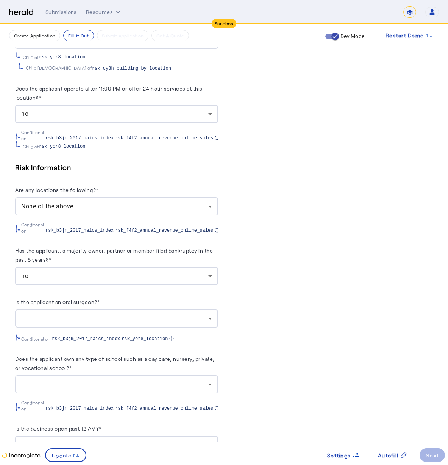
click at [53, 314] on div at bounding box center [114, 318] width 187 height 9
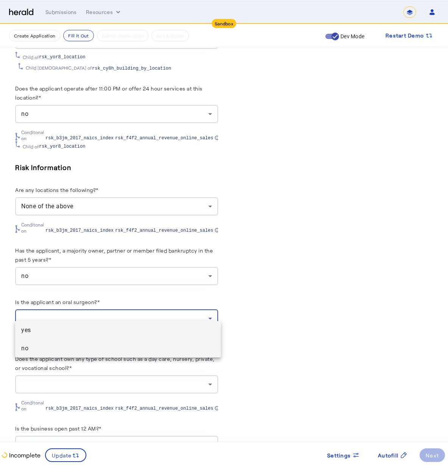
click at [66, 352] on span "no" at bounding box center [118, 348] width 194 height 9
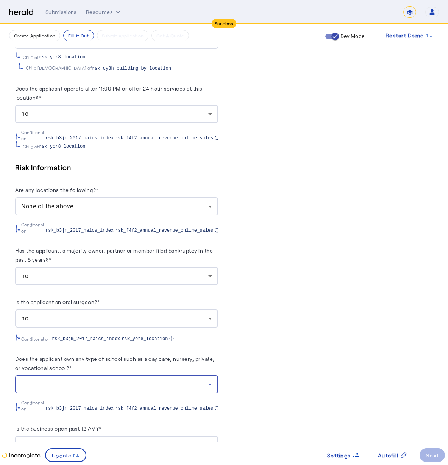
click at [75, 380] on div at bounding box center [114, 384] width 187 height 9
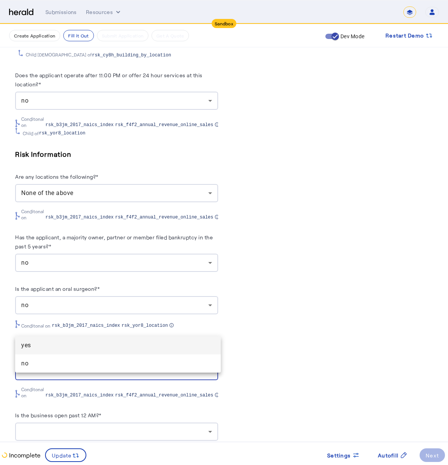
scroll to position [1647, 0]
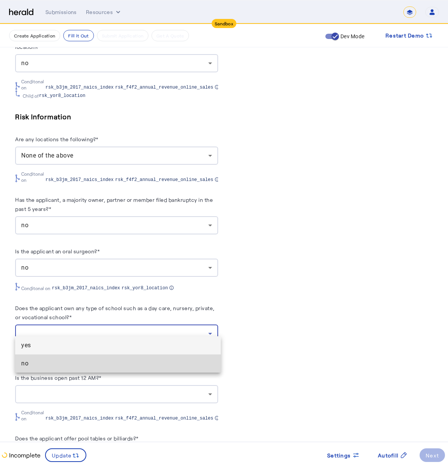
click at [59, 359] on mat-option "no" at bounding box center [118, 364] width 206 height 18
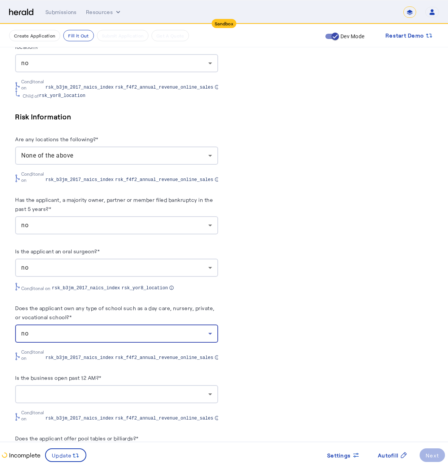
click at [74, 390] on div at bounding box center [114, 394] width 187 height 9
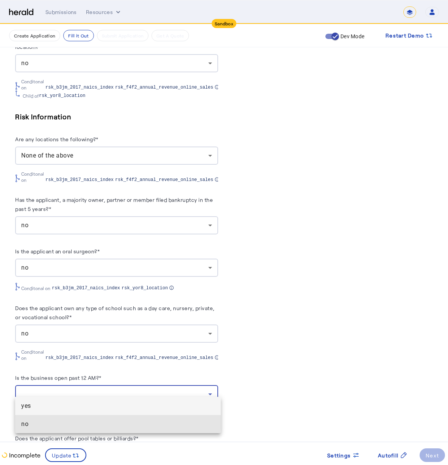
click at [99, 422] on span "no" at bounding box center [118, 424] width 194 height 9
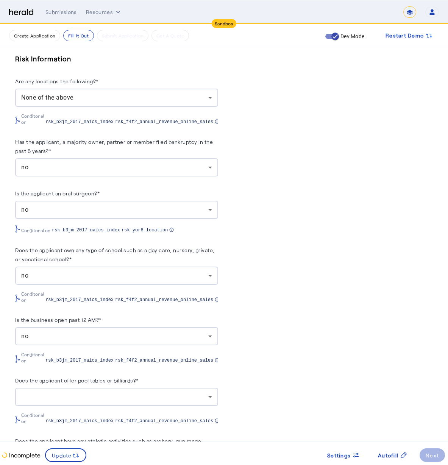
scroll to position [1762, 0]
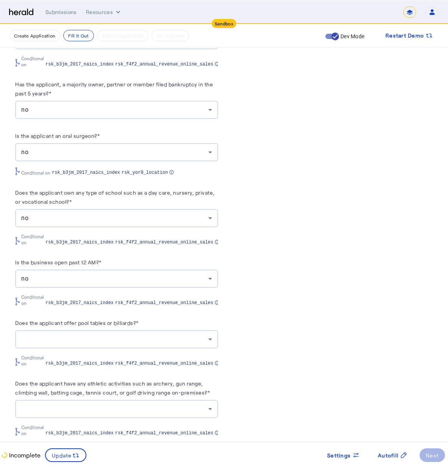
click at [54, 335] on div at bounding box center [114, 339] width 187 height 9
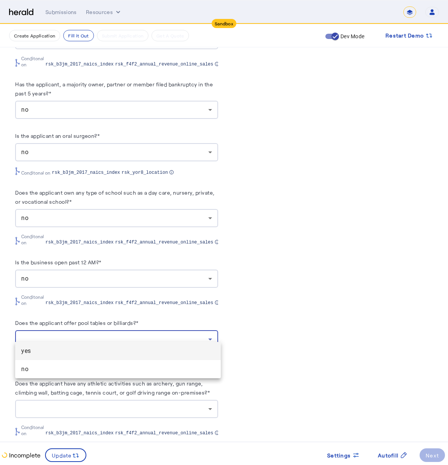
click at [53, 373] on span "no" at bounding box center [118, 369] width 194 height 9
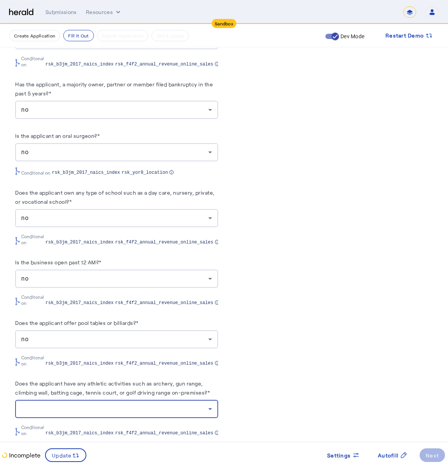
click at [56, 405] on div at bounding box center [114, 409] width 187 height 9
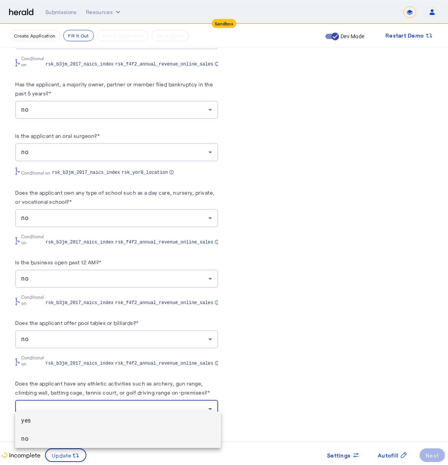
click at [42, 441] on span "no" at bounding box center [118, 439] width 194 height 9
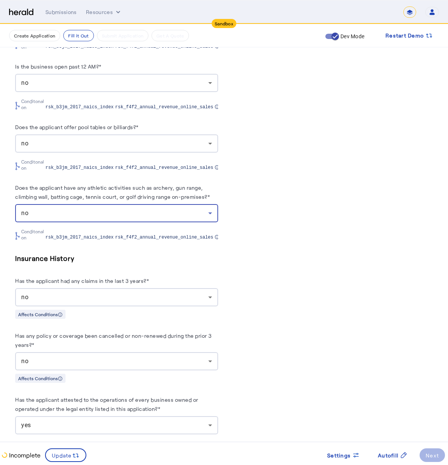
scroll to position [1968, 0]
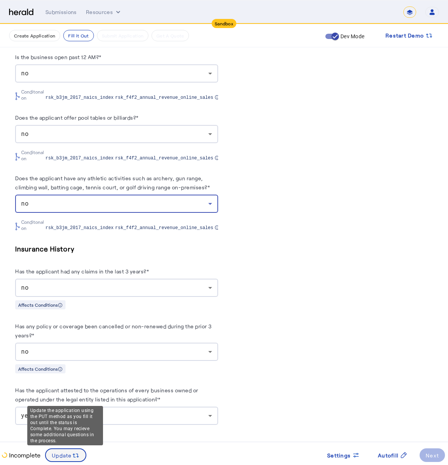
click at [66, 452] on span "Update" at bounding box center [62, 456] width 20 height 8
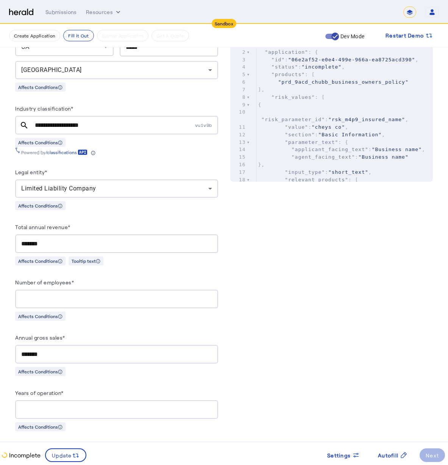
scroll to position [29, 0]
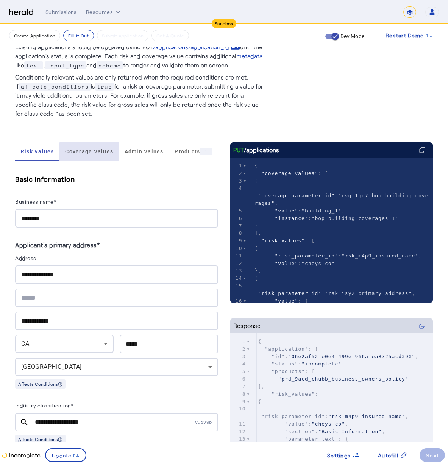
click at [110, 157] on span "Coverage Values" at bounding box center [89, 151] width 48 height 18
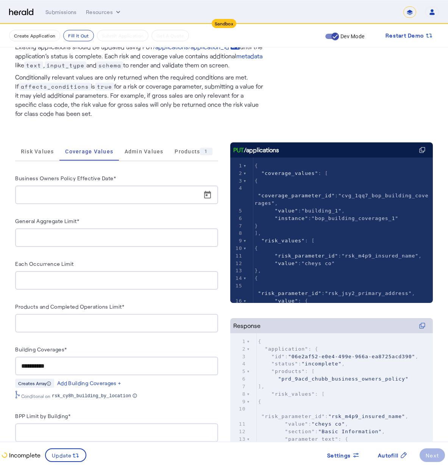
click at [107, 194] on input "Business Owners Policy Effective Date*" at bounding box center [119, 195] width 196 height 9
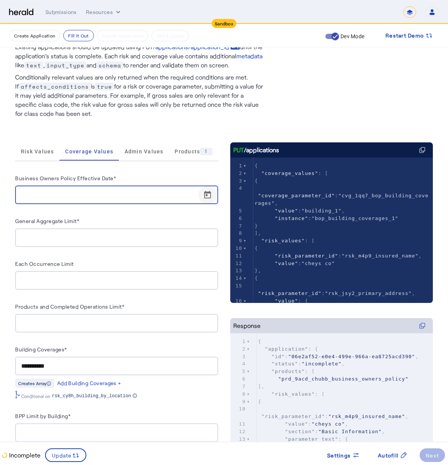
click at [213, 191] on span "Open calendar" at bounding box center [208, 195] width 18 height 18
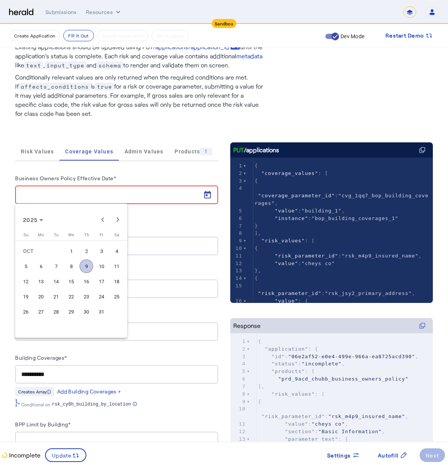
click at [105, 272] on button "10" at bounding box center [101, 266] width 15 height 15
type input "**********"
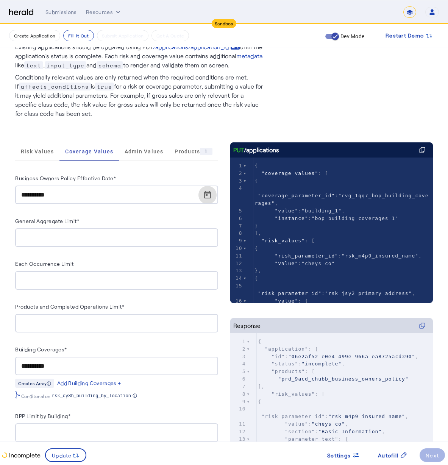
click at [146, 237] on input "General Aggregate Limit*" at bounding box center [116, 237] width 191 height 9
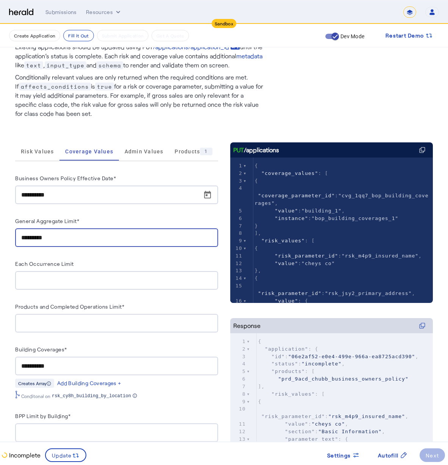
type input "**********"
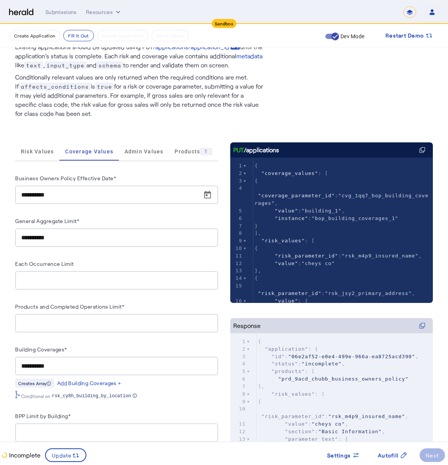
drag, startPoint x: 120, startPoint y: 275, endPoint x: 94, endPoint y: 272, distance: 25.9
click at [120, 274] on div at bounding box center [116, 280] width 191 height 19
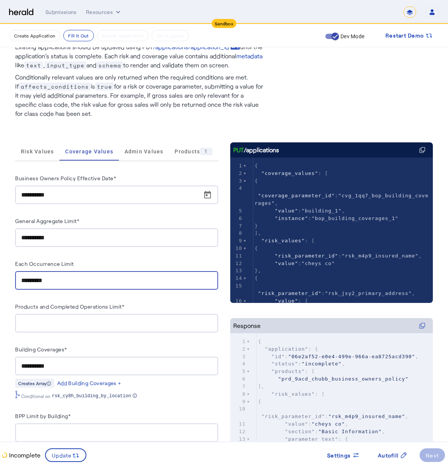
type input "**********"
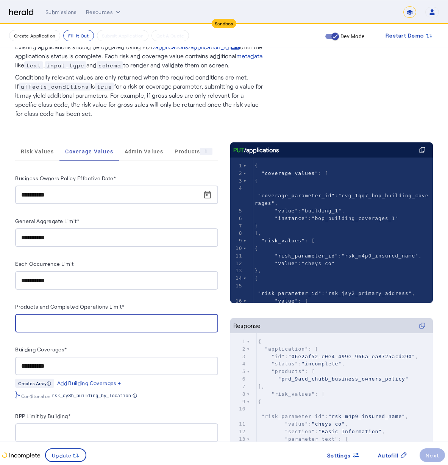
click at [79, 321] on input "Products and Completed Operations Limit*" at bounding box center [116, 323] width 191 height 9
type input "**********"
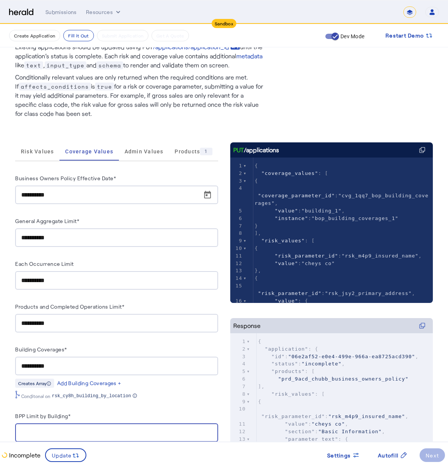
click at [77, 429] on input "BPP Limit by Building*" at bounding box center [116, 433] width 191 height 9
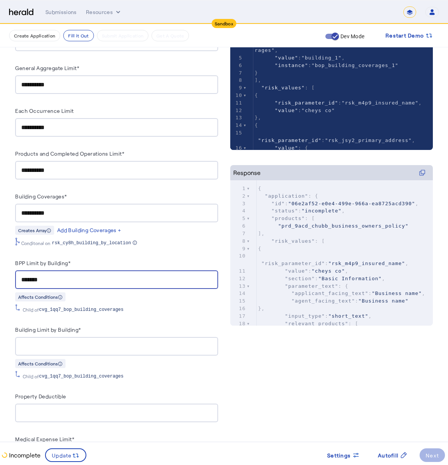
scroll to position [221, 0]
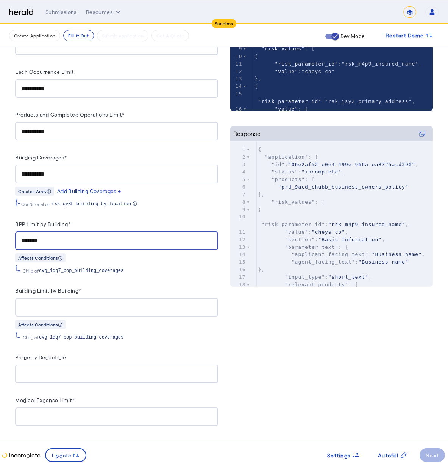
click at [106, 306] on input "Building Limit by Building*" at bounding box center [116, 307] width 191 height 9
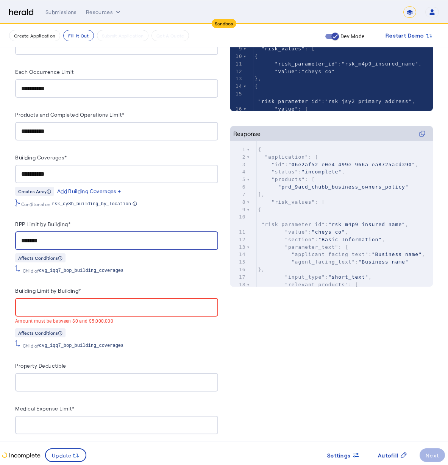
drag, startPoint x: 55, startPoint y: 241, endPoint x: 5, endPoint y: 230, distance: 51.8
click at [5, 230] on div "**********" at bounding box center [224, 140] width 448 height 674
type input "*"
type input "*******"
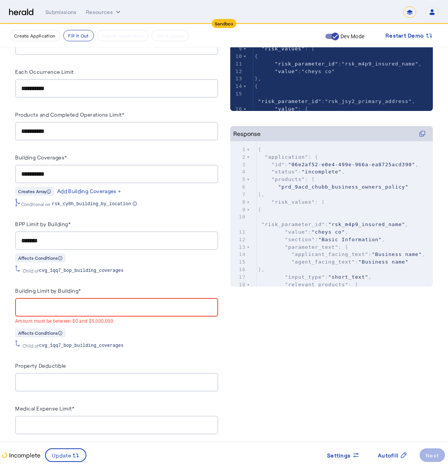
click at [107, 303] on input "Building Limit by Building*" at bounding box center [116, 307] width 191 height 9
type input "**"
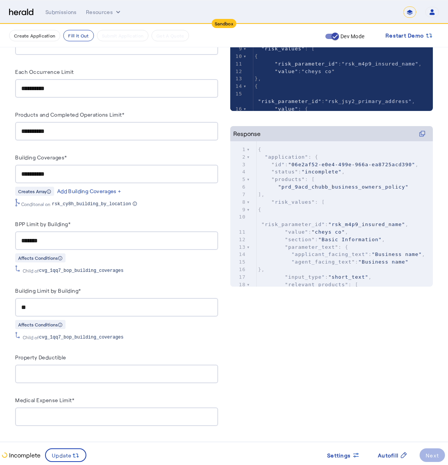
click at [114, 377] on div at bounding box center [116, 374] width 191 height 19
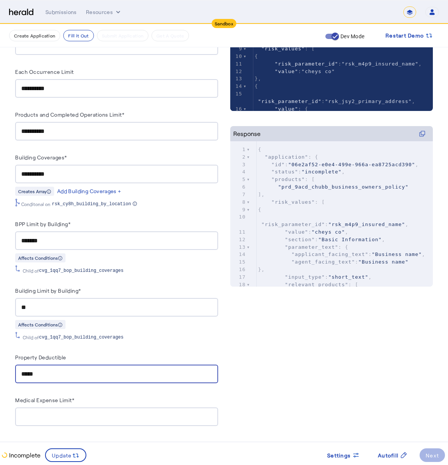
type input "******"
click at [96, 413] on input "Medical Expense Limit*" at bounding box center [116, 417] width 191 height 9
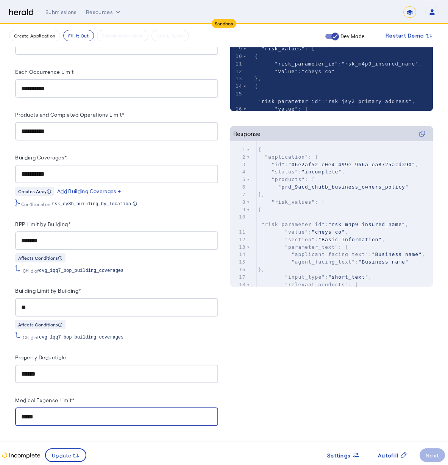
type input "******"
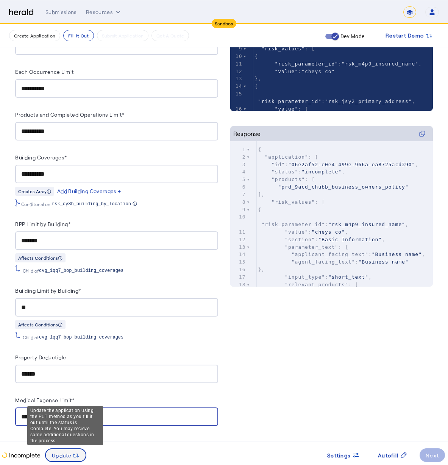
click at [55, 456] on span "Update" at bounding box center [62, 456] width 20 height 8
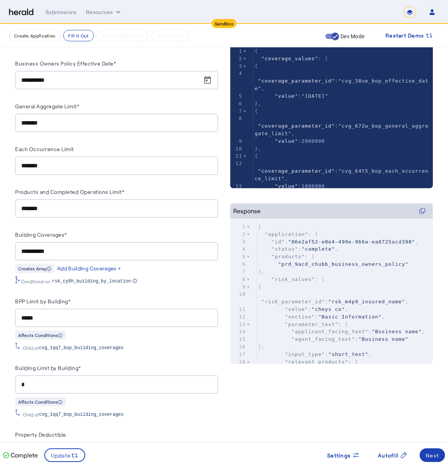
scroll to position [0, 0]
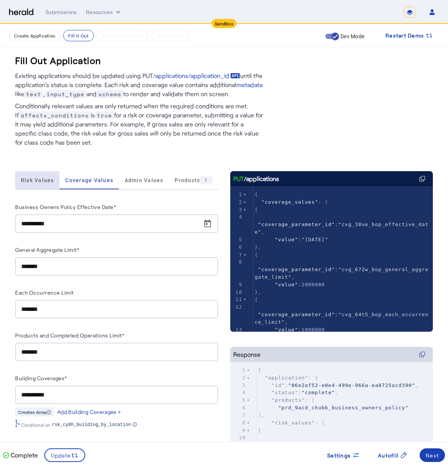
click at [30, 176] on span "Risk Values" at bounding box center [37, 180] width 33 height 18
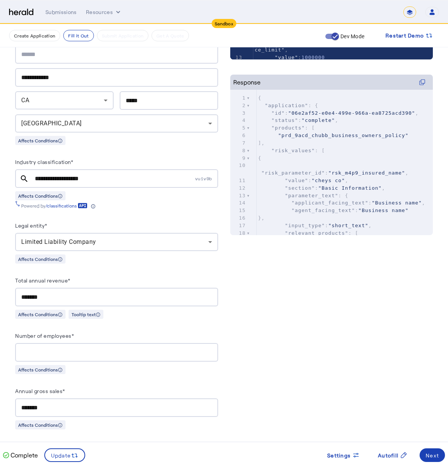
scroll to position [5, 0]
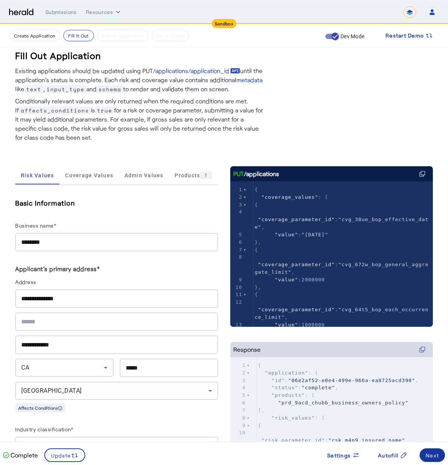
click at [429, 460] on span at bounding box center [432, 455] width 25 height 18
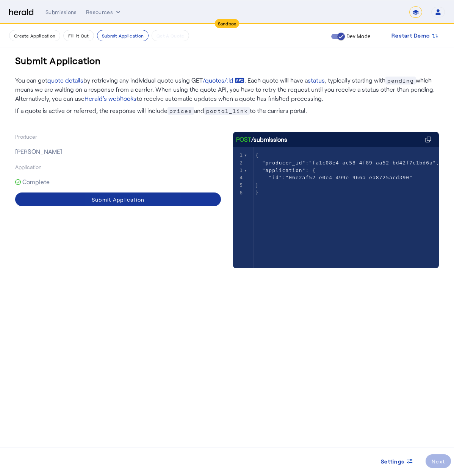
click at [105, 200] on div "Submit Application" at bounding box center [118, 200] width 53 height 8
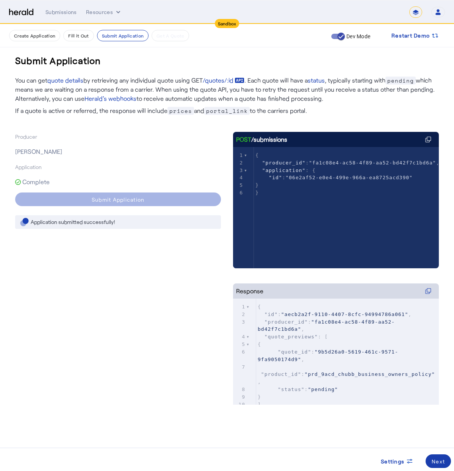
click at [440, 460] on div "Next" at bounding box center [438, 461] width 13 height 8
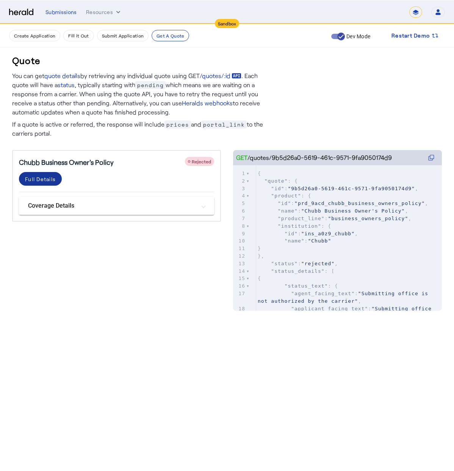
click at [41, 179] on div "Full Details" at bounding box center [40, 179] width 31 height 8
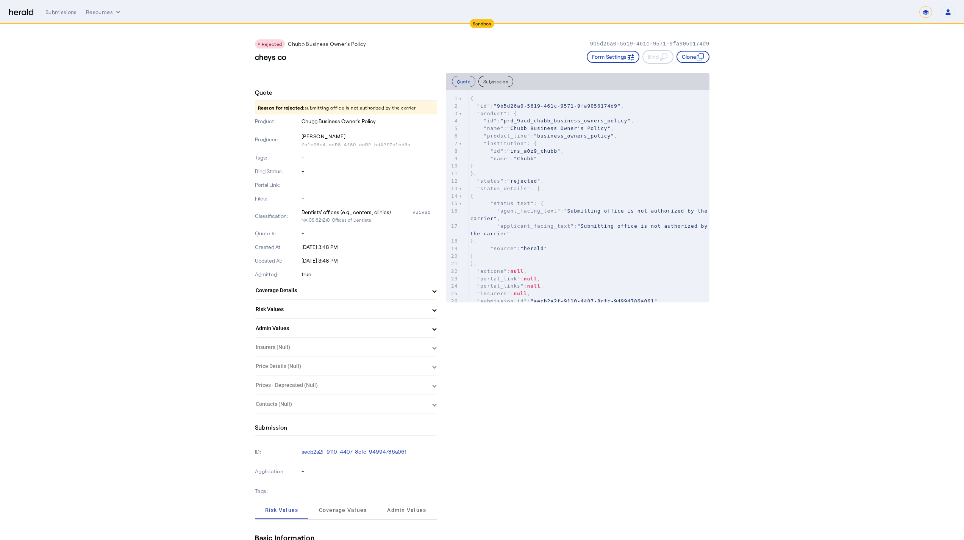
click at [30, 16] on div "**********" at bounding box center [482, 11] width 946 height 11
click at [27, 15] on img at bounding box center [21, 12] width 24 height 7
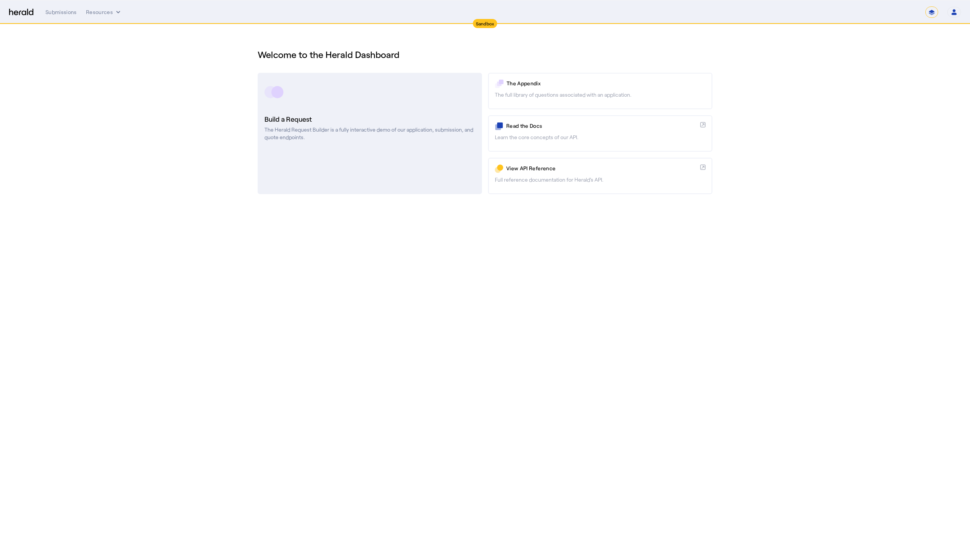
click at [343, 127] on p "The Herald Request Builder is a fully interactive demo of our application, subm…" at bounding box center [370, 133] width 211 height 15
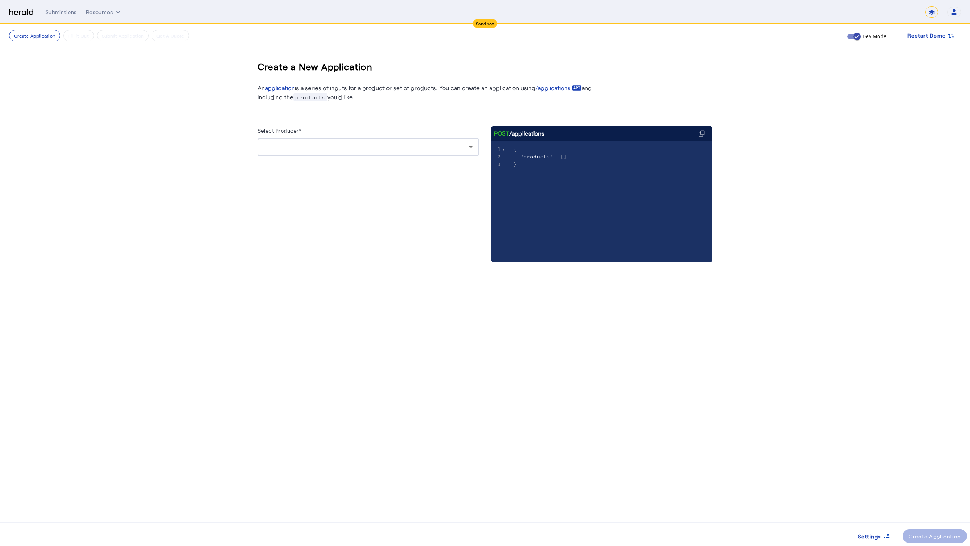
click at [343, 153] on div at bounding box center [368, 147] width 209 height 18
click at [344, 163] on span "[PERSON_NAME]" at bounding box center [368, 166] width 209 height 9
click at [324, 186] on Policy "Business Owners Policy" at bounding box center [364, 184] width 194 height 8
click at [288, 222] on label "Chubb Business Owner's Policy" at bounding box center [320, 222] width 77 height 8
click at [454, 471] on span at bounding box center [935, 536] width 65 height 18
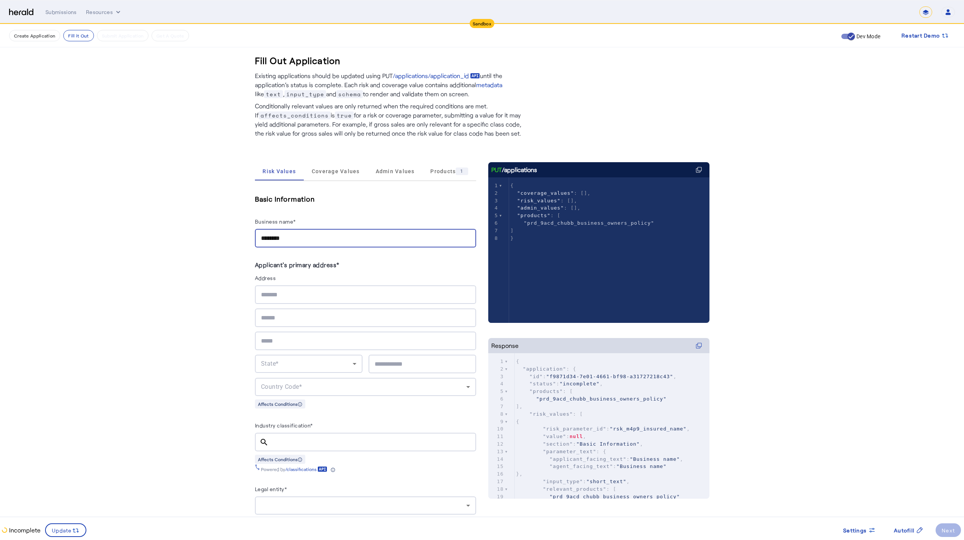
type input "********"
click at [313, 301] on div "**********" at bounding box center [365, 294] width 209 height 19
type input "**********"
type input "*"
type input "**********"
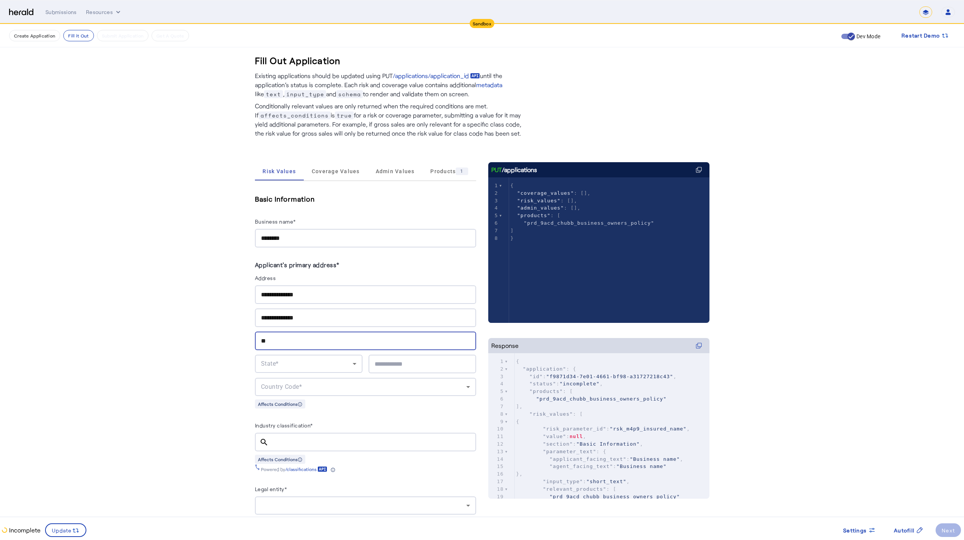
type input "*"
type input "**********"
type input "*****"
click at [319, 389] on div "Country Code*" at bounding box center [363, 386] width 205 height 9
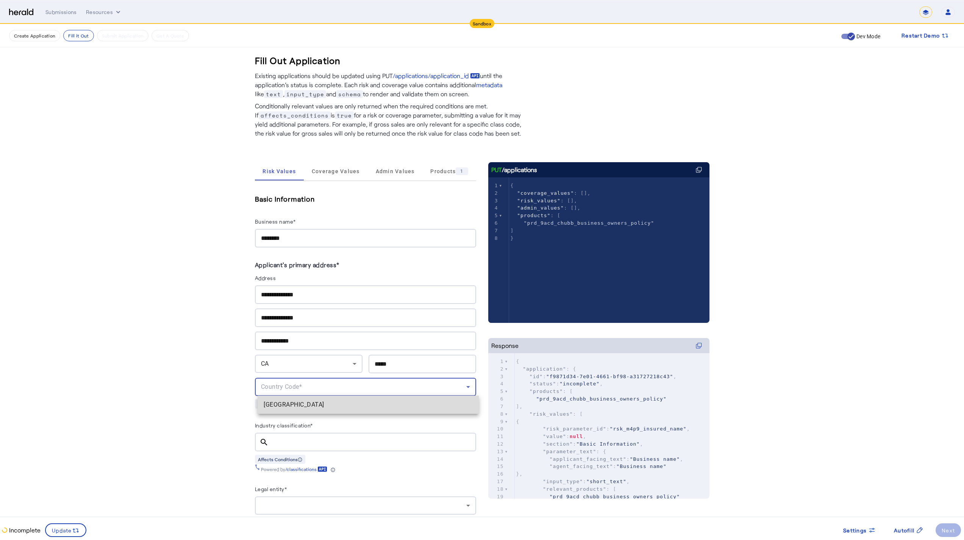
click at [319, 410] on mat-option "[GEOGRAPHIC_DATA]" at bounding box center [368, 405] width 221 height 18
click at [313, 439] on input "Industry classification*" at bounding box center [373, 442] width 196 height 9
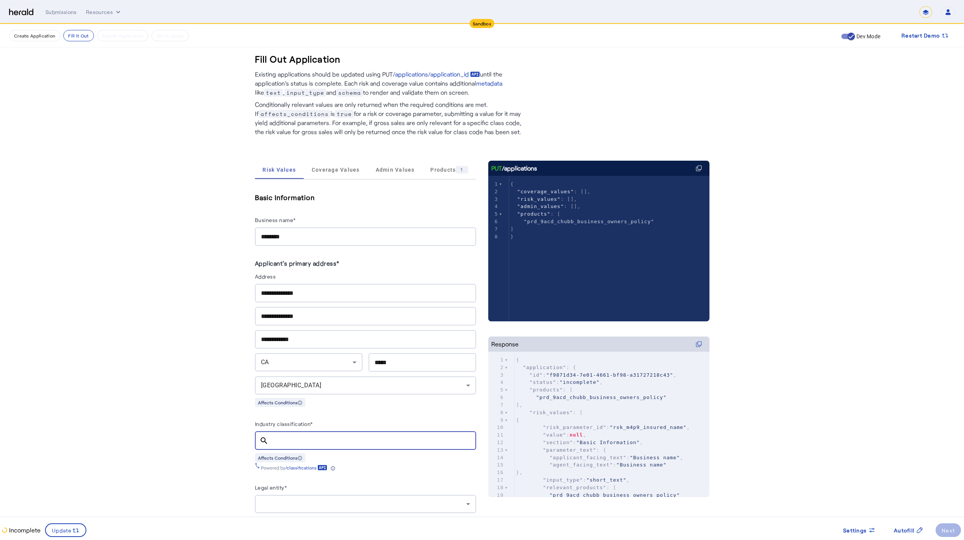
scroll to position [137, 0]
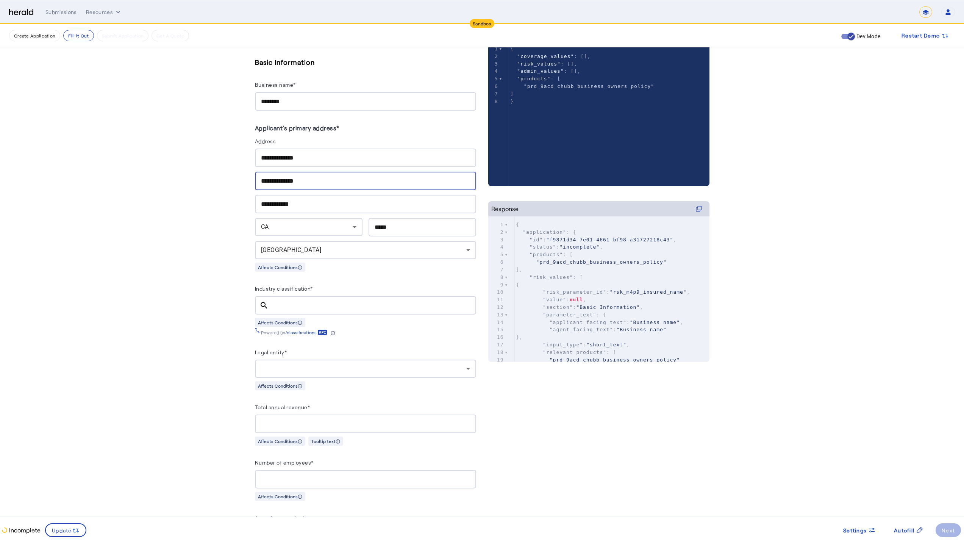
drag, startPoint x: 318, startPoint y: 176, endPoint x: 249, endPoint y: 162, distance: 69.9
click at [354, 373] on div at bounding box center [365, 369] width 209 height 18
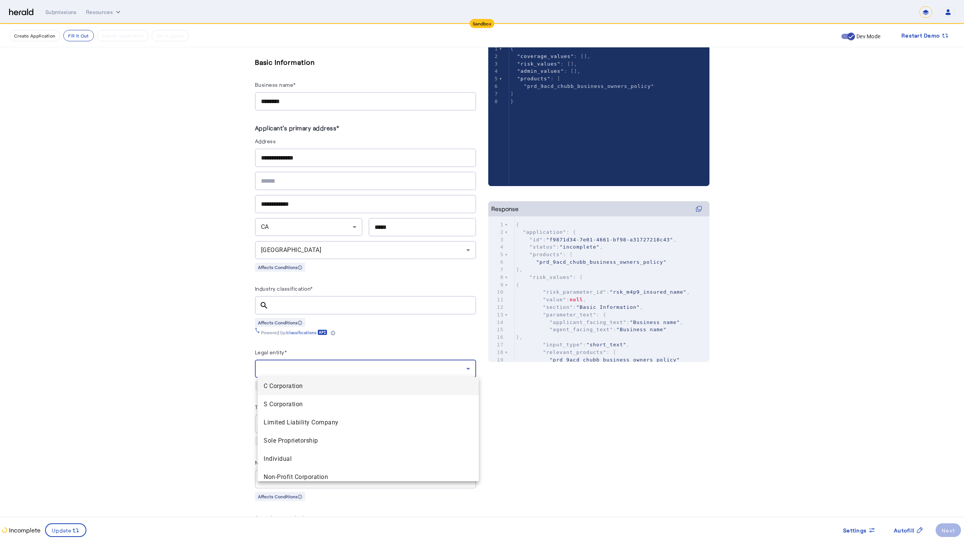
click at [352, 357] on div at bounding box center [482, 270] width 964 height 540
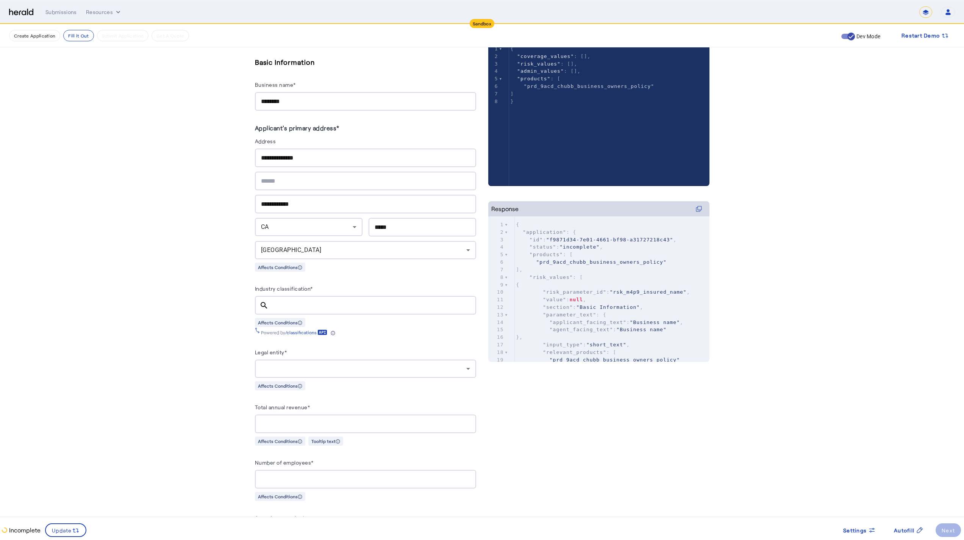
click at [364, 371] on div at bounding box center [365, 369] width 209 height 18
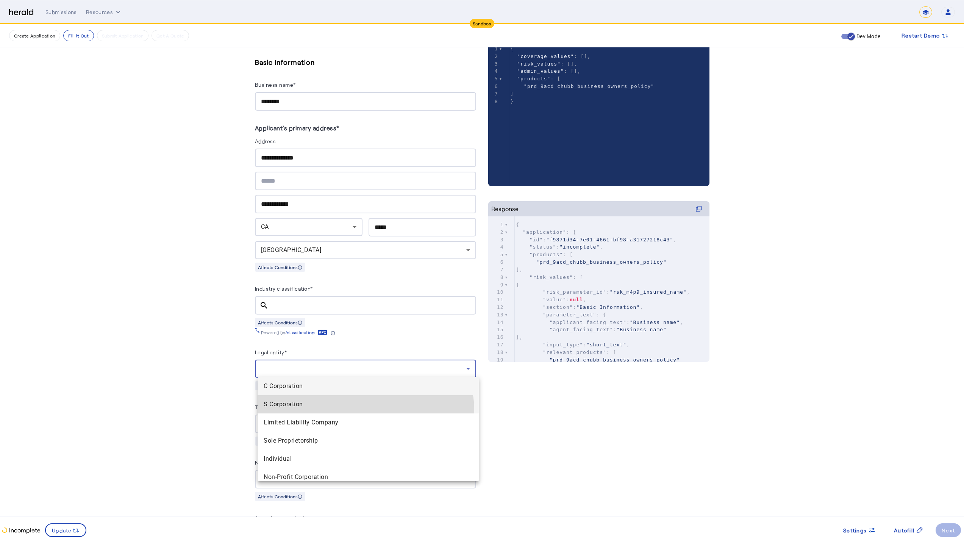
click at [363, 411] on Corporation "S Corporation" at bounding box center [368, 404] width 221 height 18
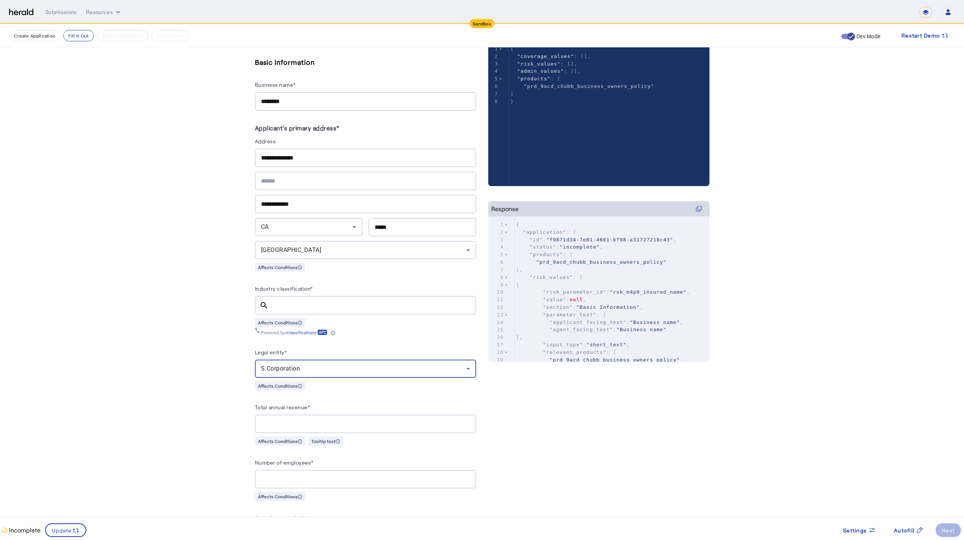
click at [352, 366] on div "S Corporation" at bounding box center [363, 368] width 205 height 9
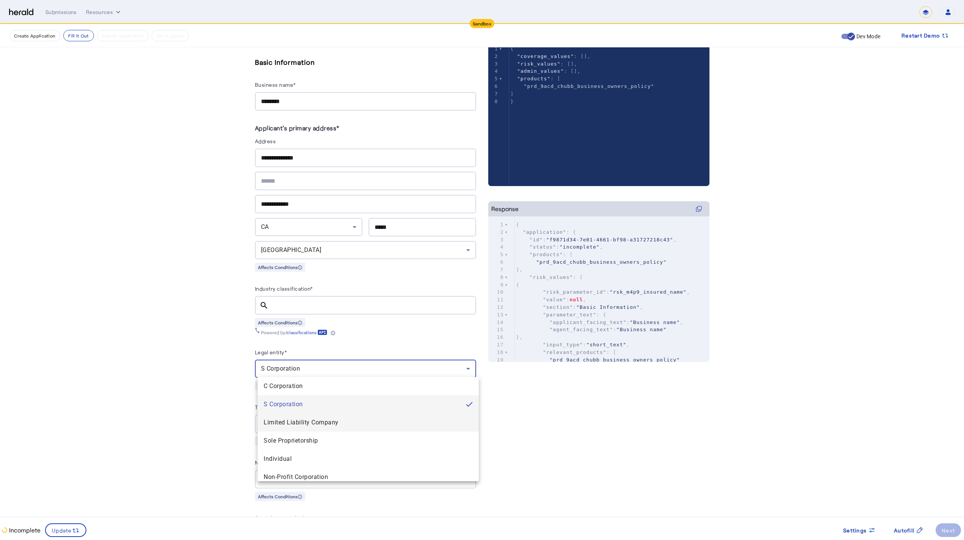
click at [353, 421] on span "Limited Liability Company" at bounding box center [368, 422] width 209 height 9
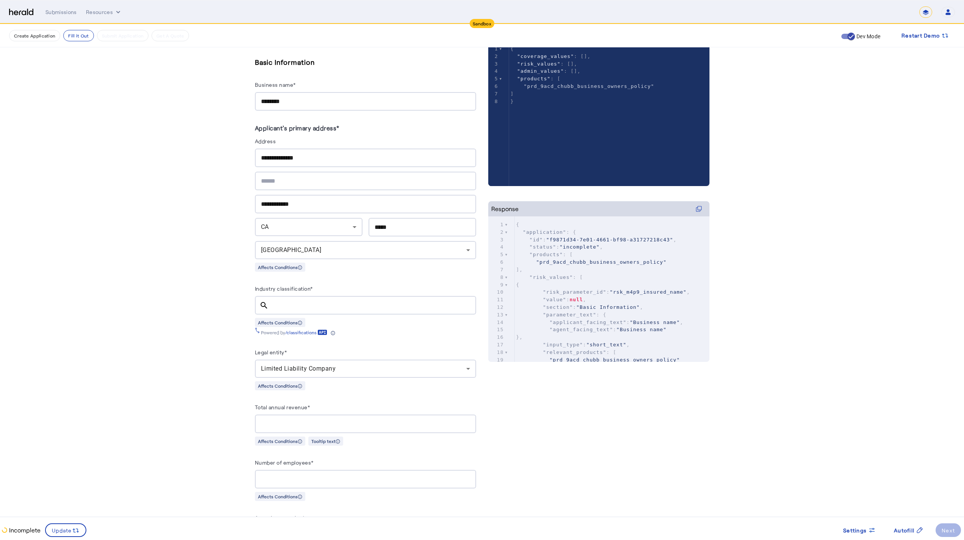
click at [443, 417] on div at bounding box center [365, 424] width 209 height 19
type input "*"
type input "**********"
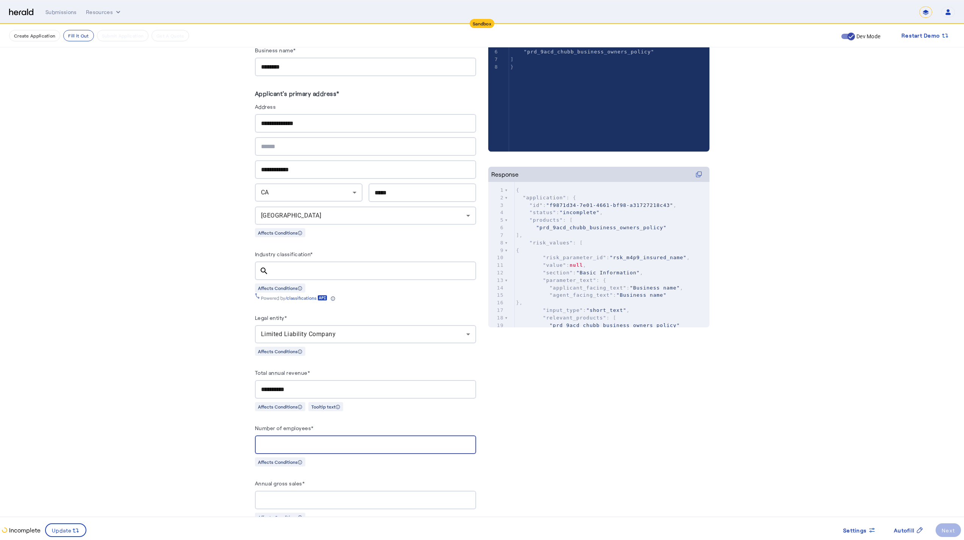
type input "*"
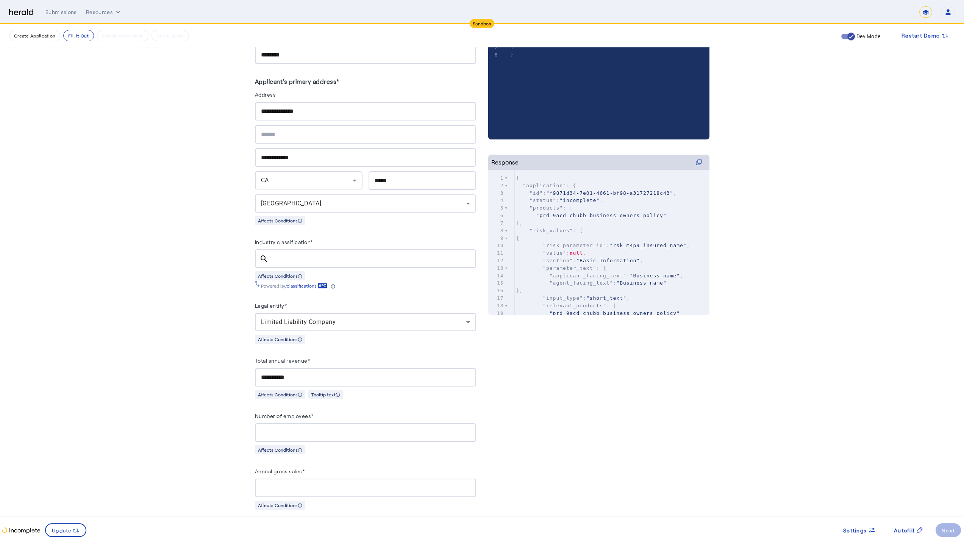
click at [348, 471] on input "Annual gross sales*" at bounding box center [365, 488] width 209 height 9
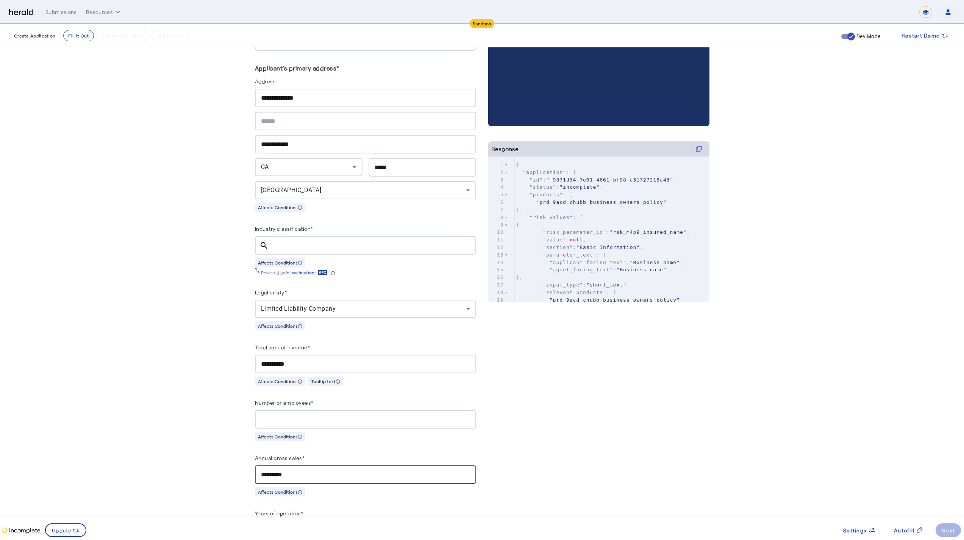
type input "**********"
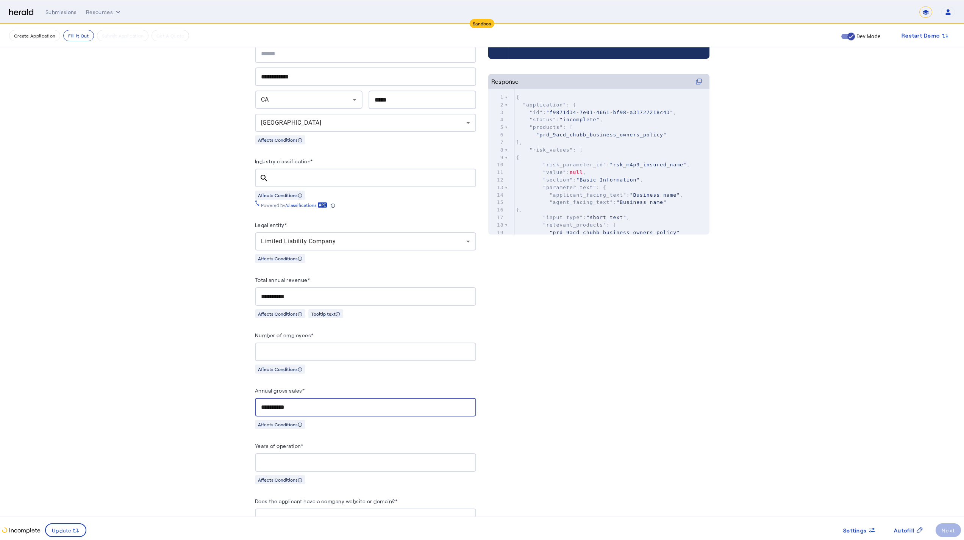
click at [297, 460] on input "Years of operation*" at bounding box center [365, 462] width 209 height 9
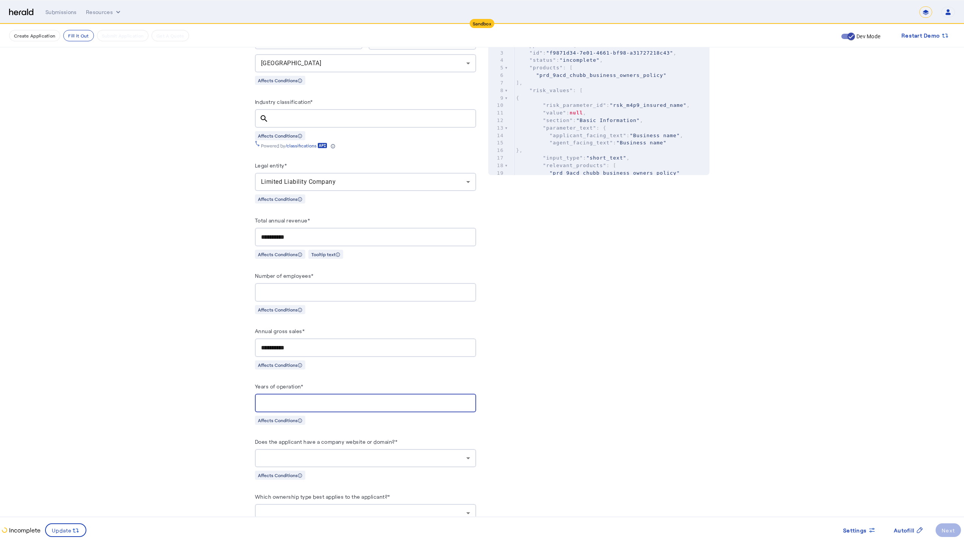
type input "*"
click at [399, 449] on div at bounding box center [365, 458] width 209 height 18
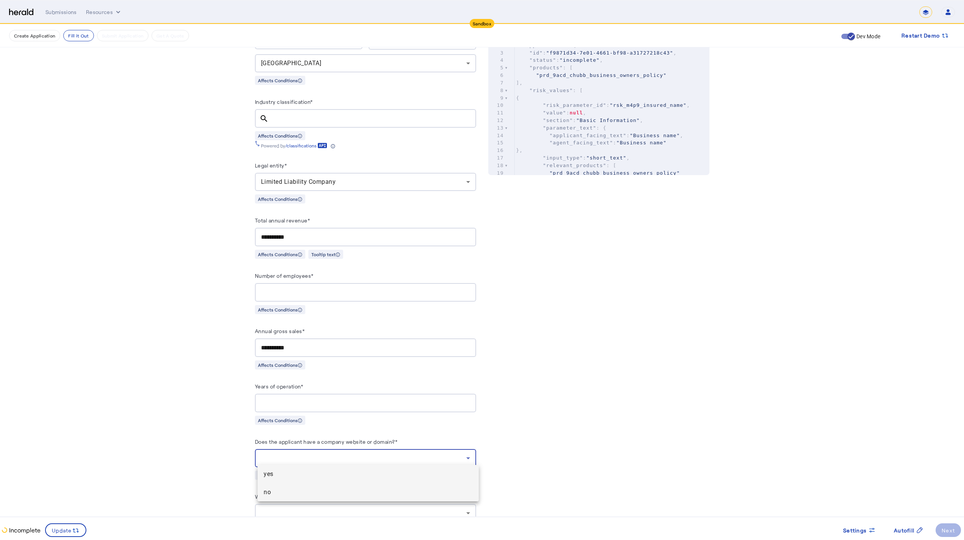
drag, startPoint x: 410, startPoint y: 481, endPoint x: 416, endPoint y: 495, distance: 15.1
click at [416, 471] on div "yes no" at bounding box center [368, 483] width 221 height 36
click at [416, 471] on span "no" at bounding box center [368, 492] width 209 height 9
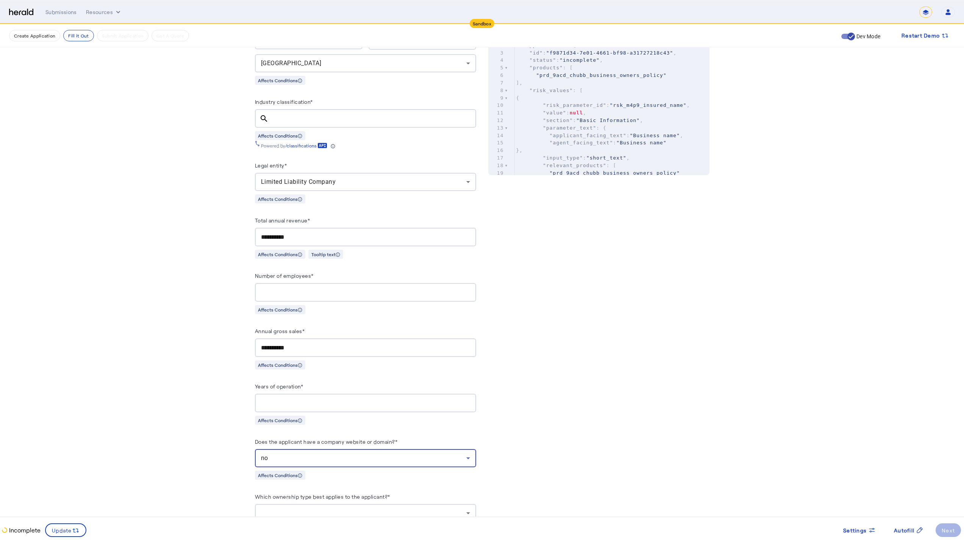
scroll to position [390, 0]
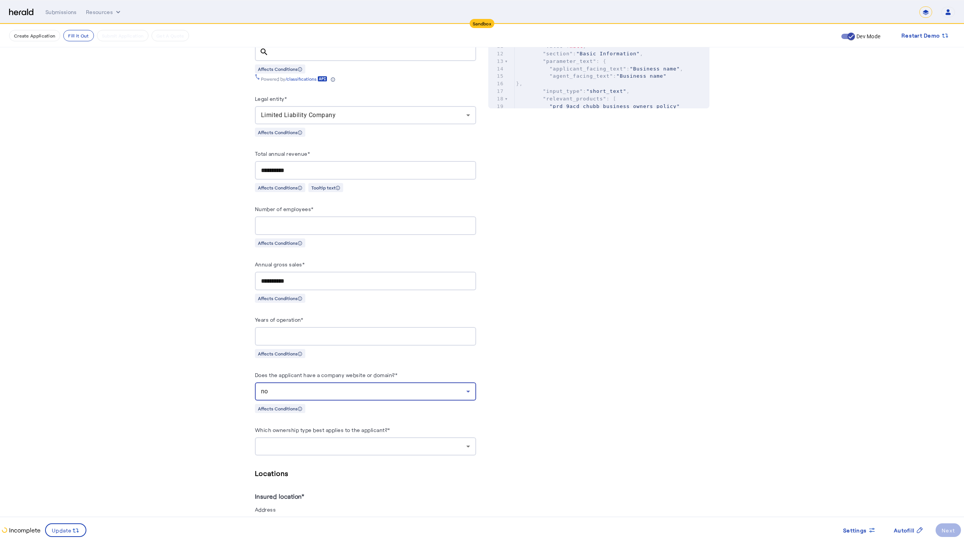
click at [380, 437] on div at bounding box center [365, 446] width 209 height 18
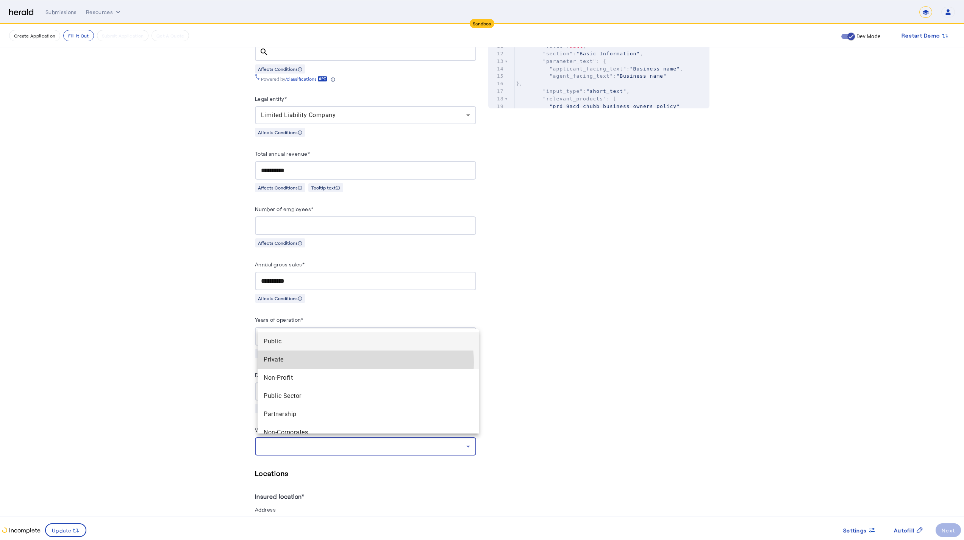
click at [362, 362] on span "Private" at bounding box center [368, 359] width 209 height 9
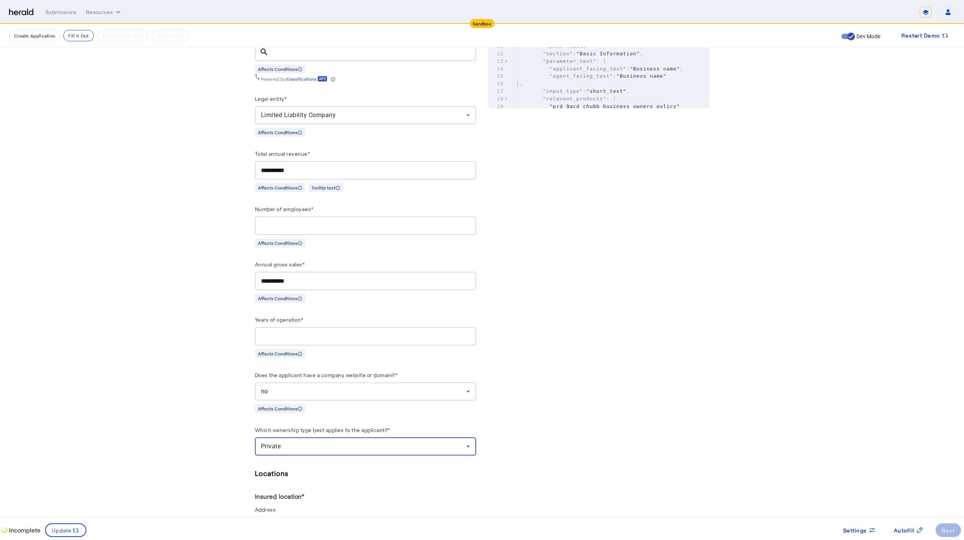
scroll to position [459, 0]
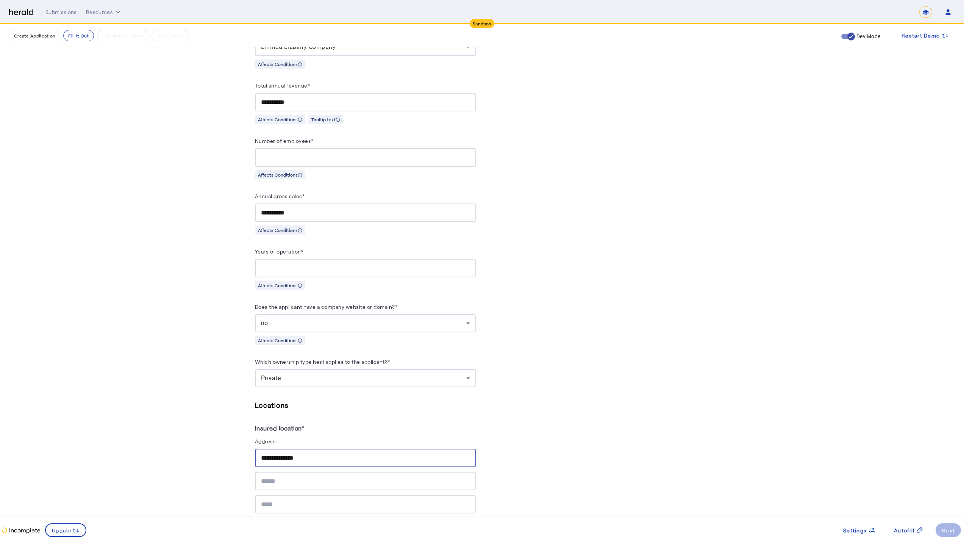
type input "**********"
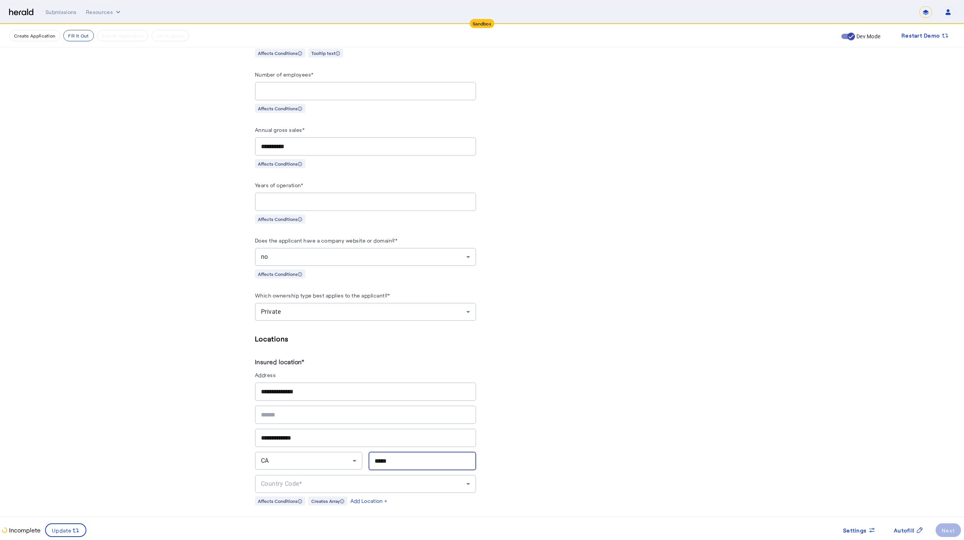
type input "*****"
click at [414, 471] on div "Country Code*" at bounding box center [363, 483] width 205 height 9
click at [402, 471] on span "[GEOGRAPHIC_DATA]" at bounding box center [368, 498] width 209 height 9
click at [454, 471] on div "PUT /applications xxxxxxxxxx 8 1 { 2 "coverage_values" : [], 3 "risk_values" : …" at bounding box center [598, 521] width 221 height 1768
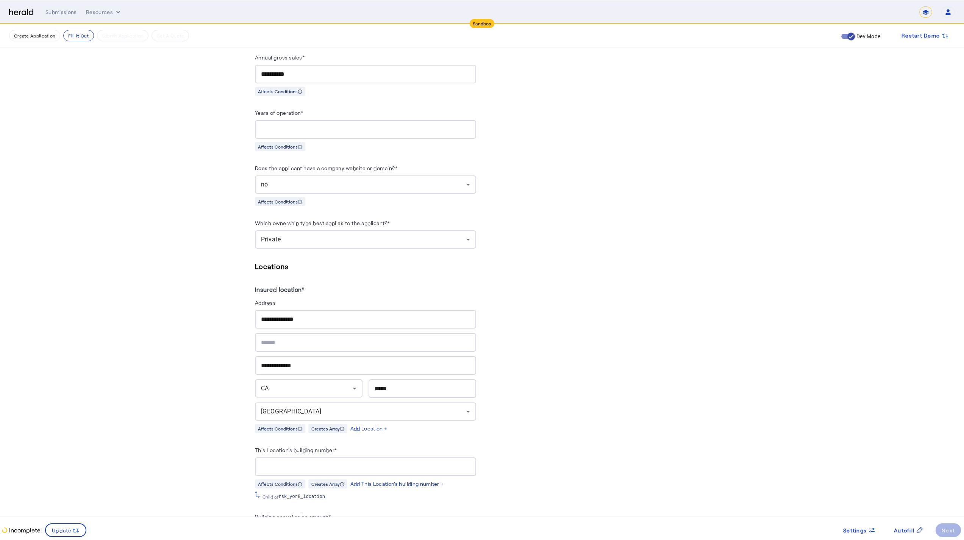
scroll to position [670, 0]
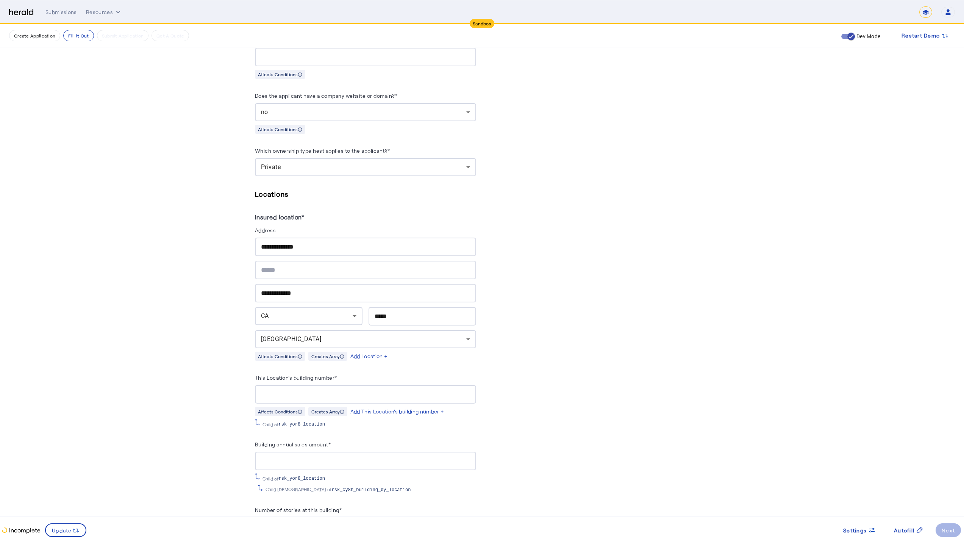
click at [339, 390] on input "This Location's building number*" at bounding box center [365, 394] width 209 height 9
type input "**********"
type input "*"
type input "**********"
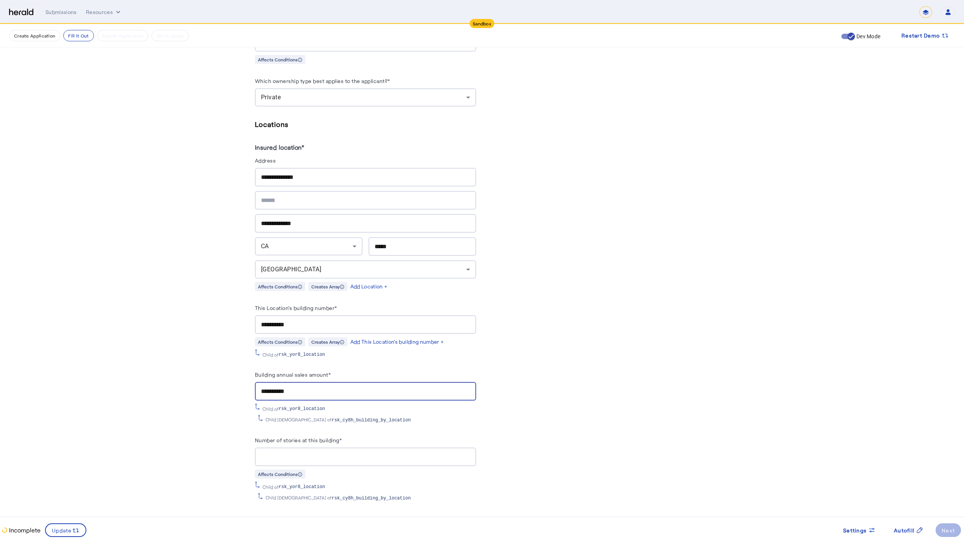
click at [359, 448] on div at bounding box center [365, 457] width 209 height 19
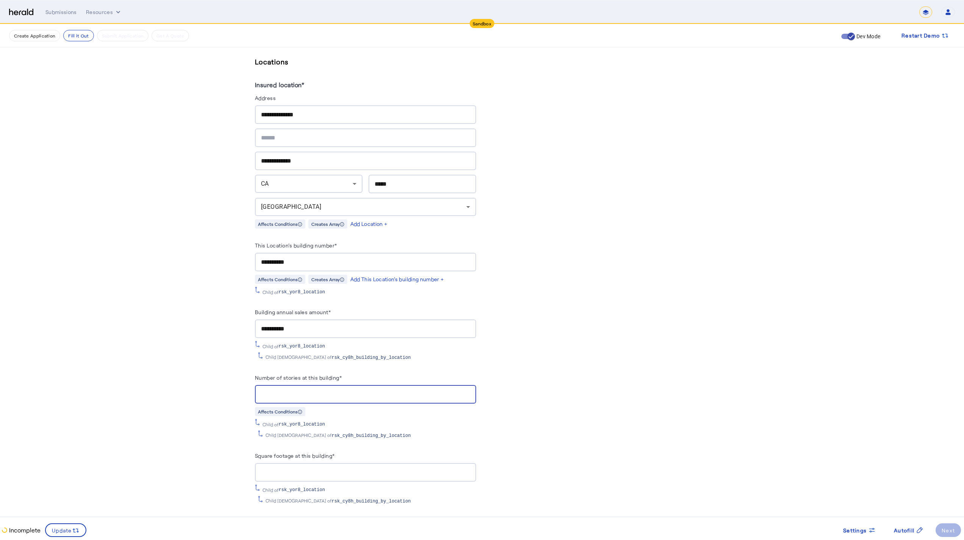
scroll to position [868, 0]
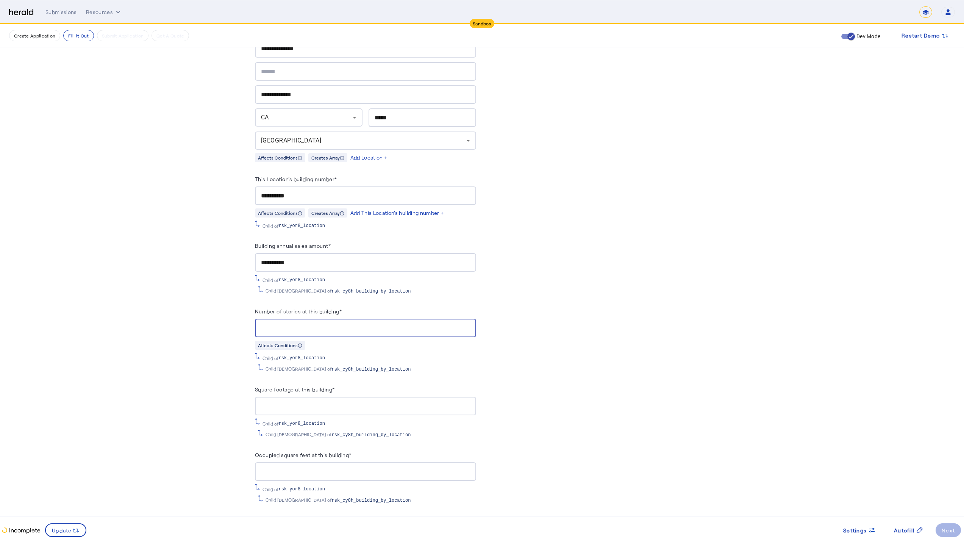
type input "*"
click at [329, 386] on label "Square footage at this building*" at bounding box center [295, 389] width 80 height 6
click at [329, 402] on input "Square footage at this building*" at bounding box center [365, 406] width 209 height 9
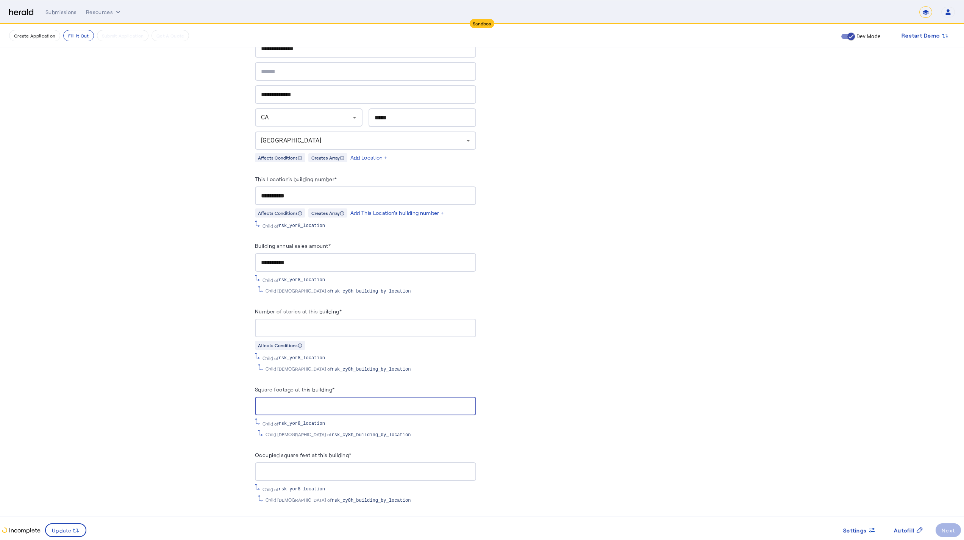
click at [329, 397] on div at bounding box center [365, 406] width 209 height 19
type input "*"
type input "****"
click at [308, 471] on div "Occupied square feet at this building* Child of rsk_yor8_location Child [DEMOGR…" at bounding box center [365, 476] width 221 height 53
click at [310, 467] on input "Occupied square feet at this building*" at bounding box center [365, 471] width 209 height 9
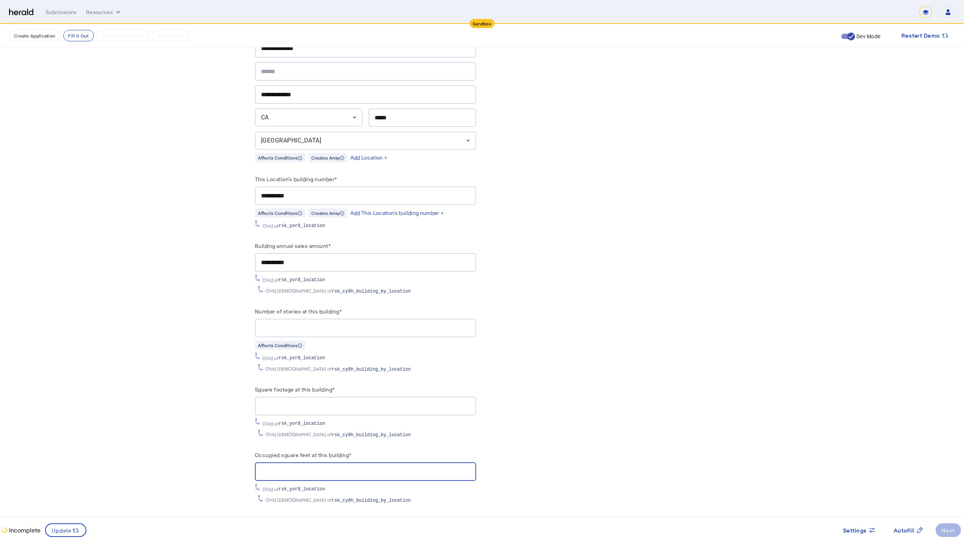
scroll to position [1018, 0]
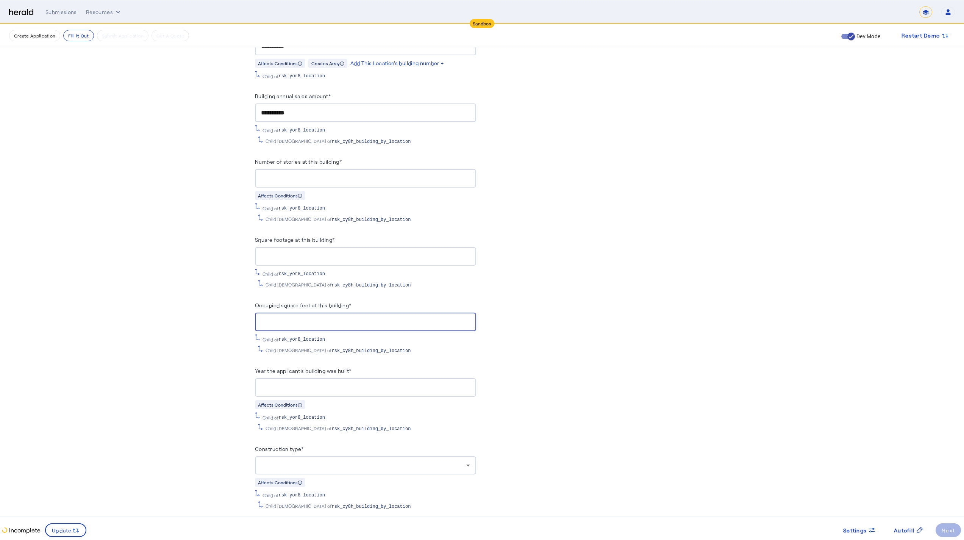
type input "****"
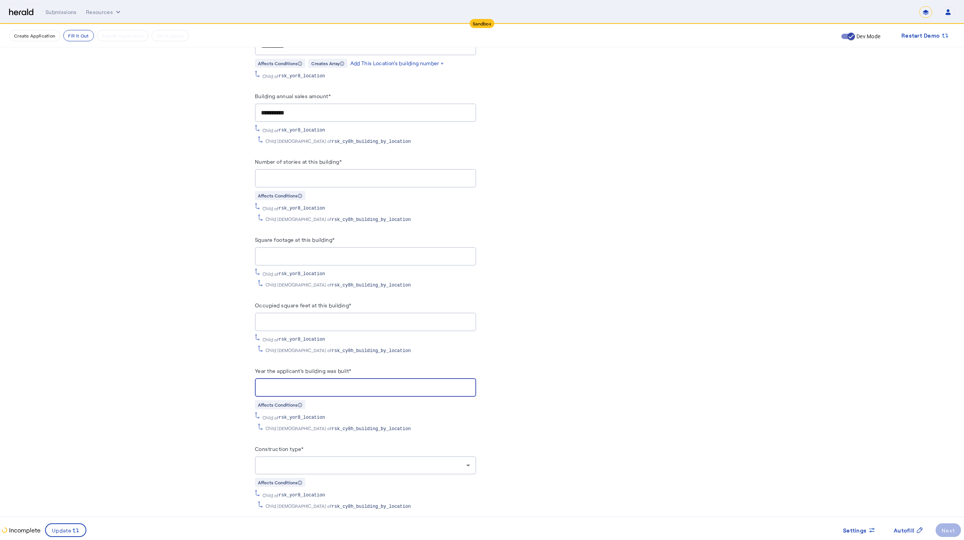
click at [296, 383] on input "Year the applicant's building was built*" at bounding box center [365, 387] width 209 height 9
type input "****"
click at [288, 464] on div at bounding box center [365, 465] width 209 height 18
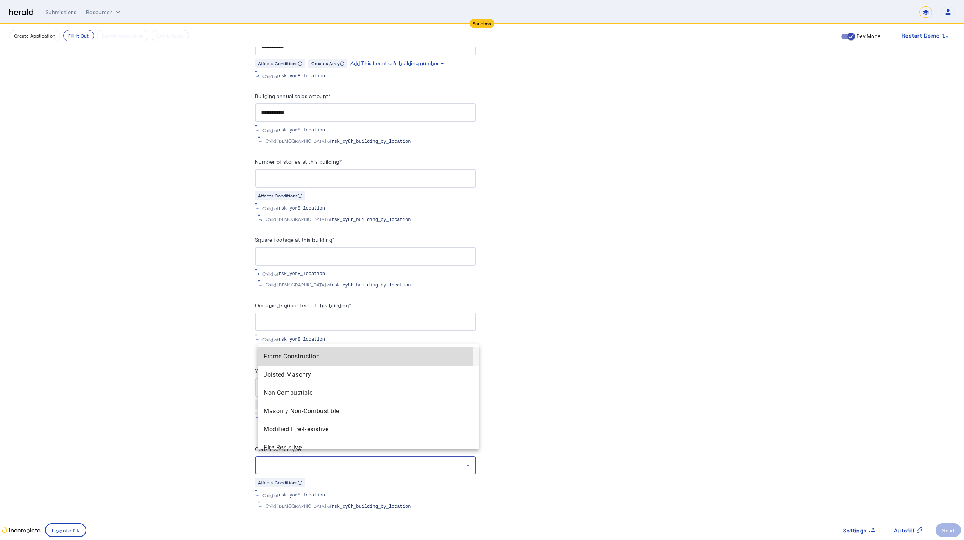
click at [283, 355] on span "Frame Construction" at bounding box center [368, 356] width 209 height 9
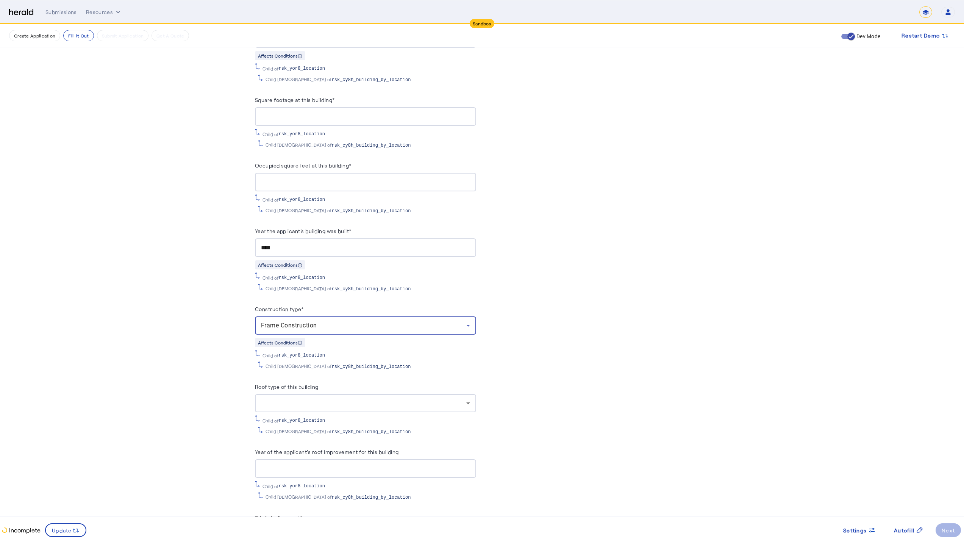
scroll to position [1244, 0]
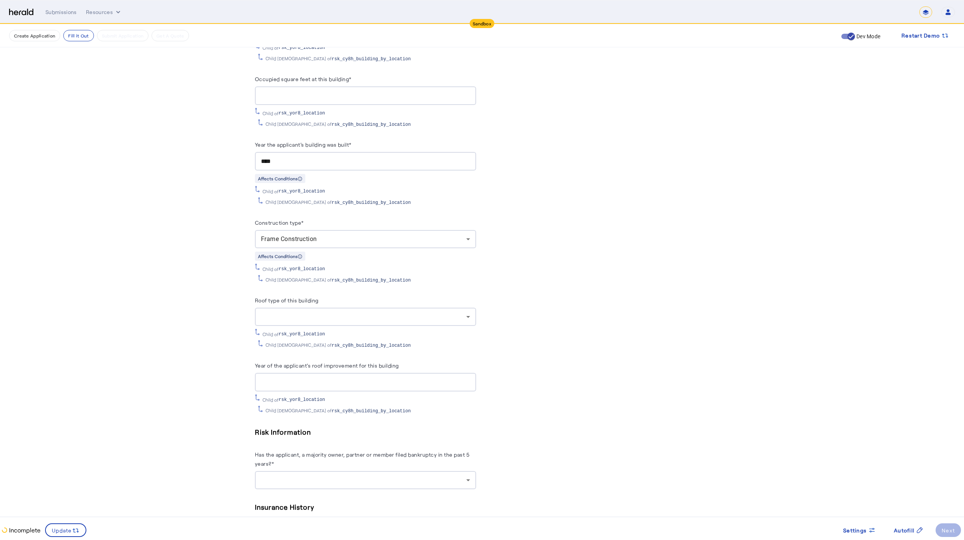
click at [300, 373] on div at bounding box center [365, 382] width 209 height 19
click at [311, 308] on div at bounding box center [365, 317] width 209 height 18
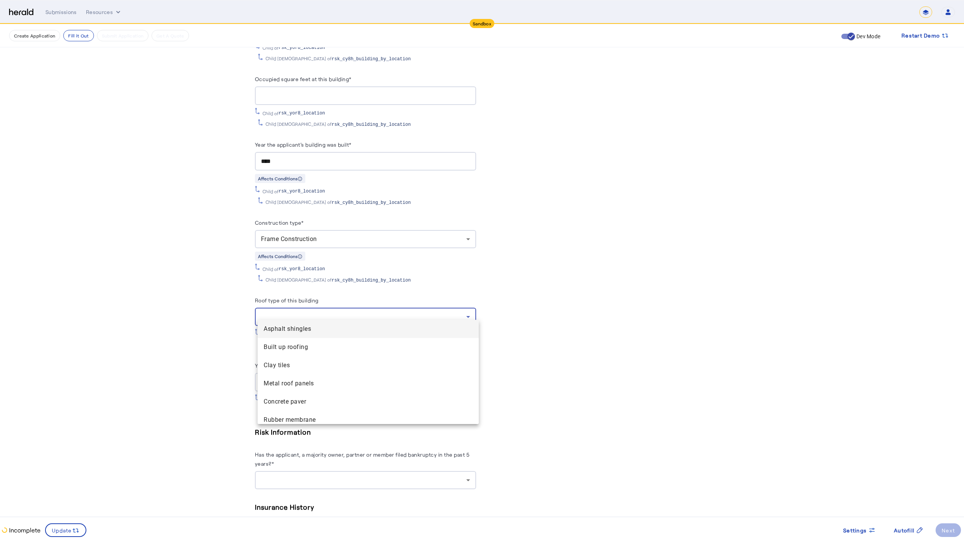
click at [322, 324] on shingles "Asphalt shingles" at bounding box center [368, 329] width 221 height 18
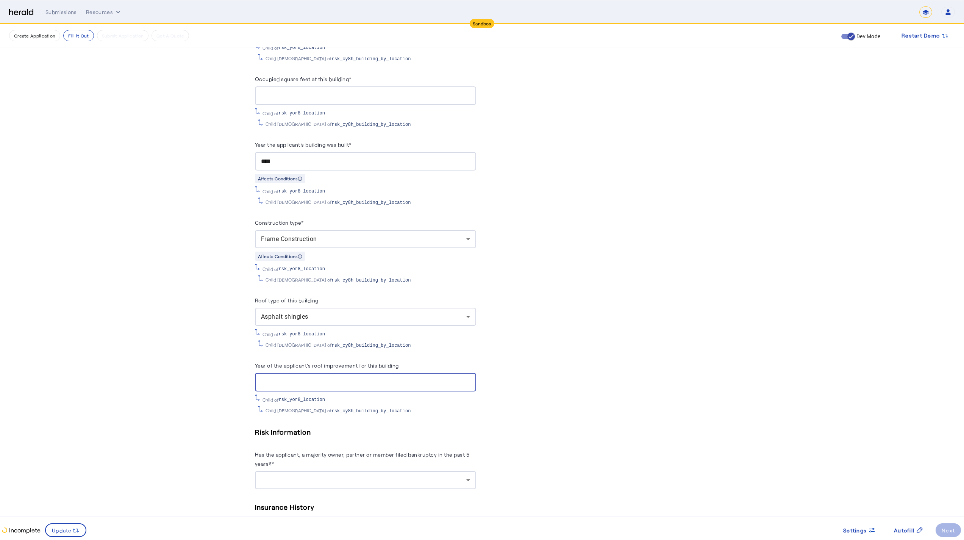
click at [330, 378] on input "Year of the applicant's roof improvement for this building" at bounding box center [365, 382] width 209 height 9
type input "****"
click at [312, 471] on div at bounding box center [365, 480] width 209 height 18
drag, startPoint x: 316, startPoint y: 510, endPoint x: 315, endPoint y: 503, distance: 7.0
click at [316, 471] on span "no" at bounding box center [368, 510] width 209 height 9
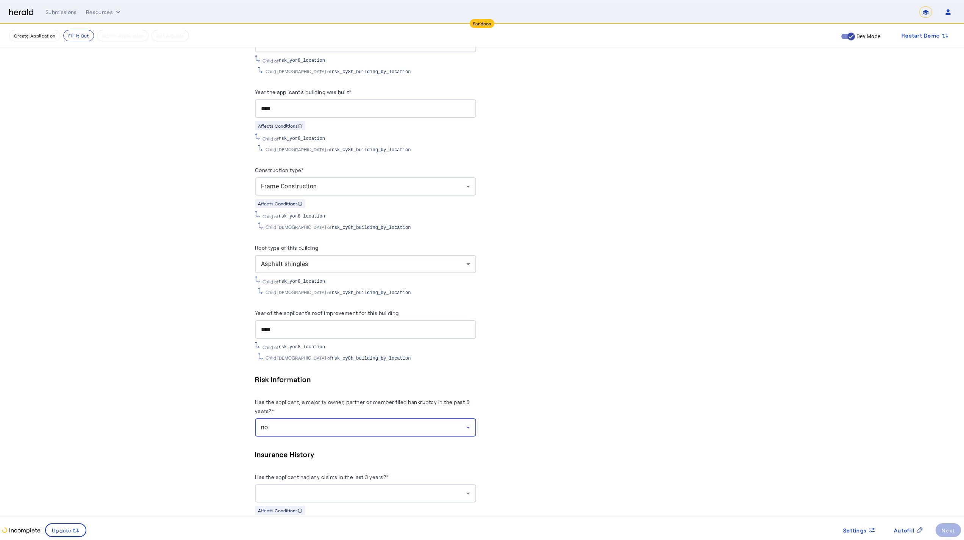
scroll to position [1413, 0]
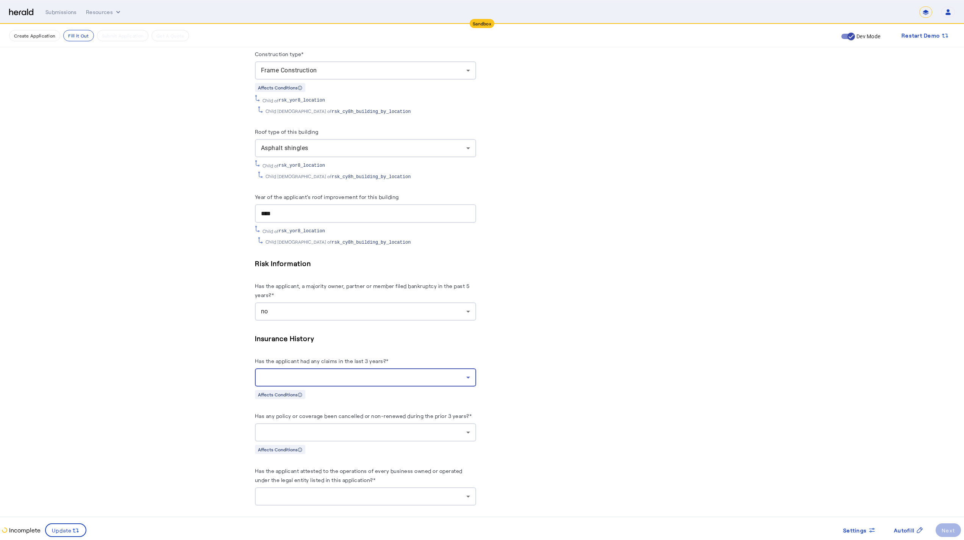
click at [272, 373] on div at bounding box center [363, 377] width 205 height 9
click at [304, 409] on span "no" at bounding box center [368, 407] width 209 height 9
click at [311, 428] on div at bounding box center [363, 432] width 205 height 9
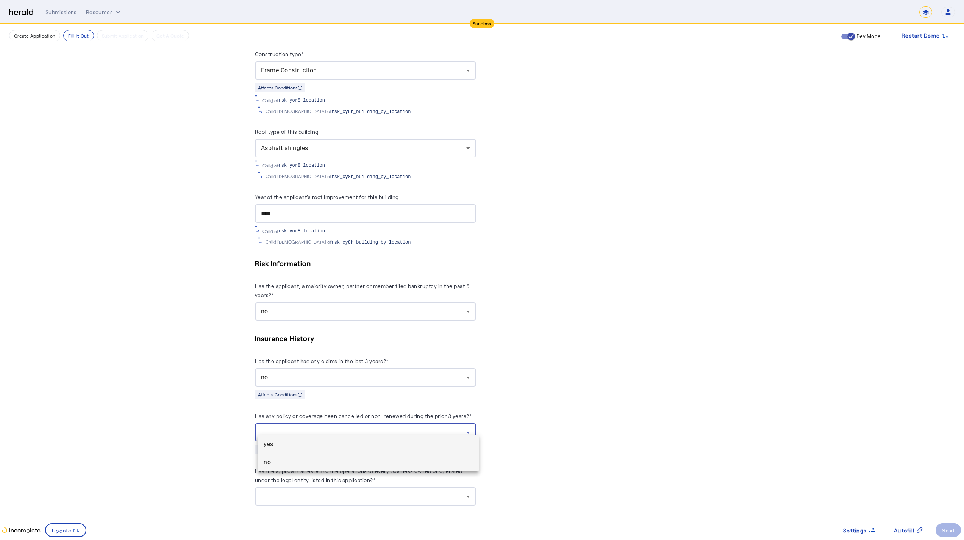
click at [319, 464] on span "no" at bounding box center [368, 462] width 209 height 9
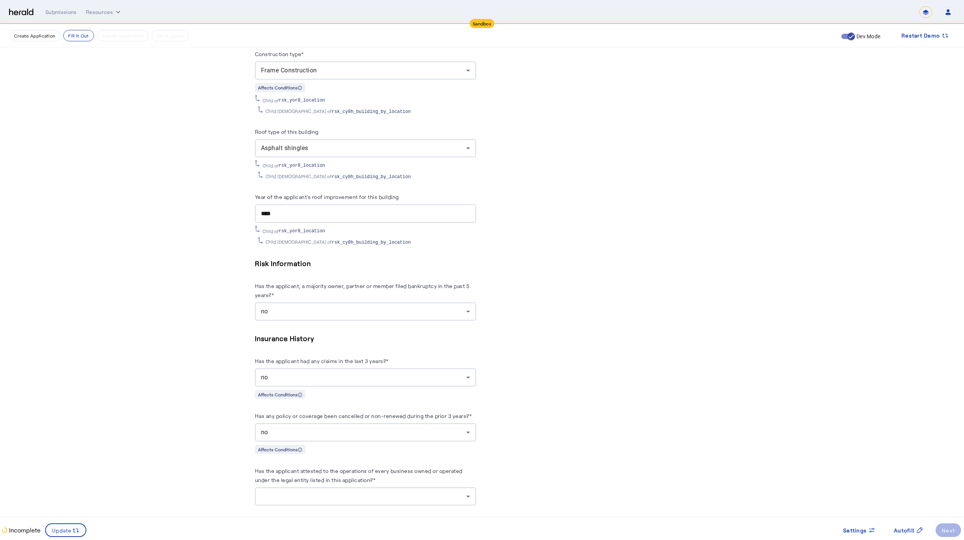
click at [335, 471] on div at bounding box center [365, 496] width 209 height 18
click at [335, 471] on span "yes" at bounding box center [368, 508] width 209 height 9
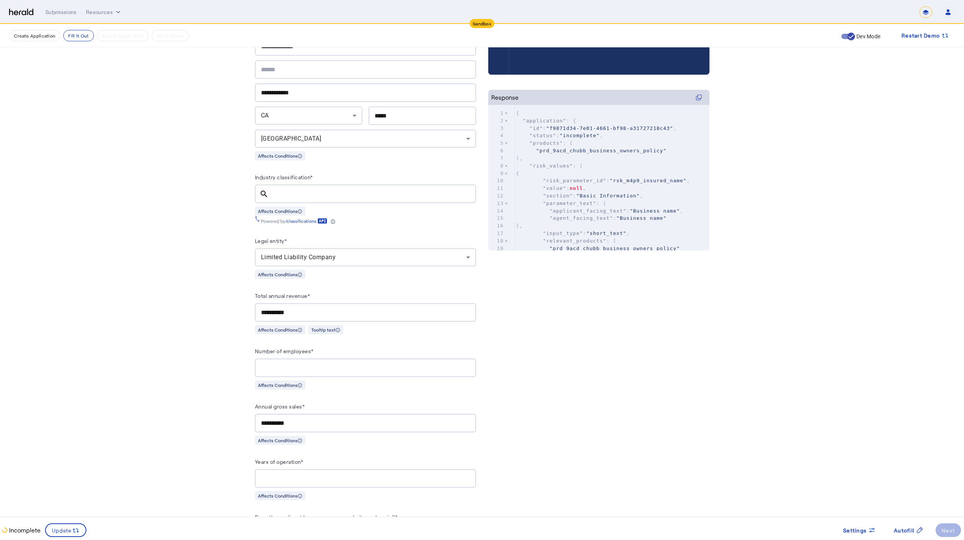
scroll to position [0, 0]
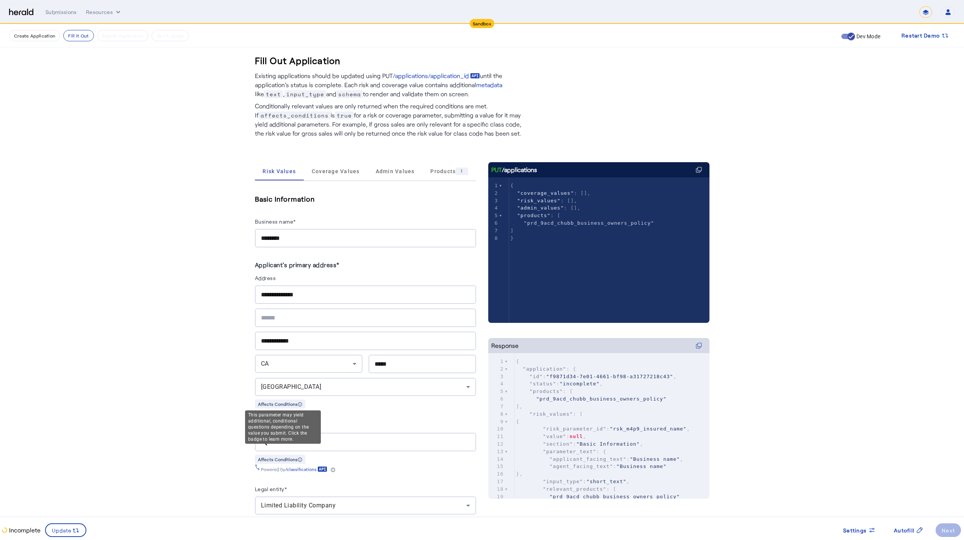
click at [304, 438] on div "This parameter may yield additional, conditional questions depending on the val…" at bounding box center [283, 426] width 76 height 33
click at [339, 450] on div "Industry classification* search Affects Conditions Powered by /classifications" at bounding box center [365, 447] width 221 height 52
click at [340, 448] on div at bounding box center [373, 442] width 196 height 19
click at [341, 446] on div at bounding box center [373, 442] width 196 height 19
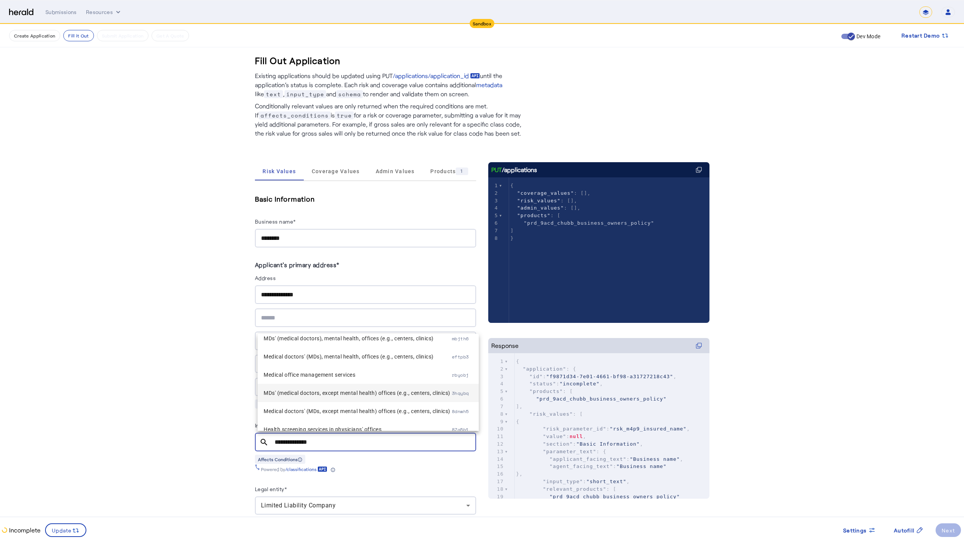
scroll to position [9, 0]
type input "**********"
click at [348, 387] on span "MDs' (medical doctors, except mental health) offices (e.g., centers, clinics)" at bounding box center [358, 391] width 188 height 9
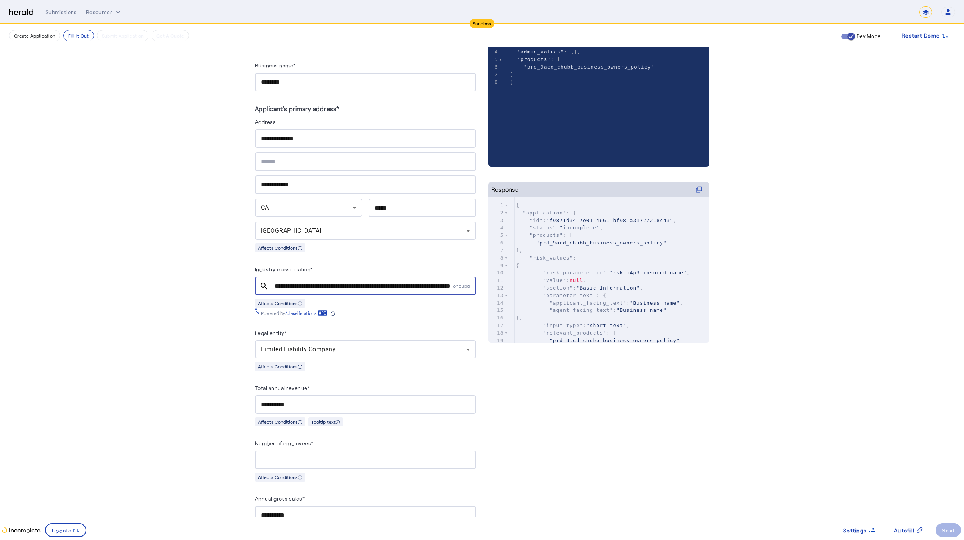
scroll to position [512, 0]
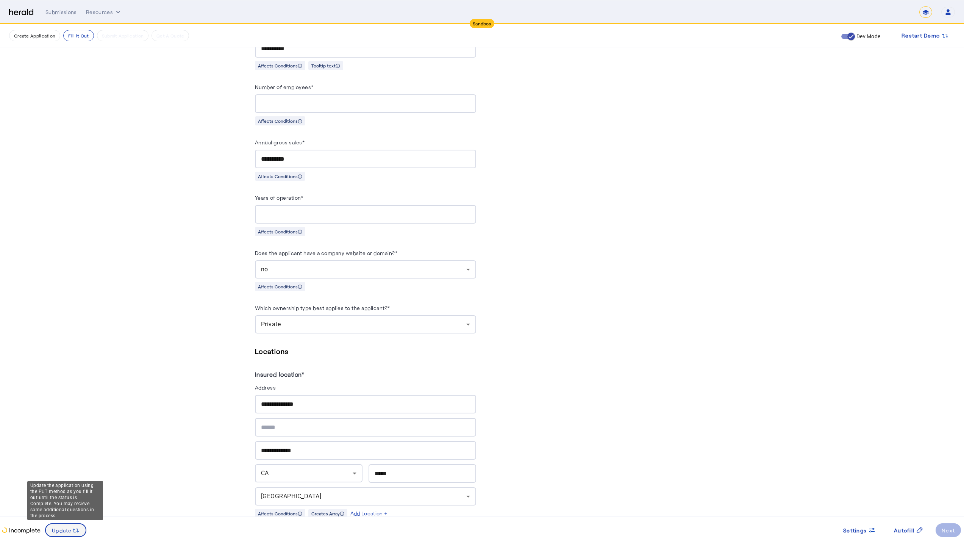
click at [69, 471] on span at bounding box center [66, 530] width 40 height 18
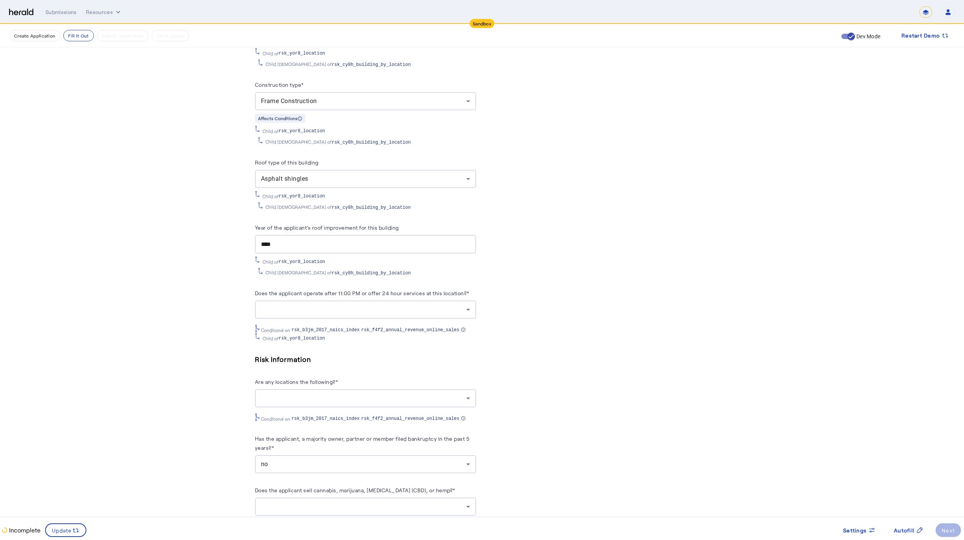
scroll to position [1385, 0]
click at [310, 302] on div at bounding box center [363, 306] width 205 height 9
click at [311, 338] on span "no" at bounding box center [368, 336] width 209 height 9
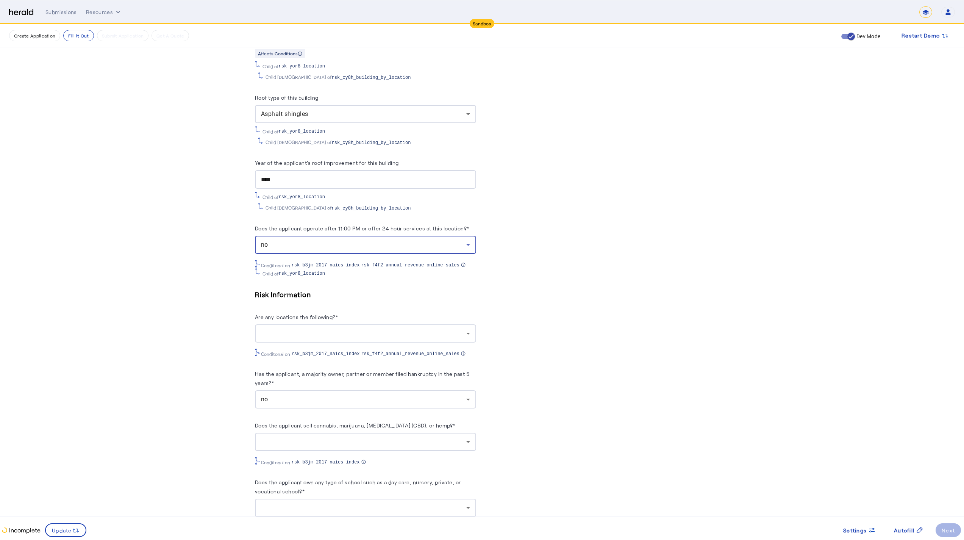
scroll to position [1512, 0]
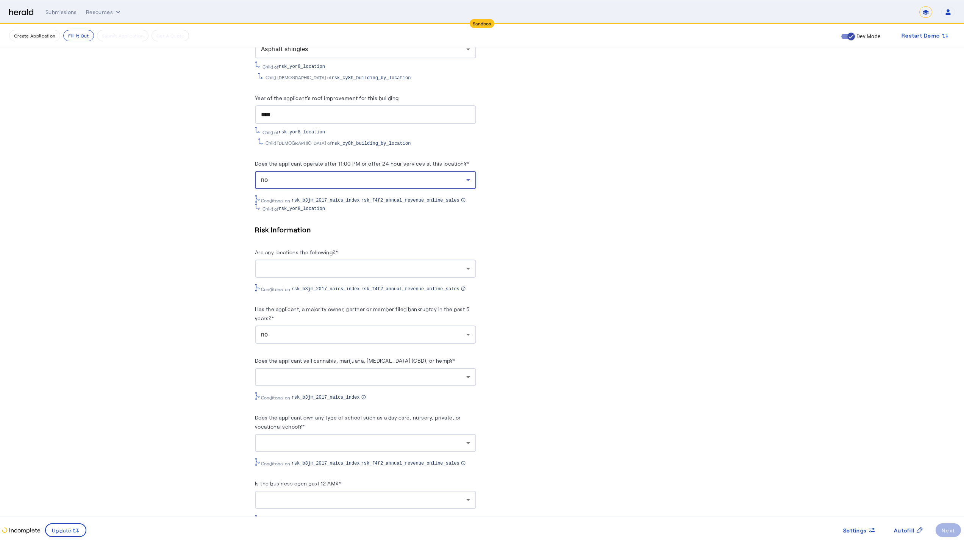
click at [319, 266] on div at bounding box center [365, 269] width 209 height 18
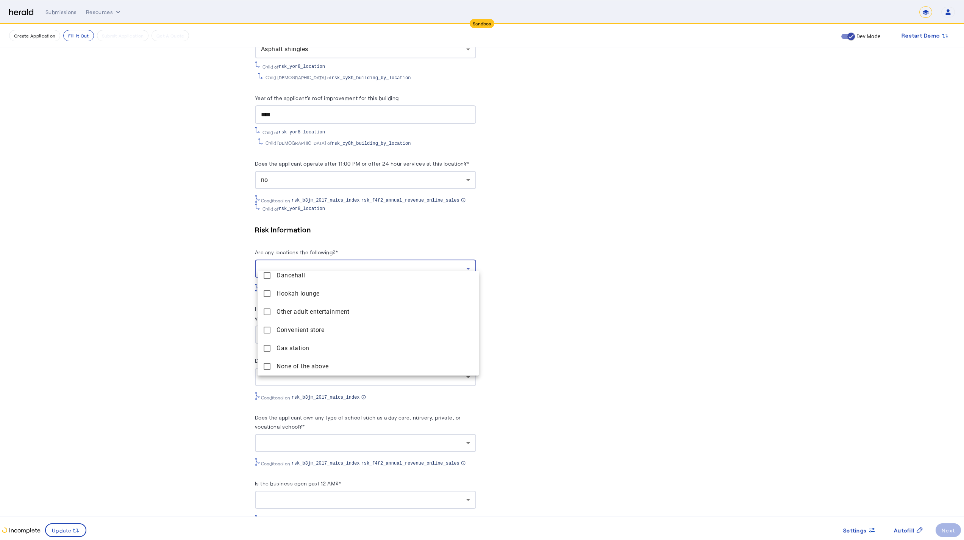
scroll to position [1608, 0]
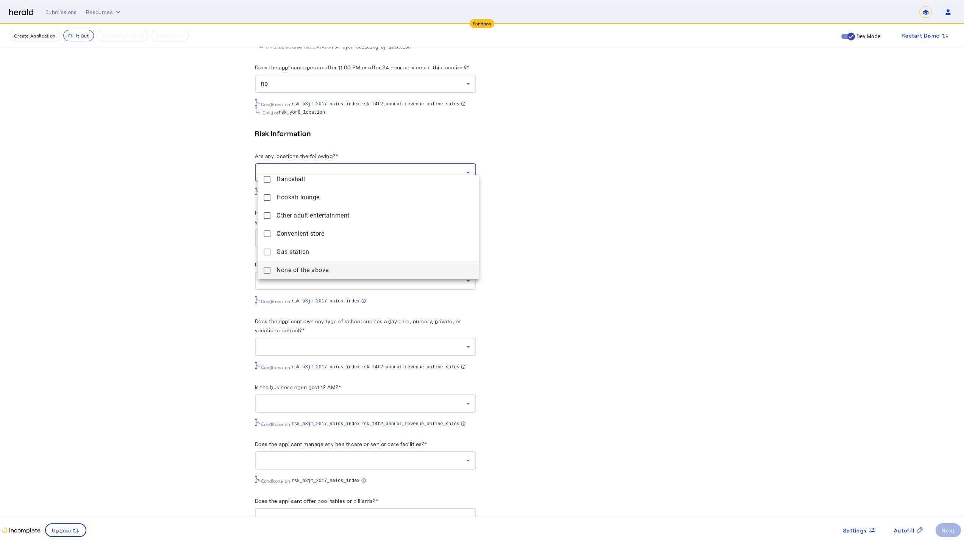
click at [296, 274] on span "None of the above" at bounding box center [375, 270] width 196 height 9
click at [309, 343] on div at bounding box center [482, 270] width 964 height 540
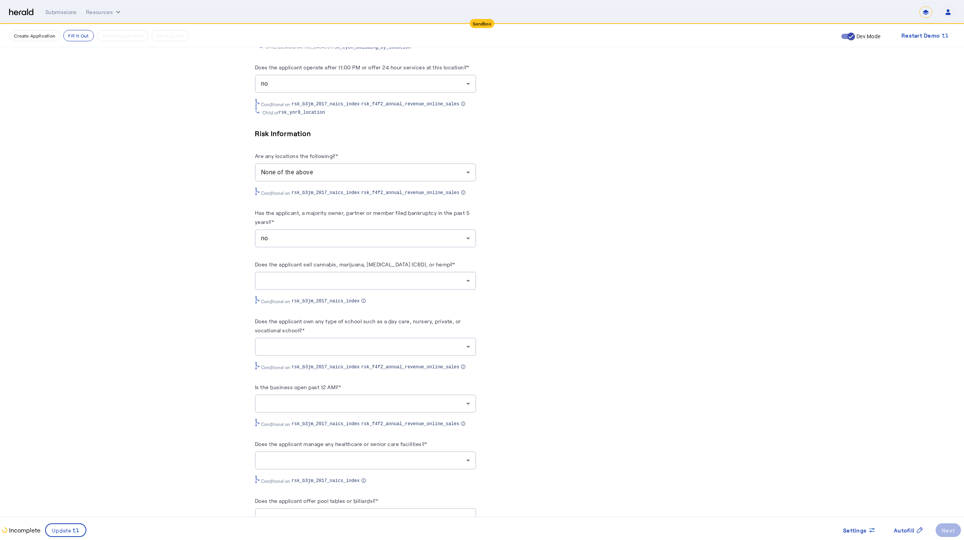
click at [309, 343] on div at bounding box center [363, 346] width 205 height 9
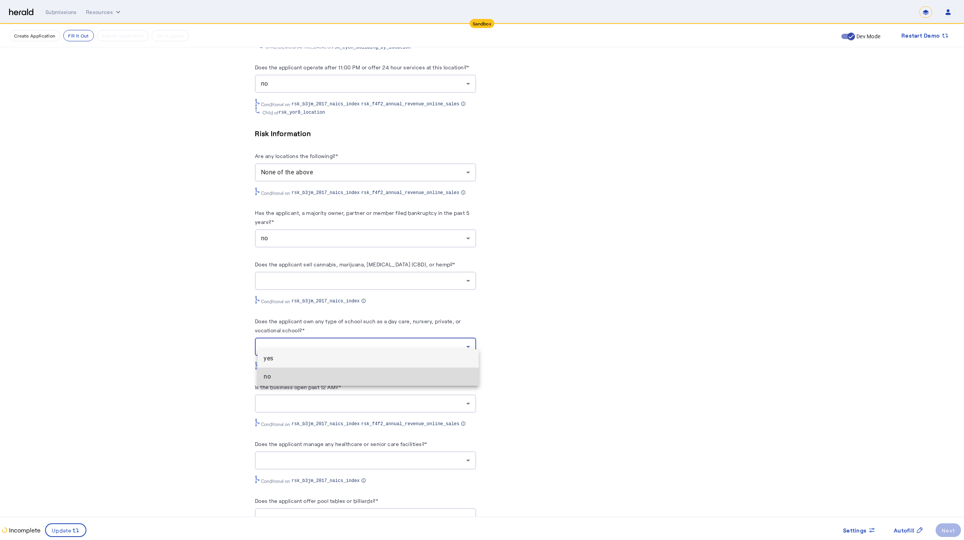
click at [315, 378] on span "no" at bounding box center [368, 376] width 209 height 9
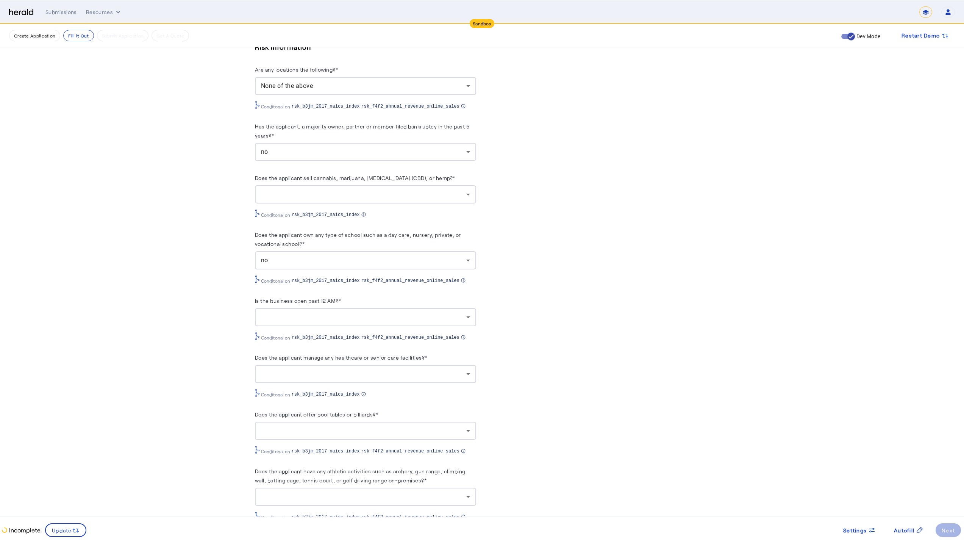
click at [327, 308] on div at bounding box center [365, 317] width 209 height 18
click at [329, 346] on span "no" at bounding box center [368, 347] width 209 height 9
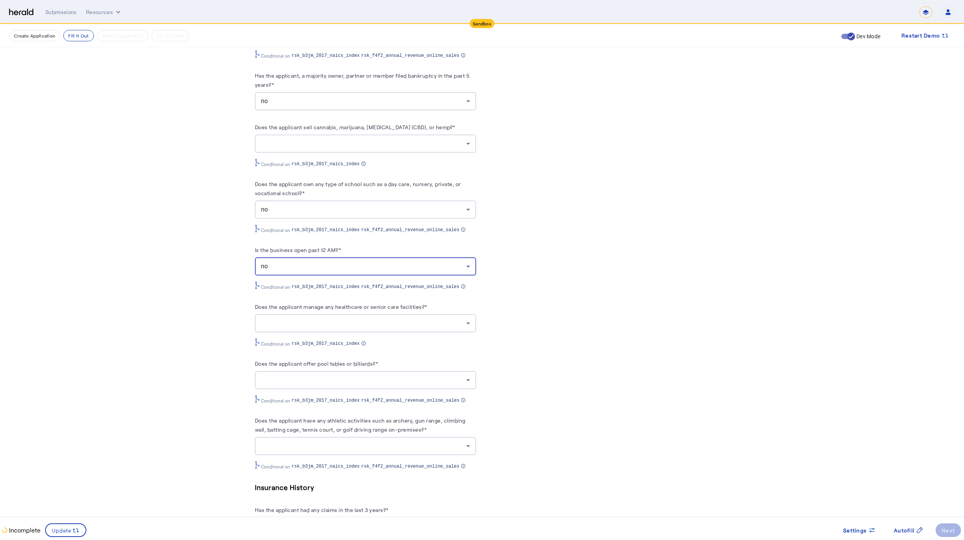
click at [332, 319] on div at bounding box center [363, 323] width 205 height 9
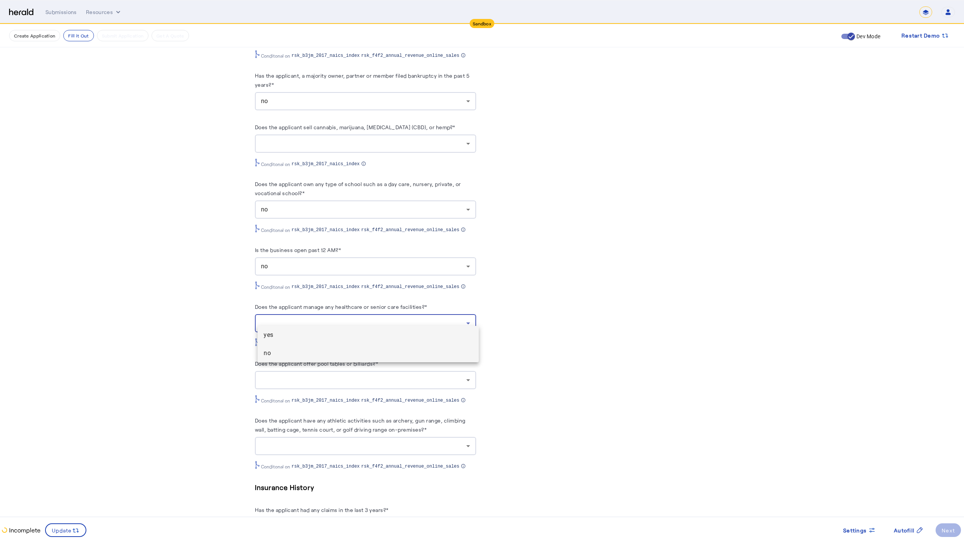
click at [345, 355] on span "no" at bounding box center [368, 353] width 209 height 9
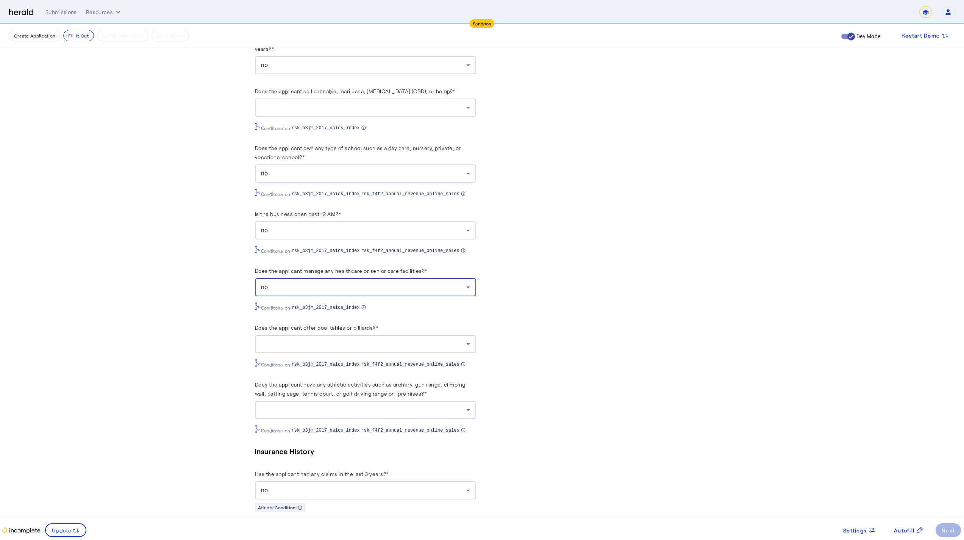
click at [343, 341] on div at bounding box center [365, 344] width 209 height 18
click at [349, 378] on mat-option "no" at bounding box center [368, 374] width 221 height 18
click at [353, 412] on div "Does the applicant have any athletic activities such as archery, gun range, cli…" at bounding box center [365, 407] width 221 height 54
click at [357, 401] on div at bounding box center [365, 410] width 209 height 18
click at [355, 438] on span "no" at bounding box center [368, 439] width 209 height 9
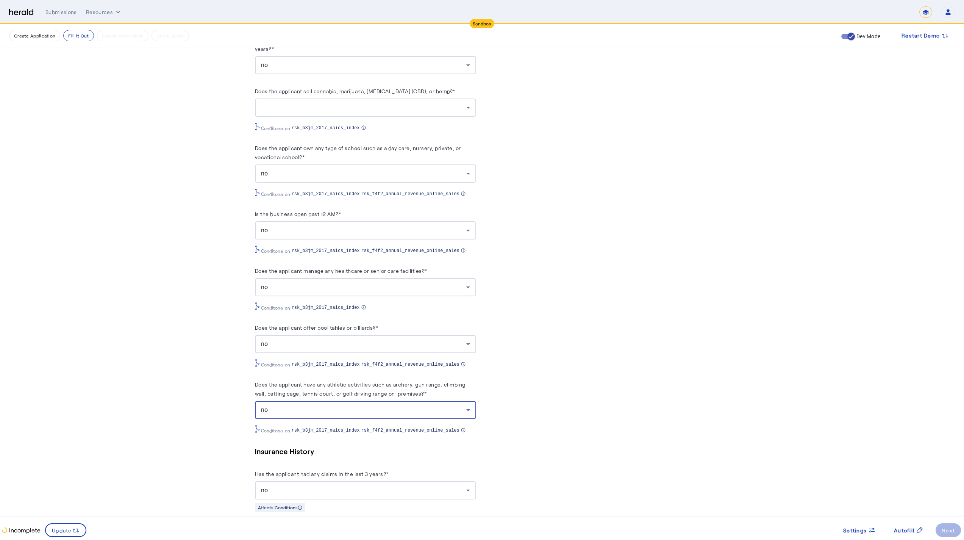
scroll to position [1894, 0]
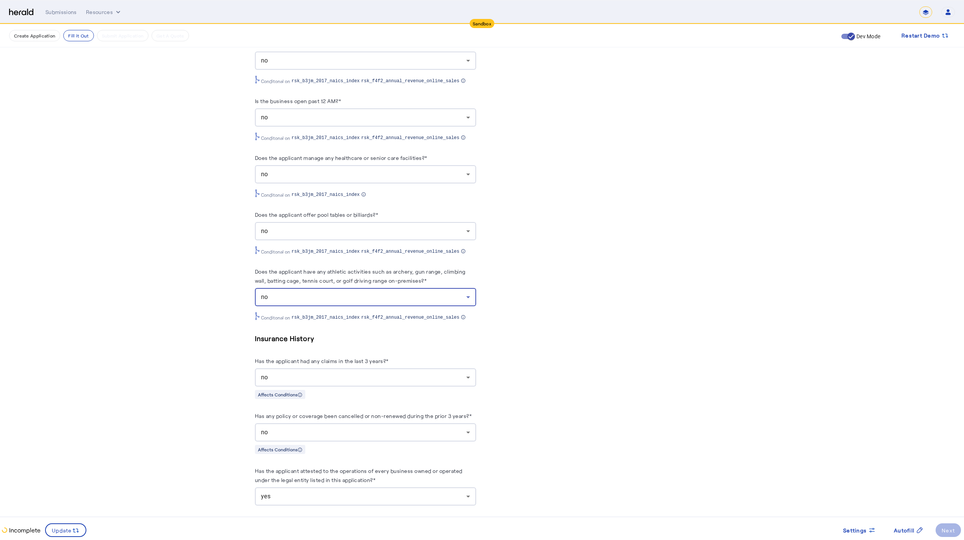
click at [77, 471] on icon at bounding box center [76, 531] width 8 height 8
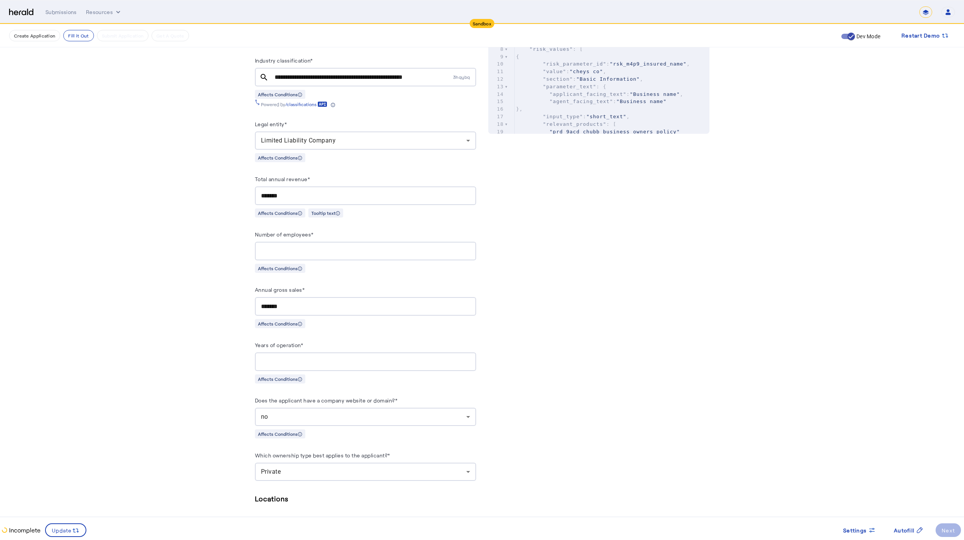
scroll to position [0, 0]
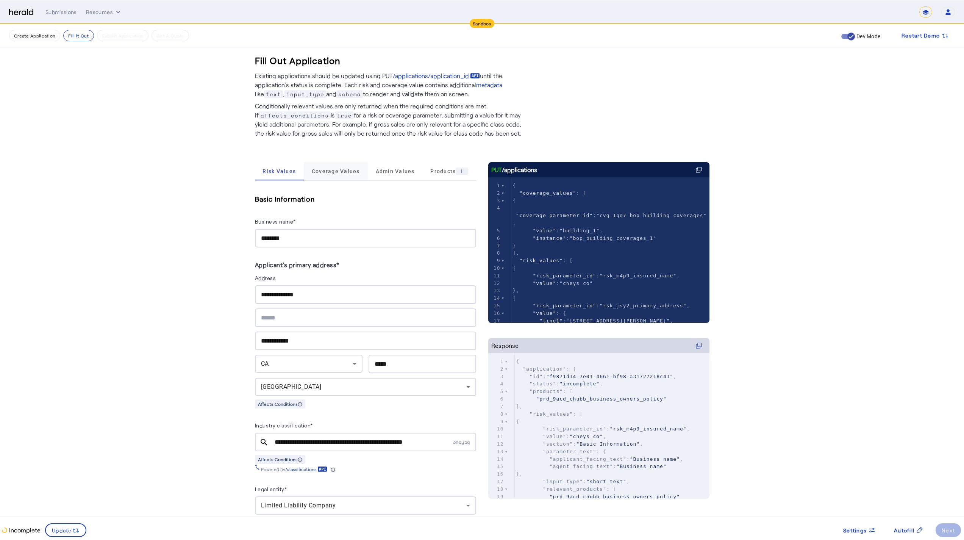
click at [346, 170] on span "Coverage Values" at bounding box center [336, 171] width 48 height 5
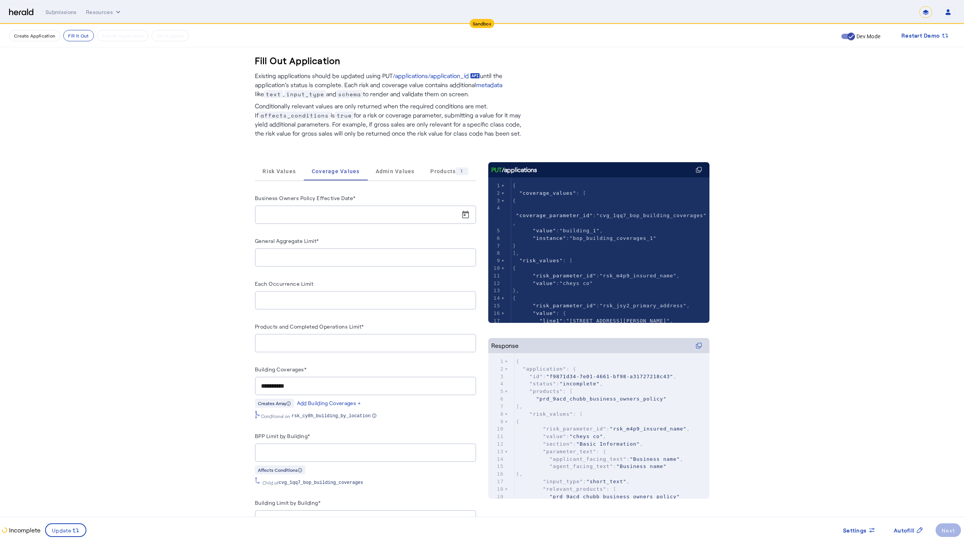
click at [349, 222] on div at bounding box center [368, 214] width 214 height 19
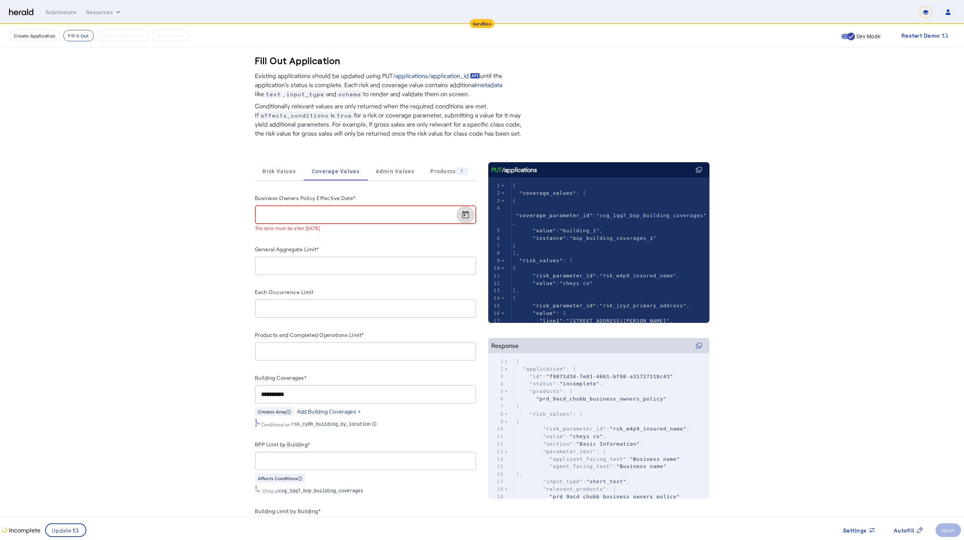
click at [454, 213] on span "Open calendar" at bounding box center [466, 215] width 18 height 18
click at [343, 283] on span "10" at bounding box center [344, 286] width 14 height 14
type input "**********"
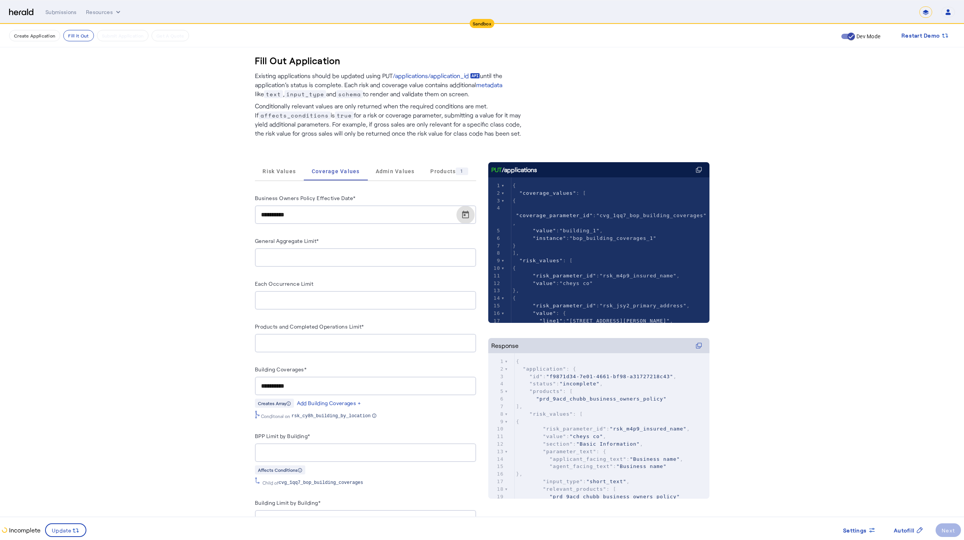
click at [297, 263] on div at bounding box center [365, 257] width 209 height 19
type input "**********"
click at [322, 302] on input "Each Occurrence Limit" at bounding box center [365, 300] width 209 height 9
type input "**********"
click at [331, 340] on input "Products and Completed Operations Limit*" at bounding box center [365, 343] width 209 height 9
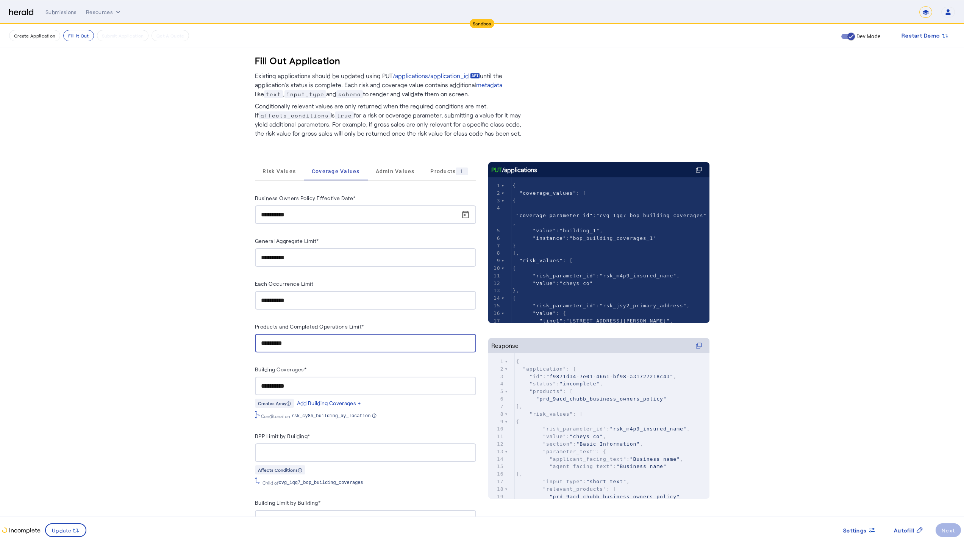
type input "**********"
click at [321, 445] on div at bounding box center [365, 452] width 209 height 19
type input "*******"
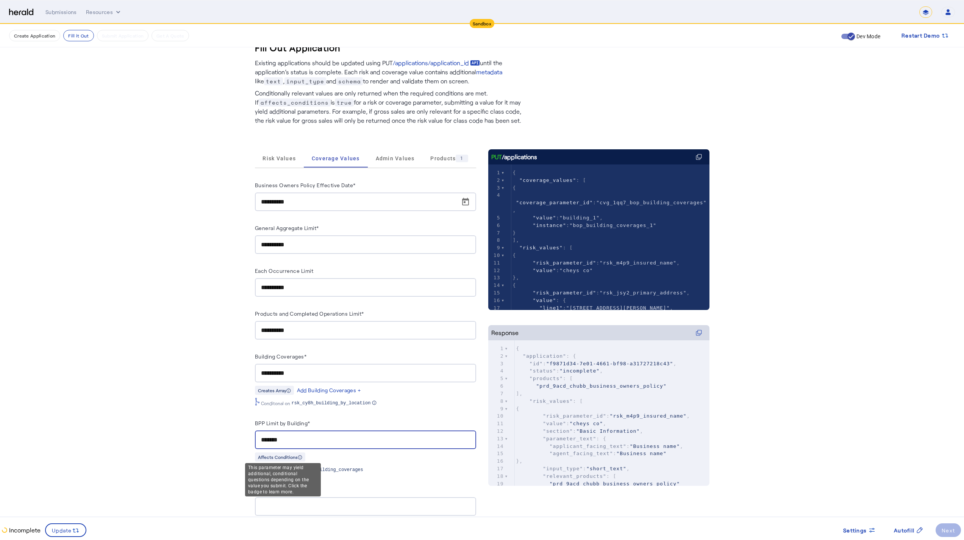
scroll to position [31, 0]
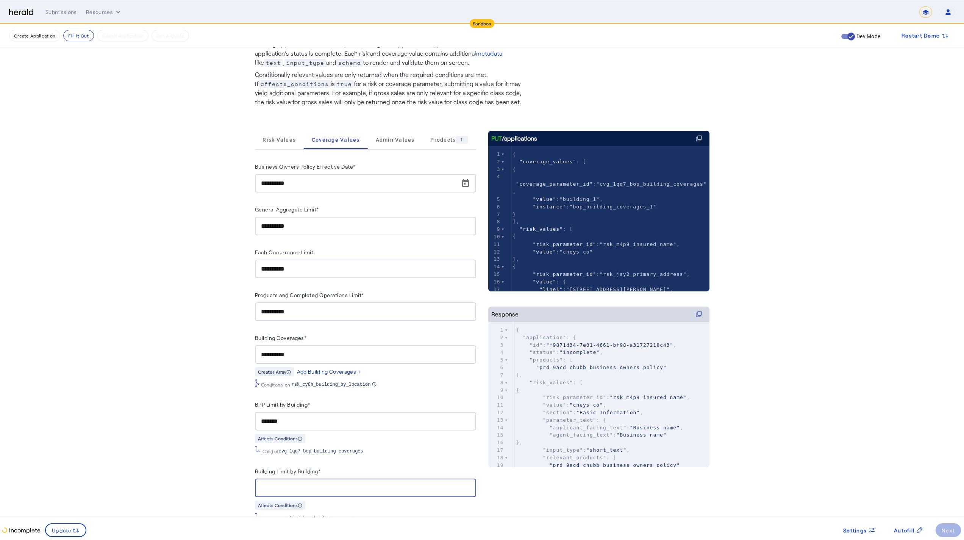
click at [356, 471] on input "Building Limit by Building*" at bounding box center [365, 488] width 209 height 9
click at [323, 421] on input "*******" at bounding box center [365, 421] width 209 height 9
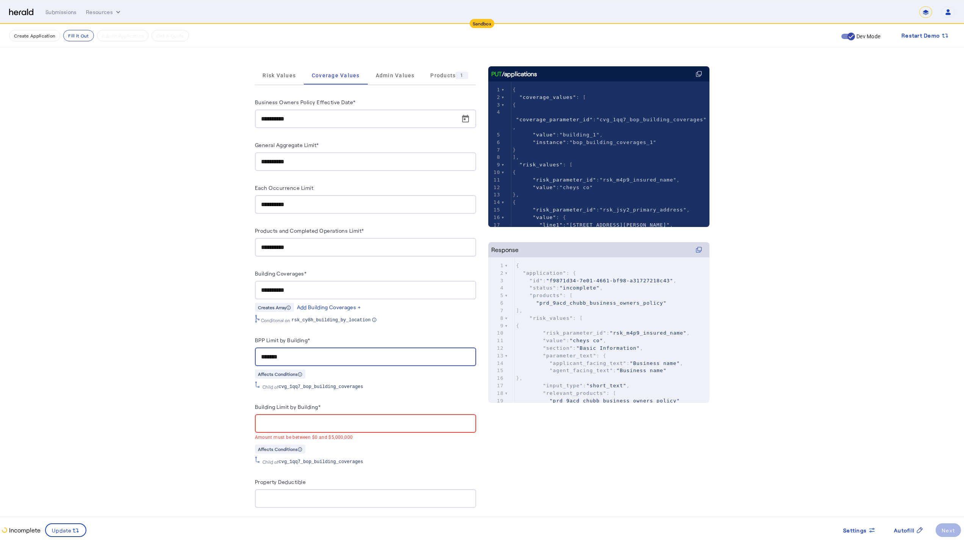
scroll to position [146, 0]
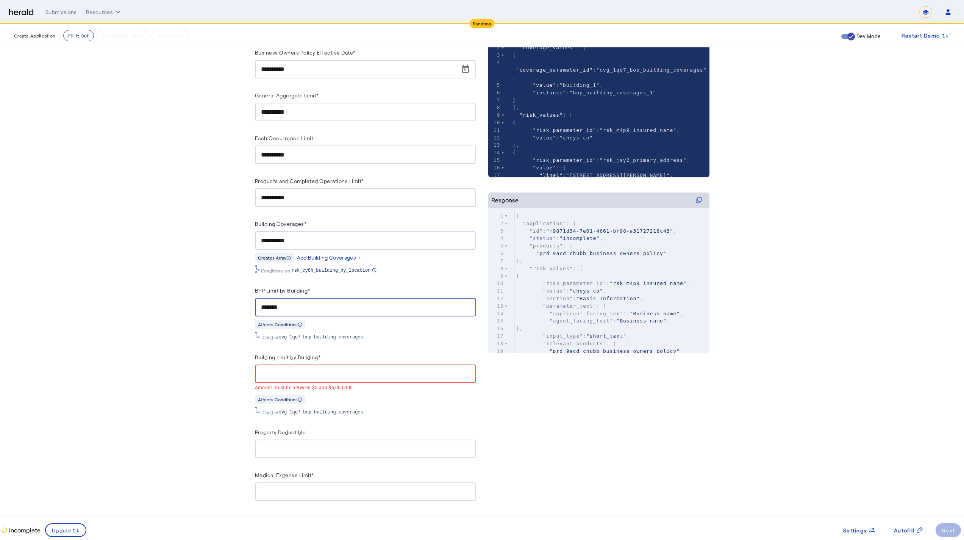
click at [317, 373] on input "Building Limit by Building*" at bounding box center [365, 373] width 209 height 9
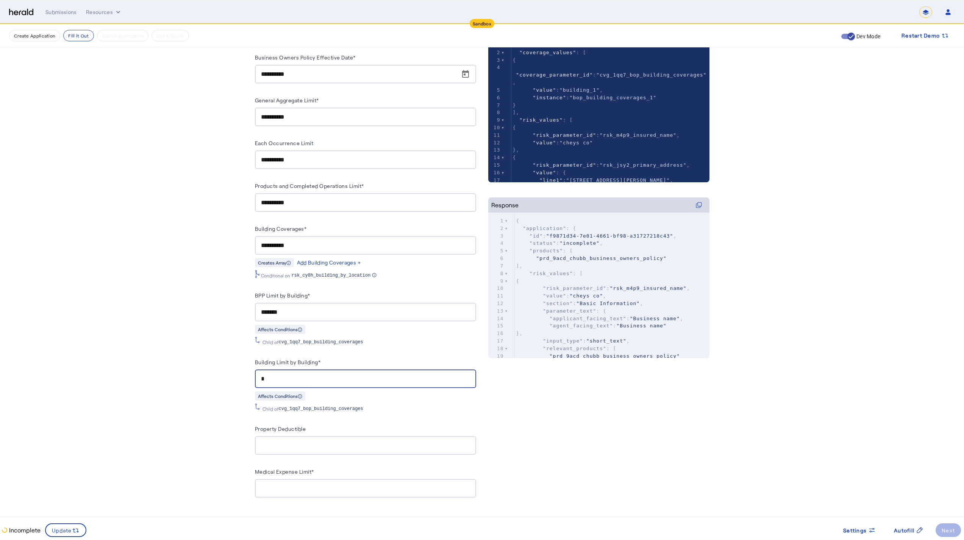
scroll to position [137, 0]
type input "**"
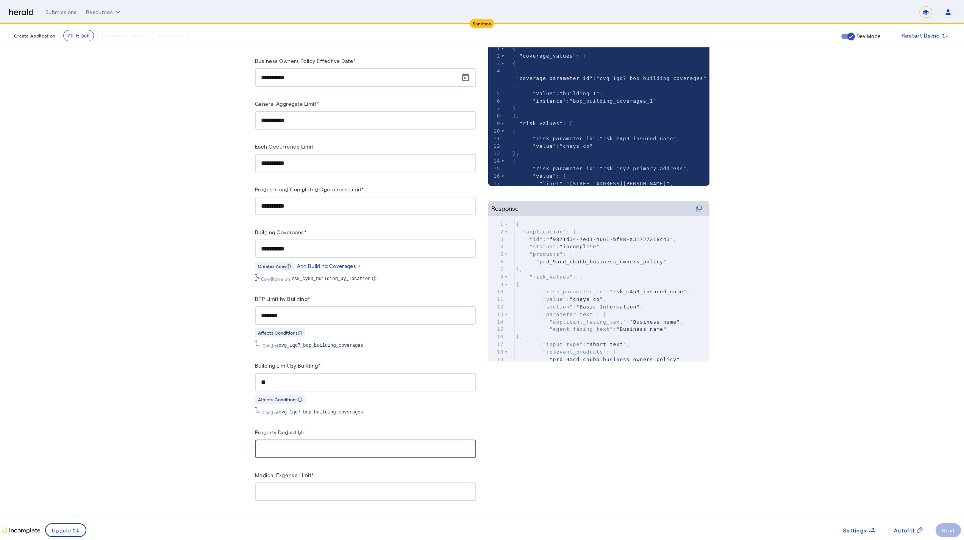
click at [307, 446] on input "Property Deductible" at bounding box center [365, 449] width 209 height 9
type input "******"
click at [298, 471] on input "Medical Expense Limit*" at bounding box center [365, 491] width 209 height 9
type input "******"
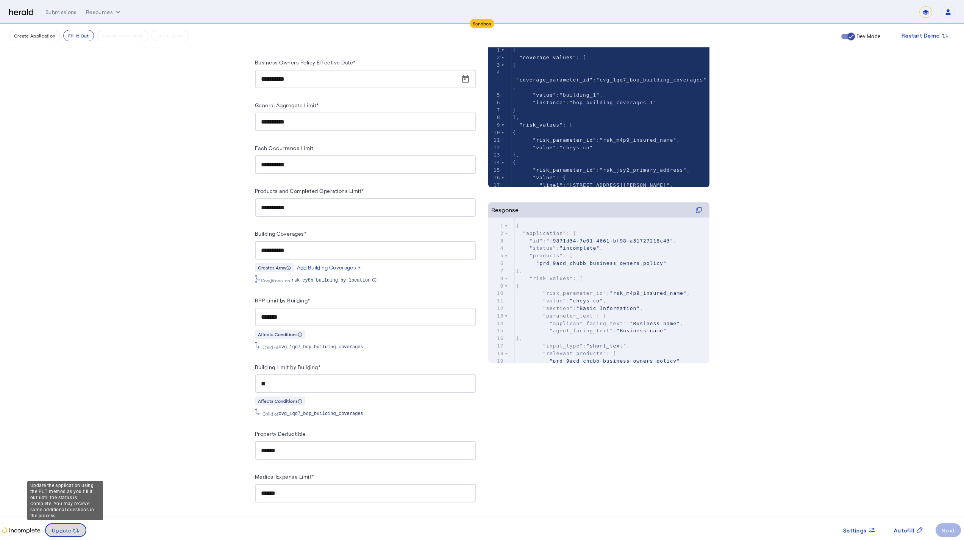
click at [58, 471] on span at bounding box center [66, 530] width 40 height 18
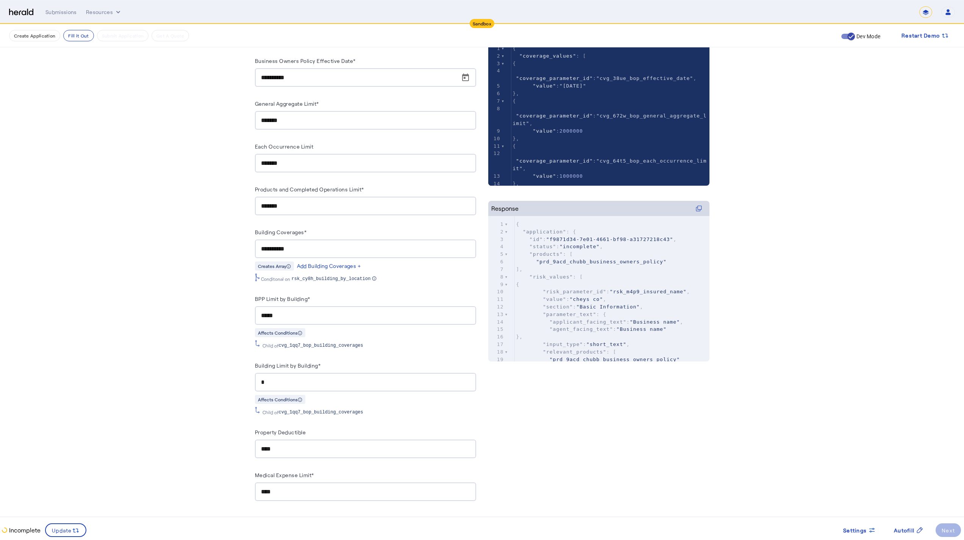
scroll to position [0, 0]
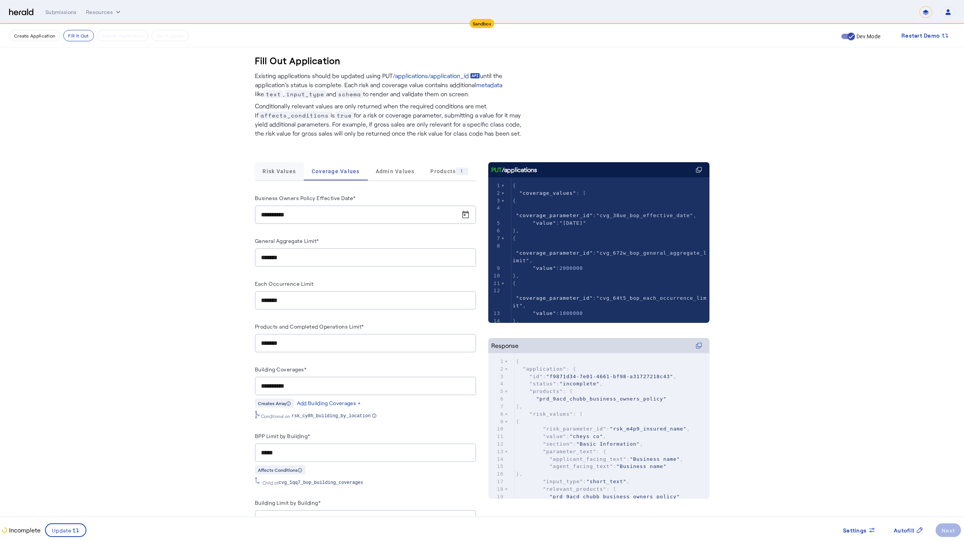
click at [266, 164] on span "Risk Values" at bounding box center [279, 171] width 33 height 18
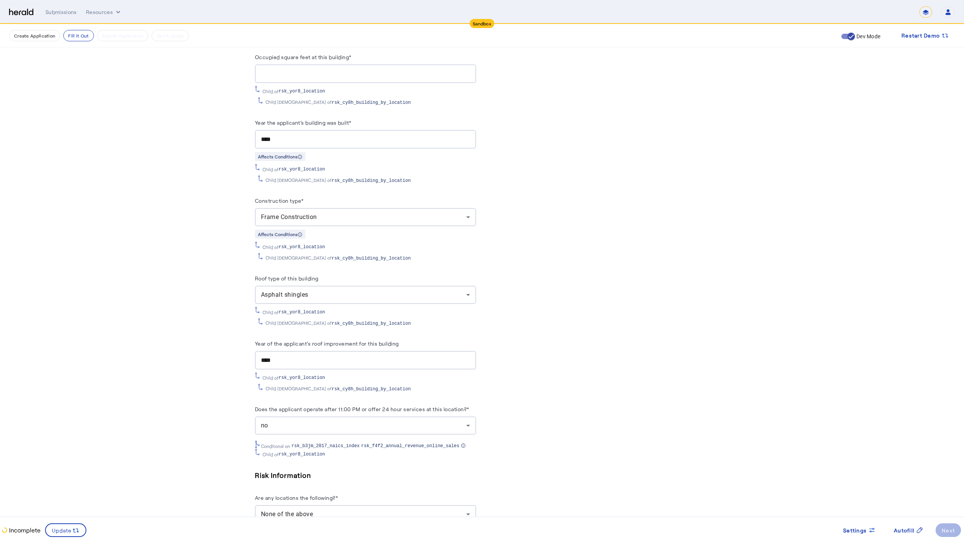
scroll to position [1528, 0]
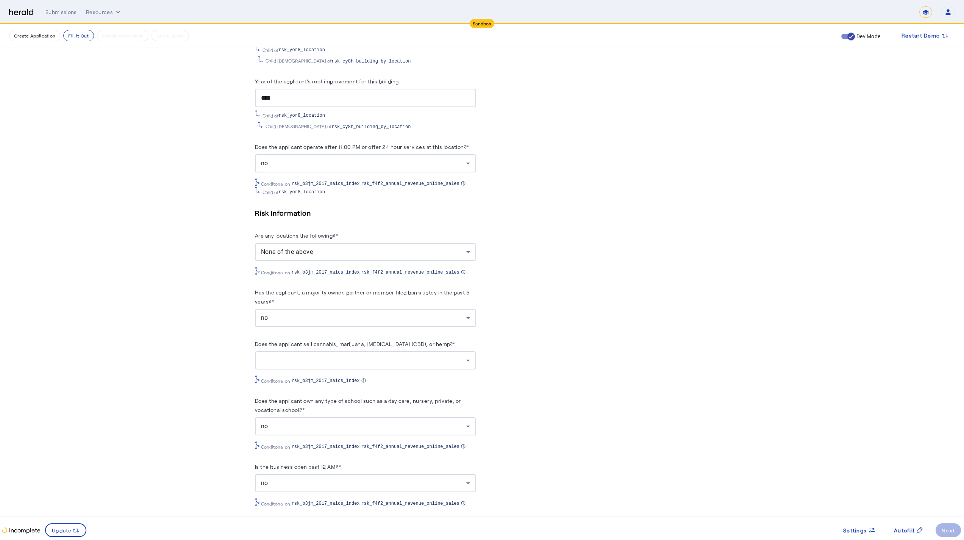
click at [397, 356] on div at bounding box center [363, 360] width 205 height 9
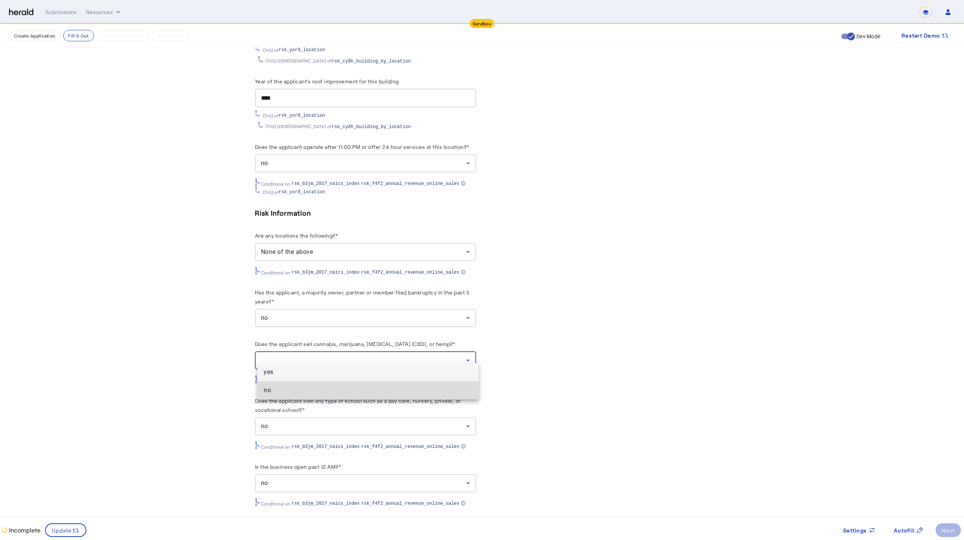
click at [398, 390] on span "no" at bounding box center [368, 390] width 209 height 9
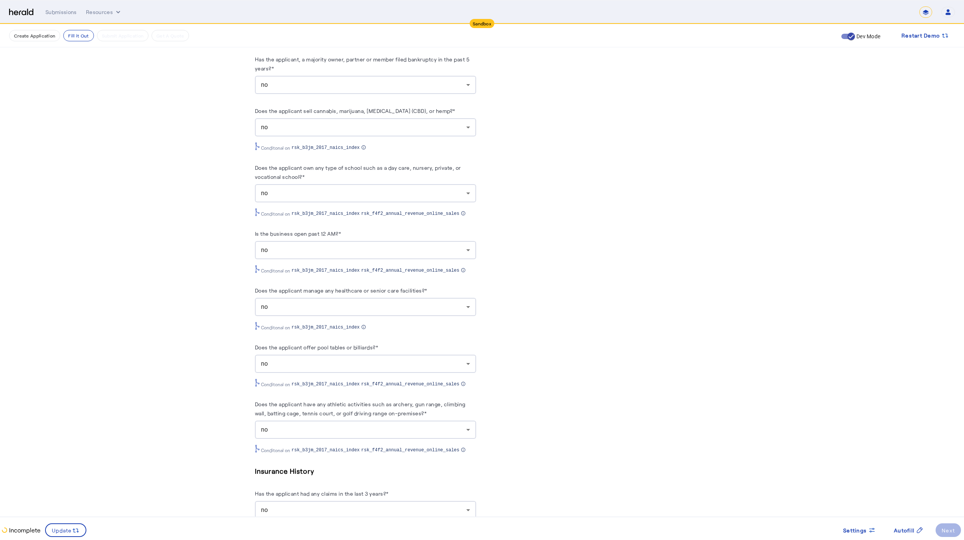
scroll to position [1894, 0]
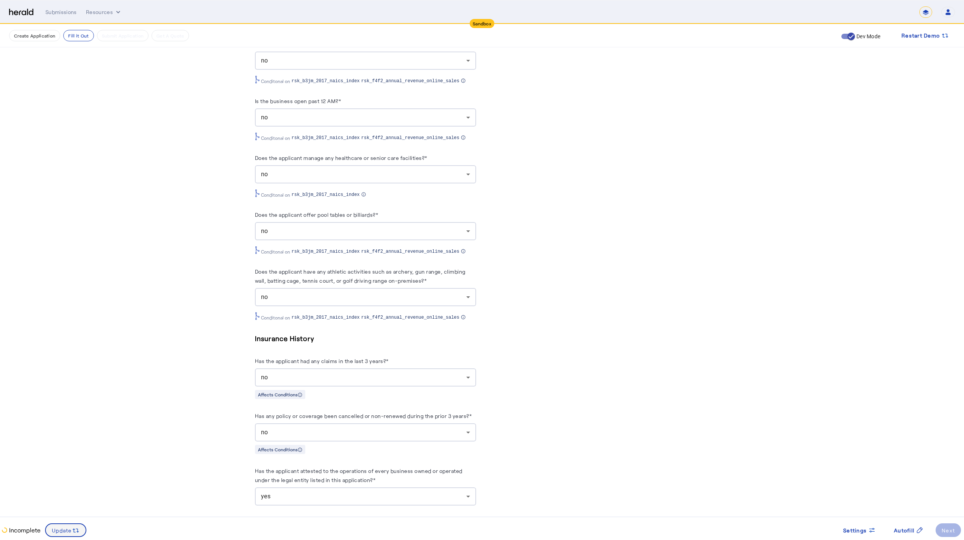
click at [53, 471] on span at bounding box center [66, 530] width 40 height 18
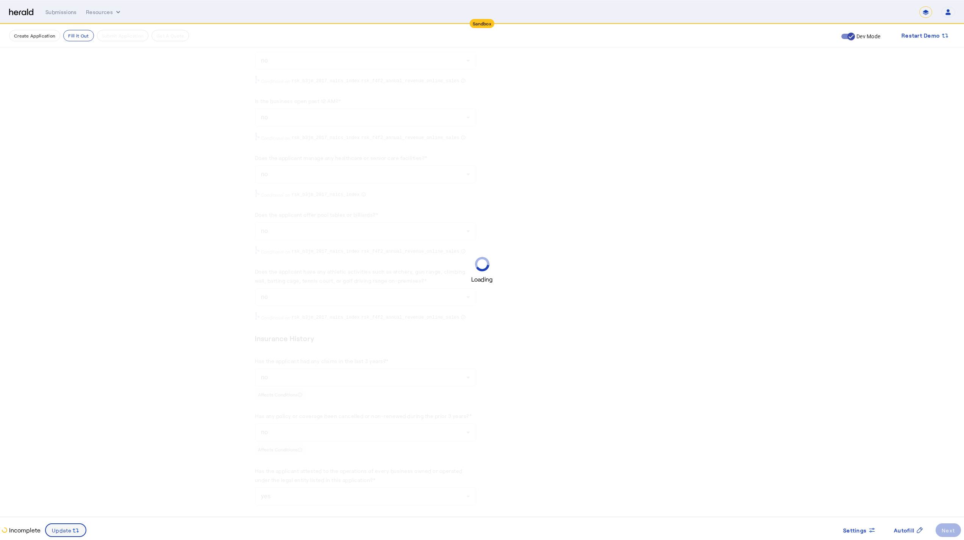
scroll to position [0, 0]
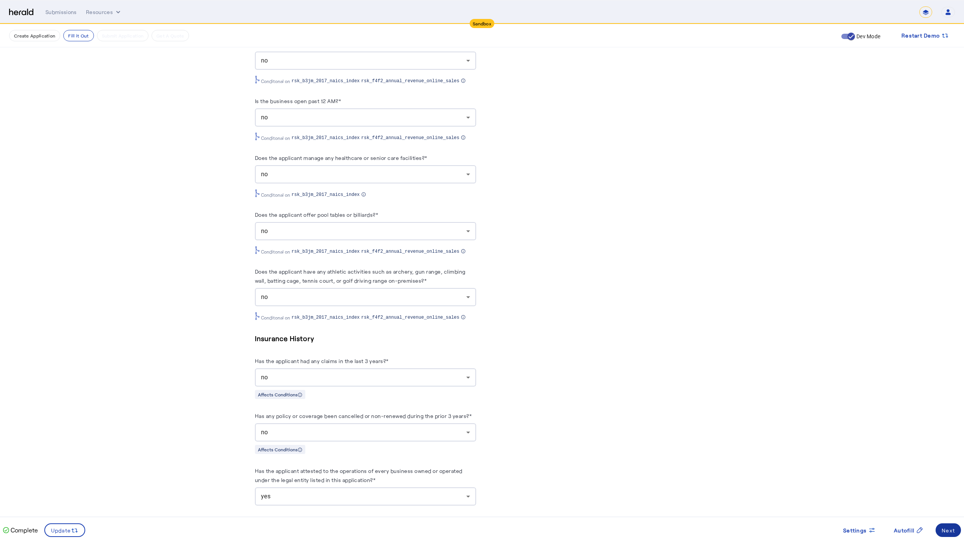
click at [454, 471] on span at bounding box center [948, 530] width 25 height 18
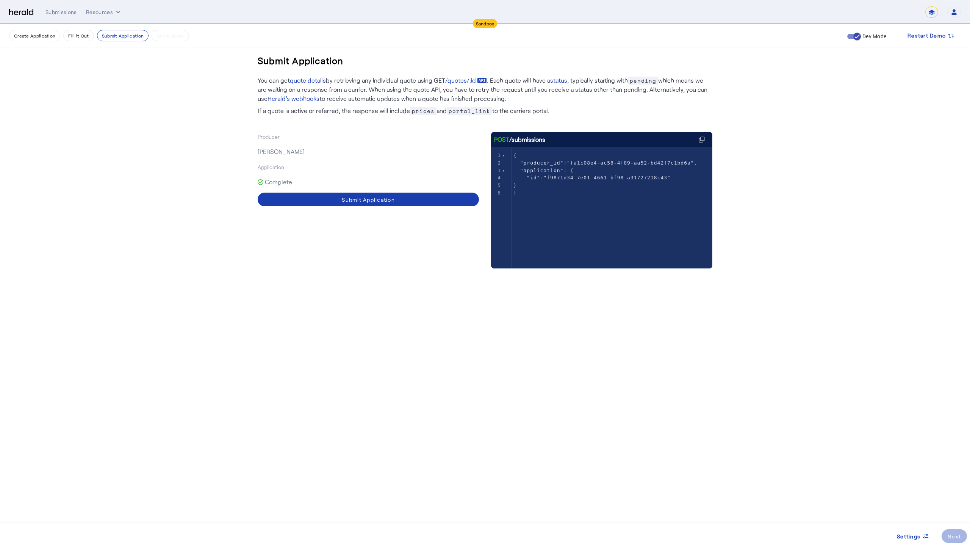
click at [348, 200] on div "Submit Application" at bounding box center [368, 200] width 53 height 8
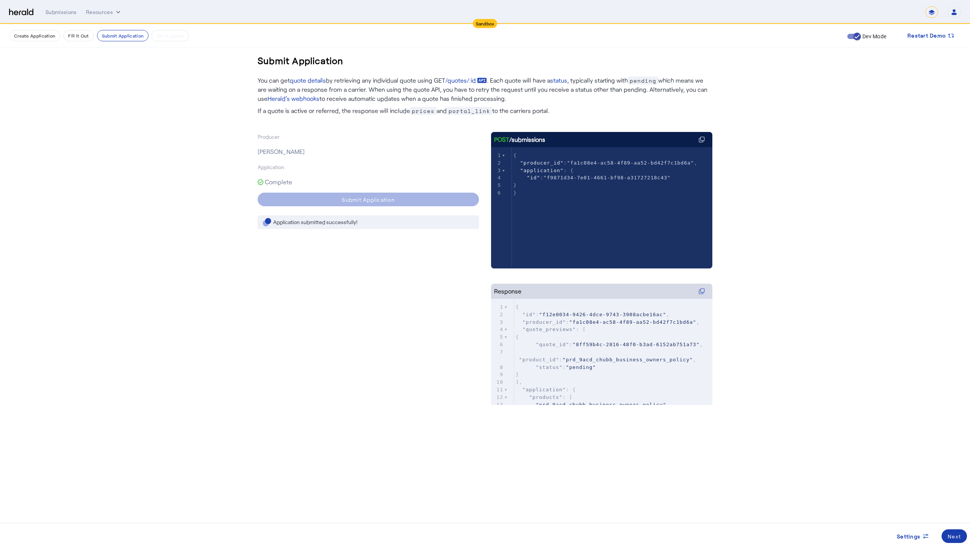
click at [454, 471] on span at bounding box center [954, 536] width 25 height 18
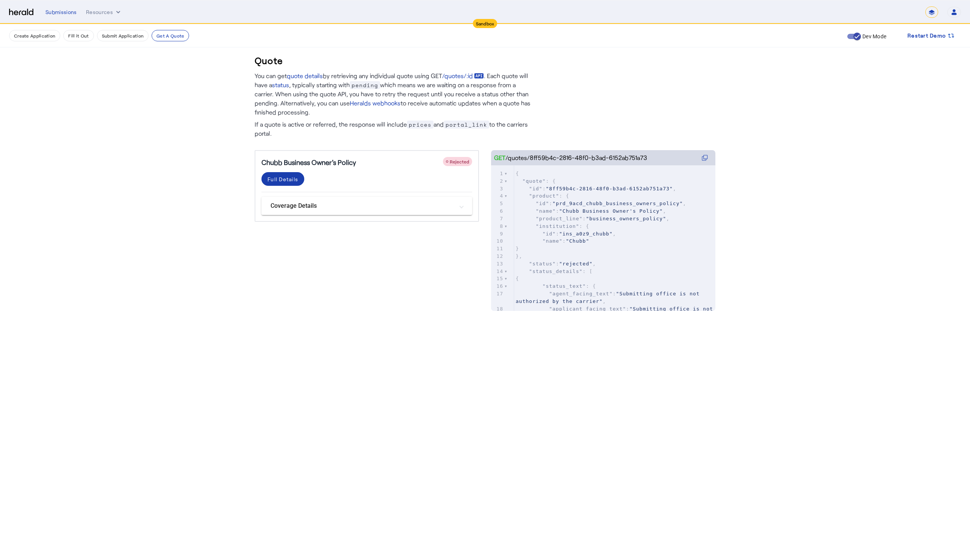
click at [284, 185] on span at bounding box center [282, 179] width 43 height 18
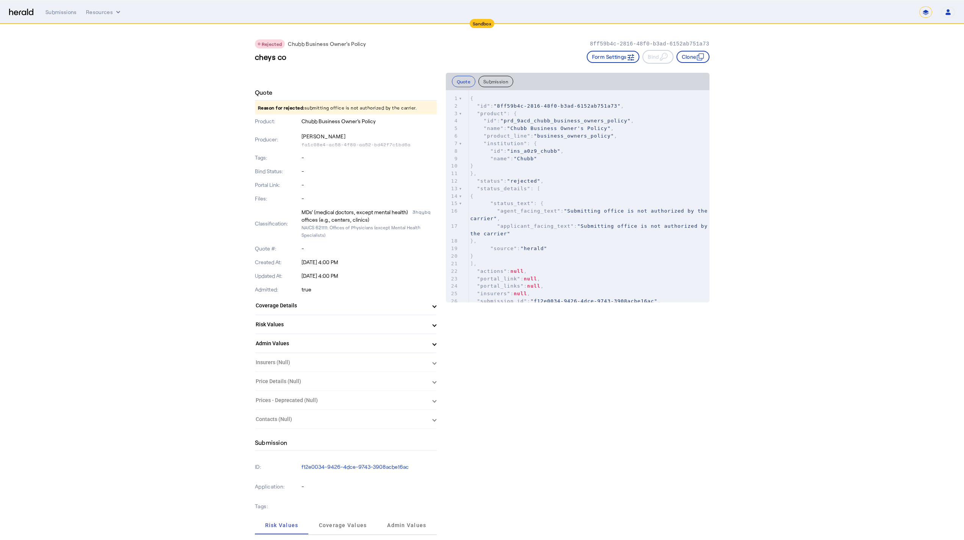
type textarea "*"
drag, startPoint x: 953, startPoint y: 406, endPoint x: 911, endPoint y: 414, distance: 43.3
